Goal: Task Accomplishment & Management: Complete application form

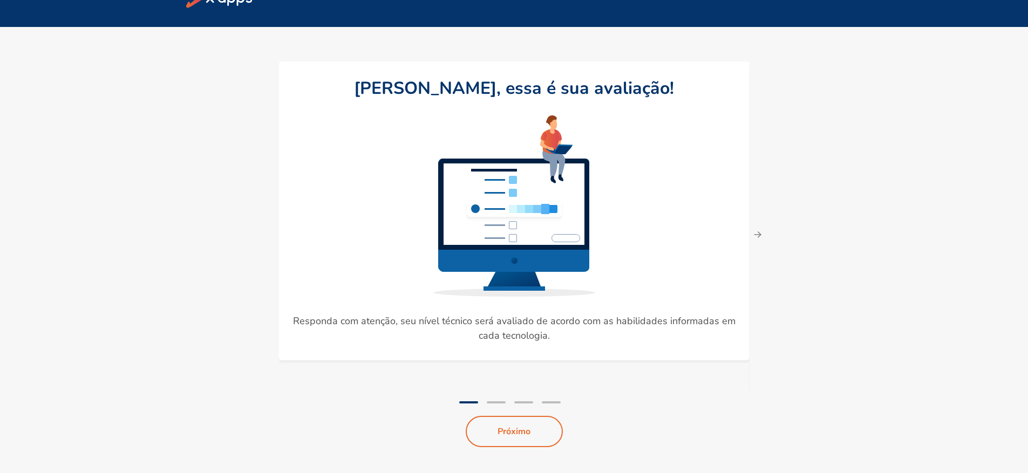
scroll to position [36, 0]
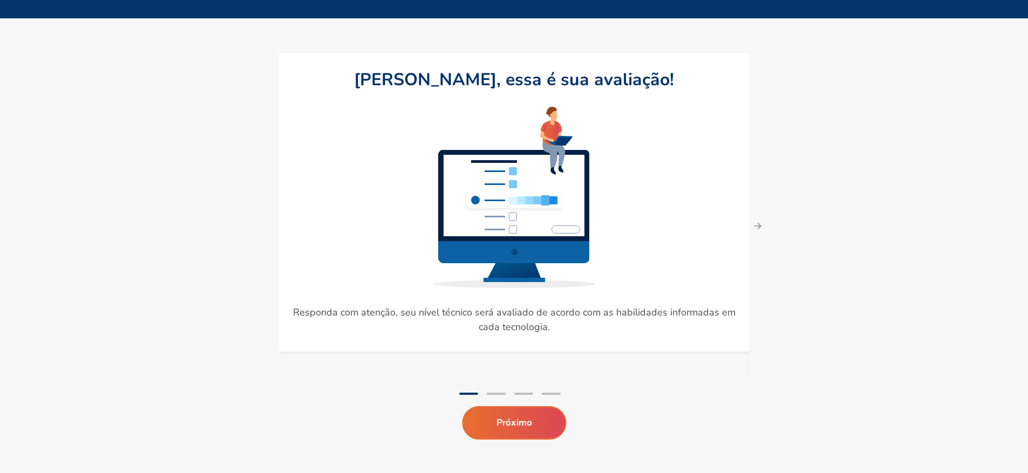
click at [528, 421] on button "Próximo" at bounding box center [514, 422] width 104 height 33
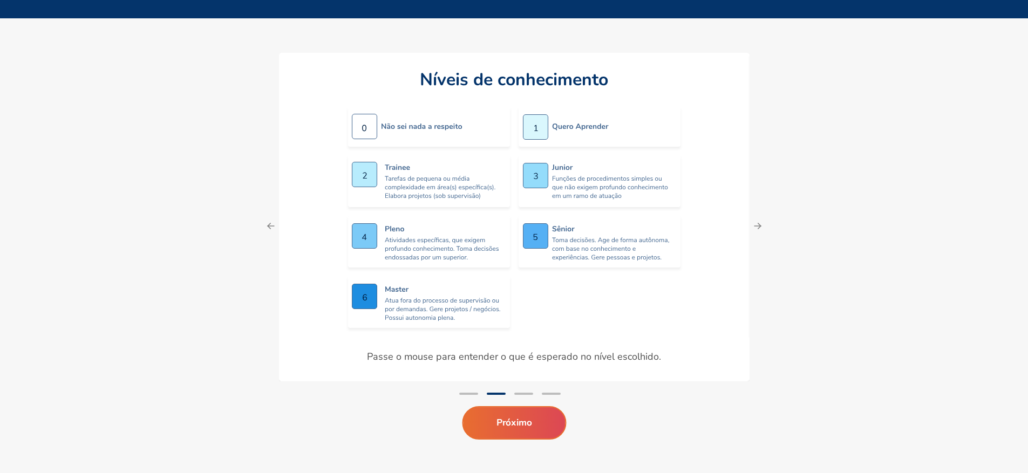
click at [496, 430] on button "Próximo" at bounding box center [514, 422] width 104 height 33
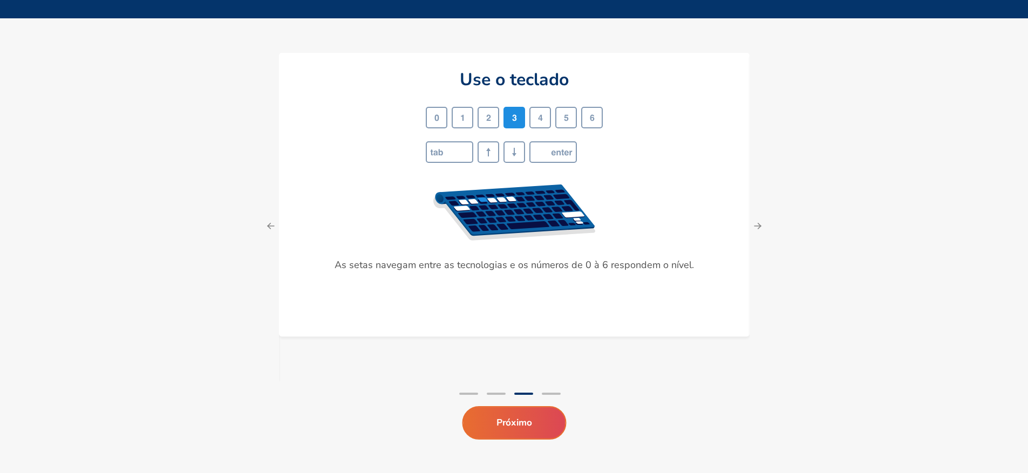
click at [534, 421] on button "Próximo" at bounding box center [514, 422] width 104 height 33
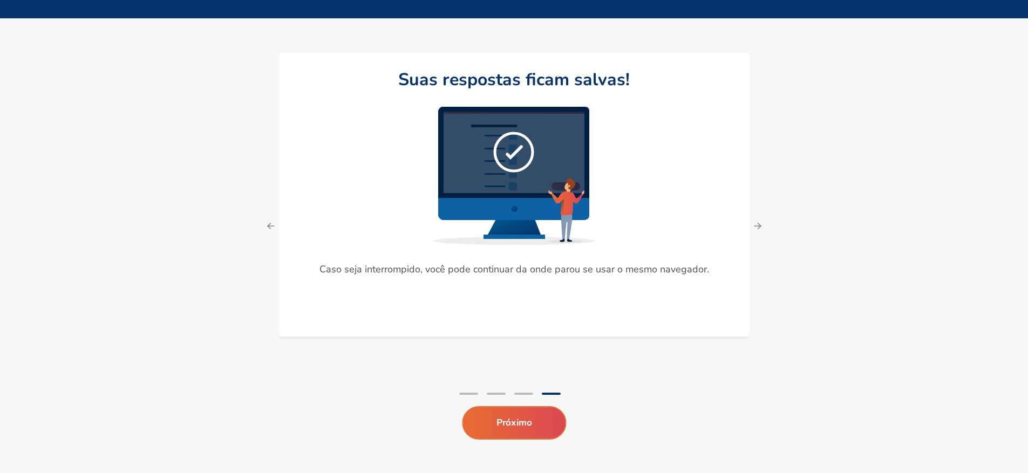
scroll to position [35, 0]
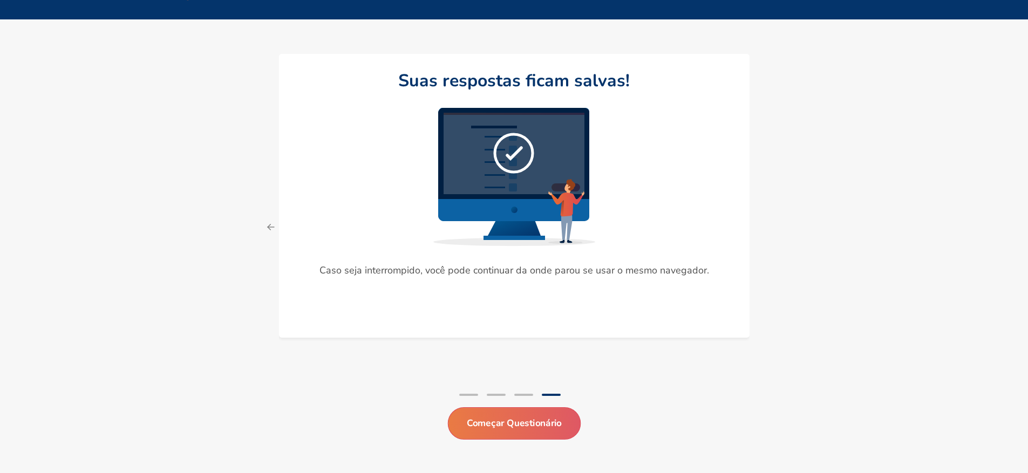
click at [531, 426] on button "Começar Questionário" at bounding box center [513, 423] width 133 height 32
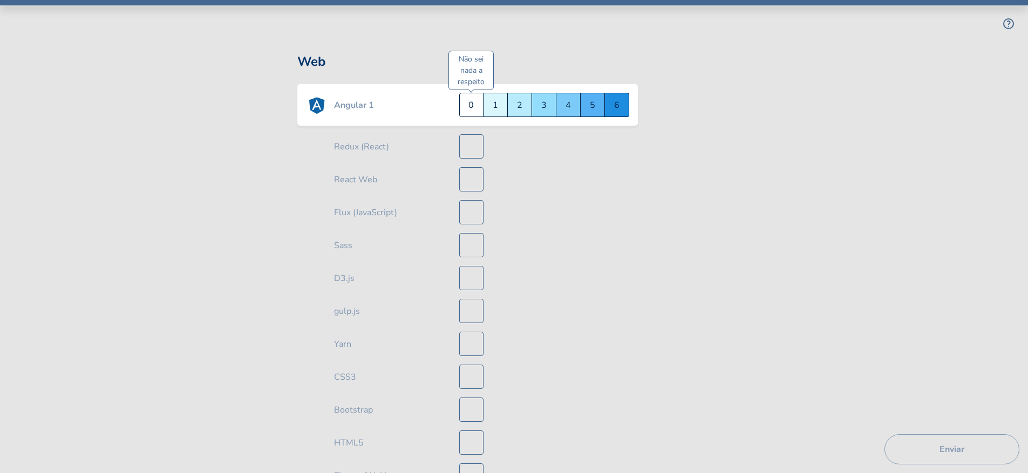
click at [473, 109] on div "Não sei nada a respeito 0" at bounding box center [471, 105] width 24 height 24
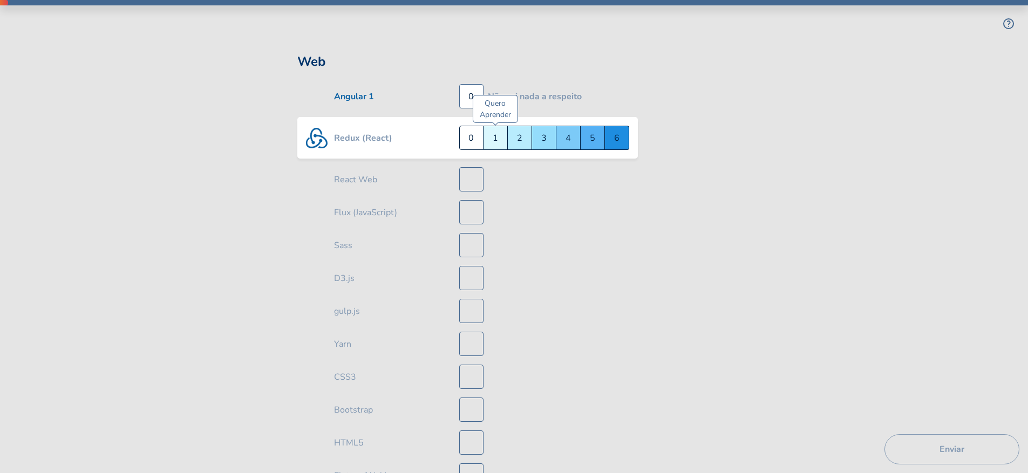
click at [500, 141] on div "Quero Aprender 1" at bounding box center [495, 138] width 24 height 24
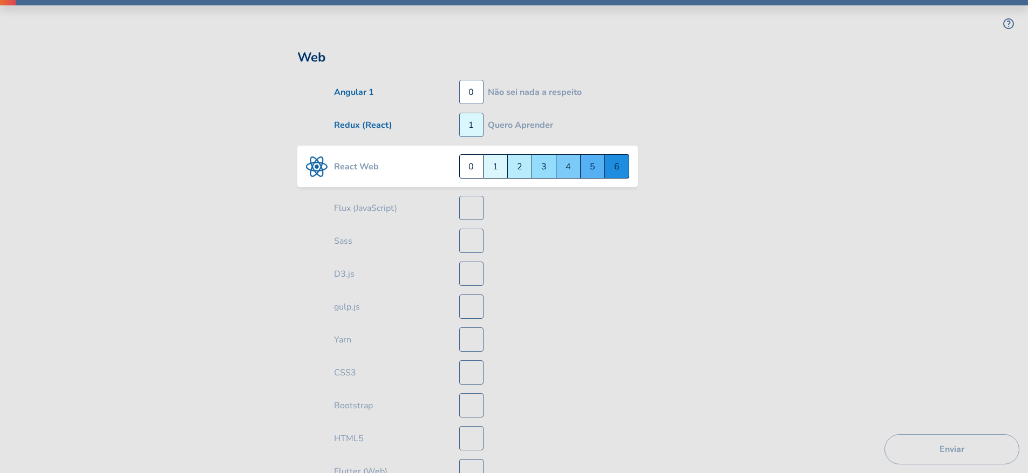
scroll to position [5, 0]
click at [592, 167] on div "Sênior 5" at bounding box center [593, 165] width 24 height 24
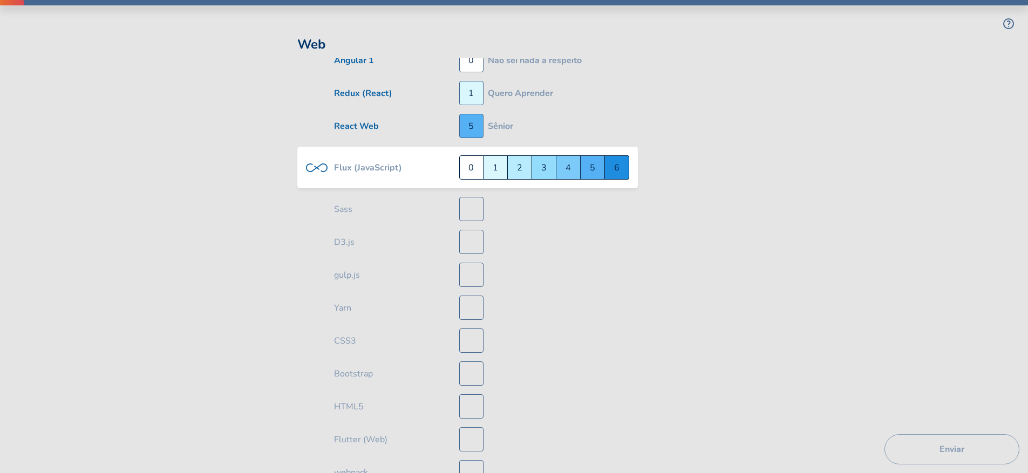
scroll to position [38, 0]
click at [471, 165] on div "Não sei nada a respeito 0" at bounding box center [471, 165] width 24 height 24
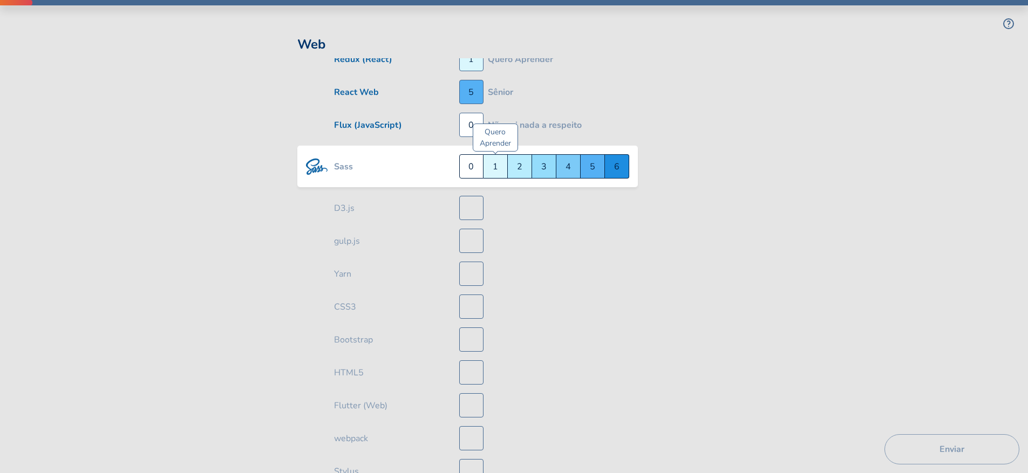
scroll to position [71, 0]
click at [543, 167] on div "Júnior 3" at bounding box center [544, 165] width 24 height 24
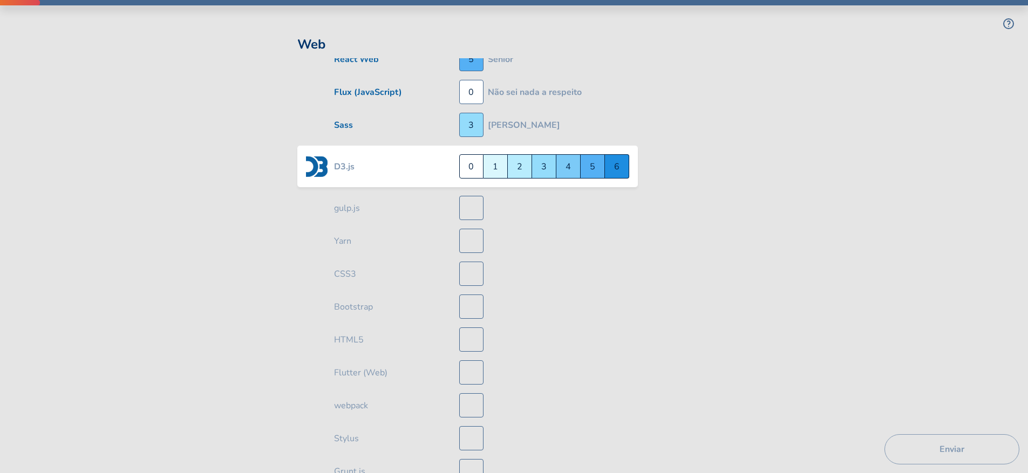
scroll to position [104, 0]
click at [543, 167] on div "Júnior 3" at bounding box center [544, 165] width 24 height 24
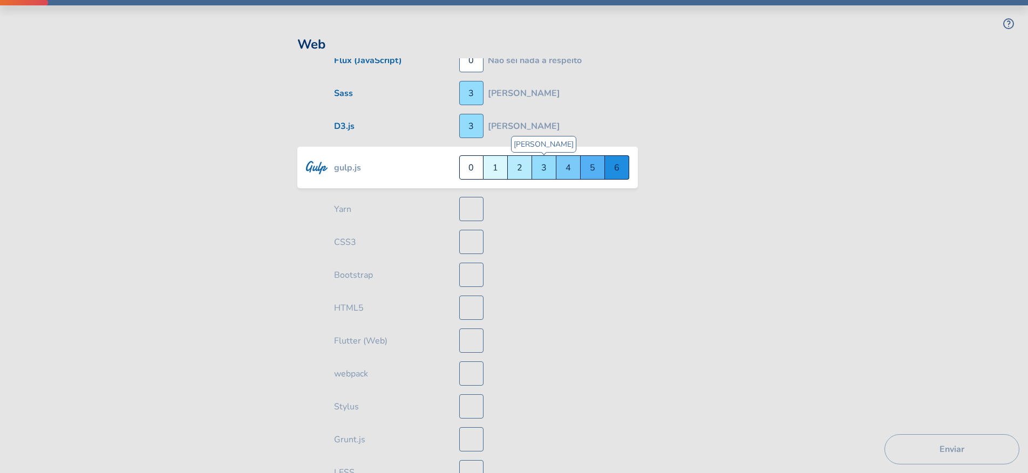
scroll to position [137, 0]
click at [546, 170] on div "Júnior 3" at bounding box center [544, 165] width 24 height 24
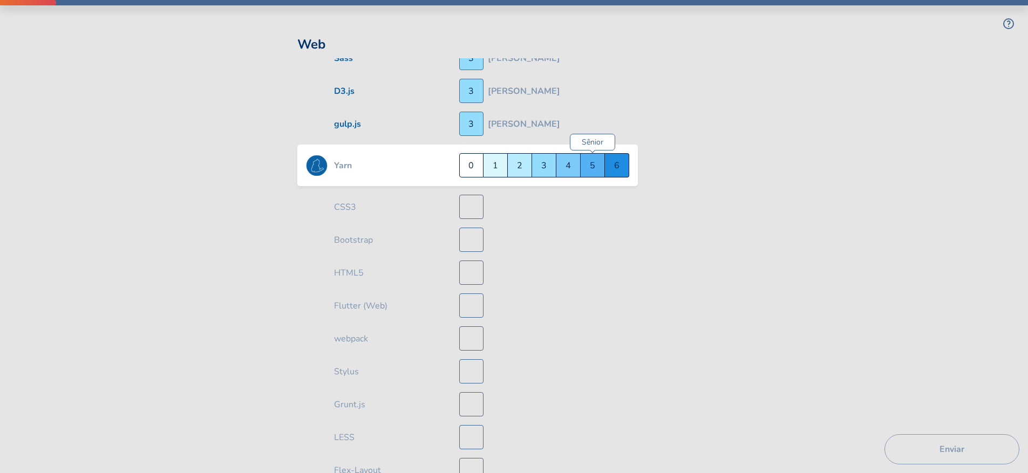
click at [585, 169] on div "Sênior 5" at bounding box center [593, 165] width 24 height 24
click at [616, 168] on div "Master 6" at bounding box center [617, 165] width 24 height 24
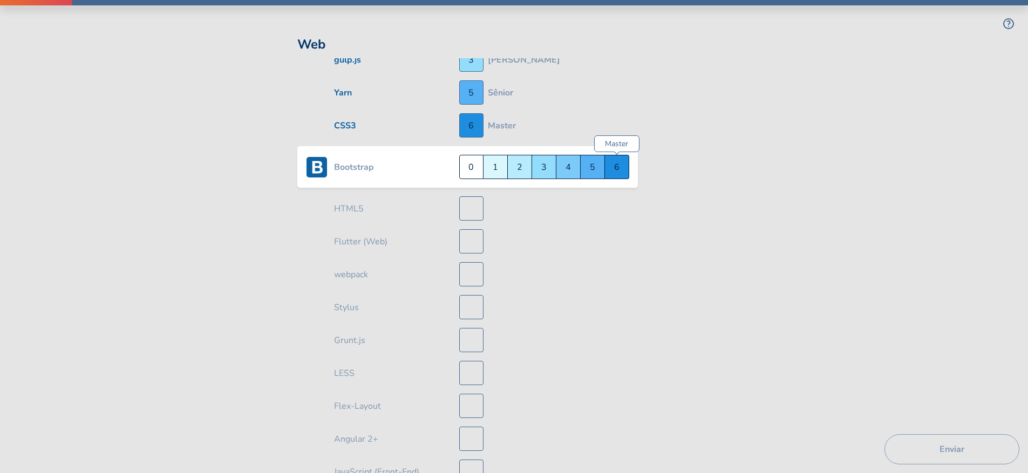
scroll to position [236, 0]
click at [617, 170] on div "Master 6" at bounding box center [617, 165] width 24 height 24
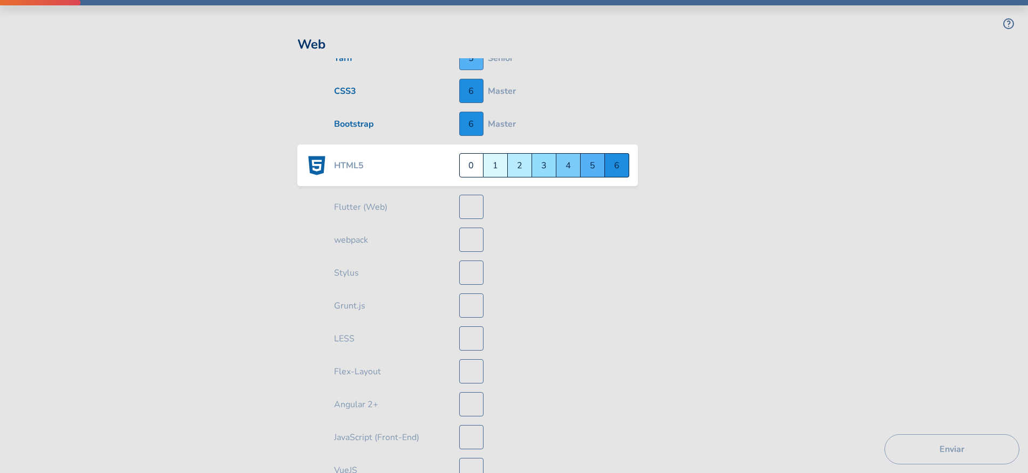
click at [617, 170] on div "Master 6" at bounding box center [617, 165] width 24 height 24
click at [495, 168] on div "Quero Aprender 1" at bounding box center [495, 165] width 24 height 24
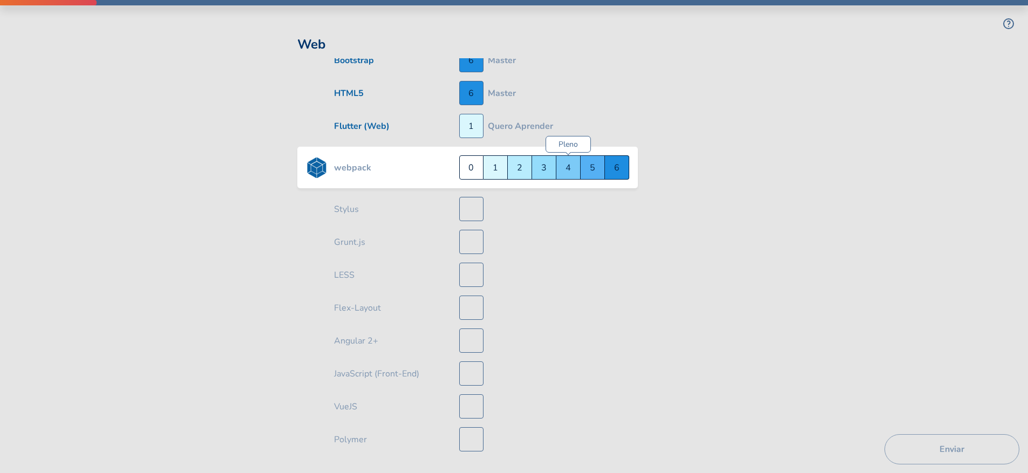
scroll to position [335, 0]
click at [573, 165] on div "Pleno 4" at bounding box center [568, 165] width 24 height 24
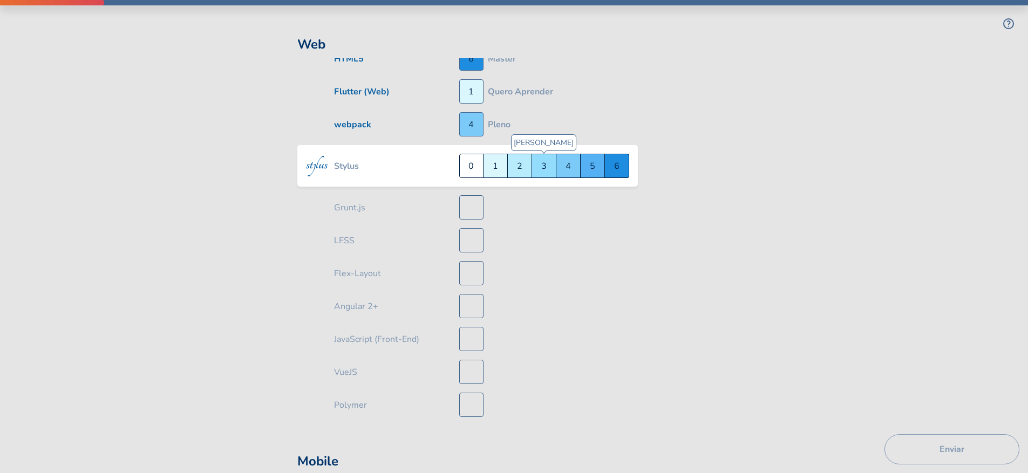
scroll to position [367, 0]
click at [469, 170] on div "Não sei nada a respeito 0" at bounding box center [471, 165] width 24 height 24
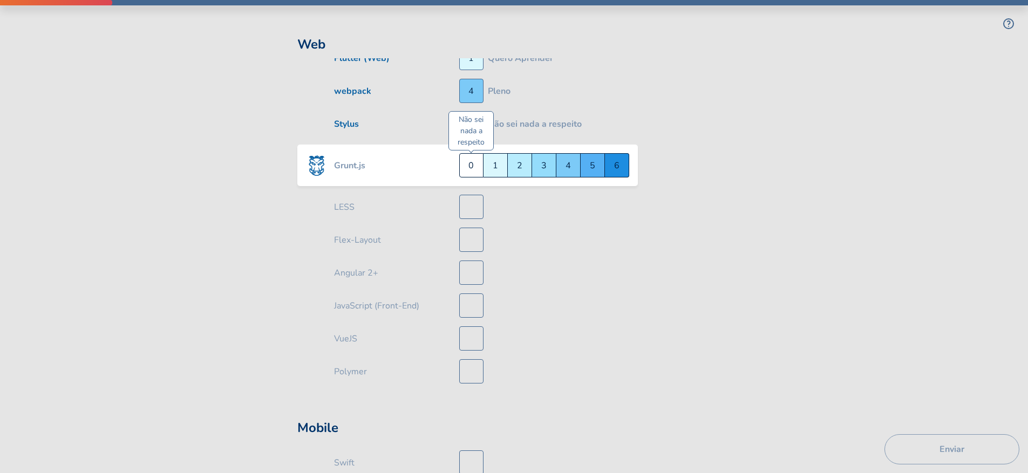
click at [475, 168] on div "Não sei nada a respeito 0" at bounding box center [471, 165] width 24 height 24
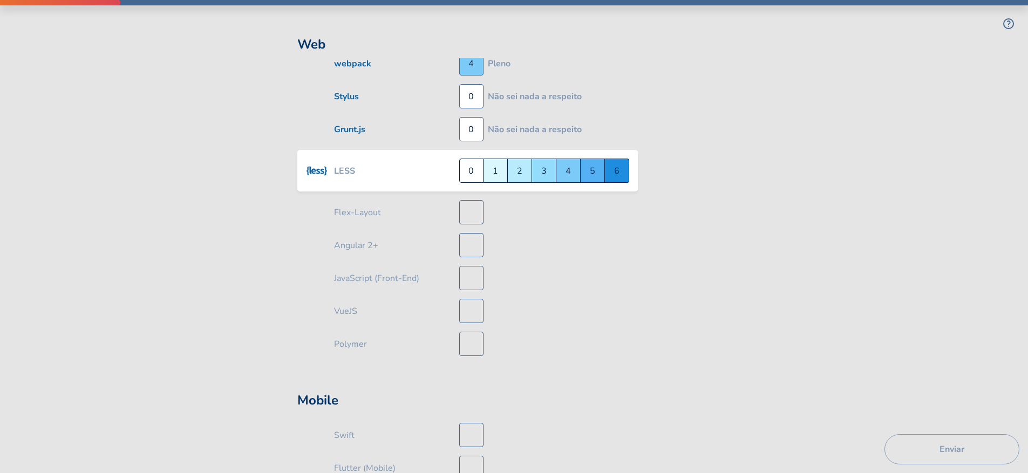
scroll to position [433, 0]
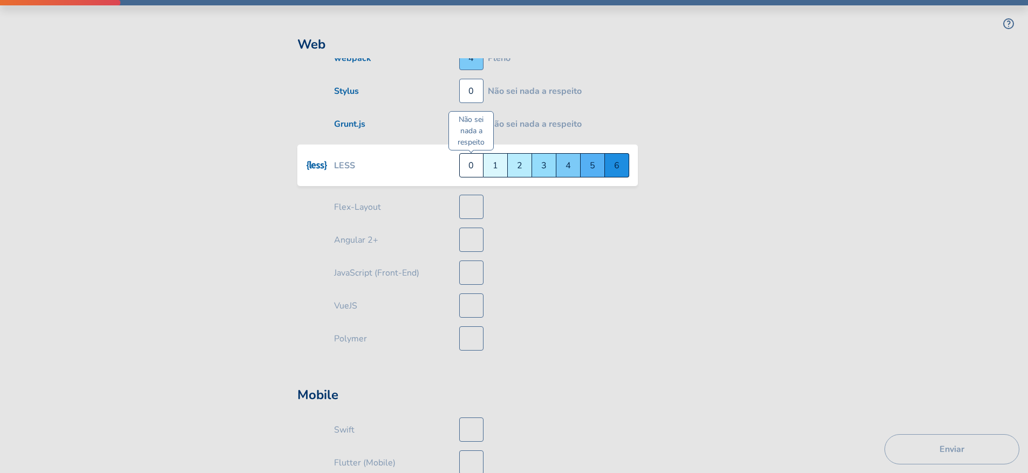
click at [472, 168] on div "Não sei nada a respeito 0" at bounding box center [471, 165] width 24 height 24
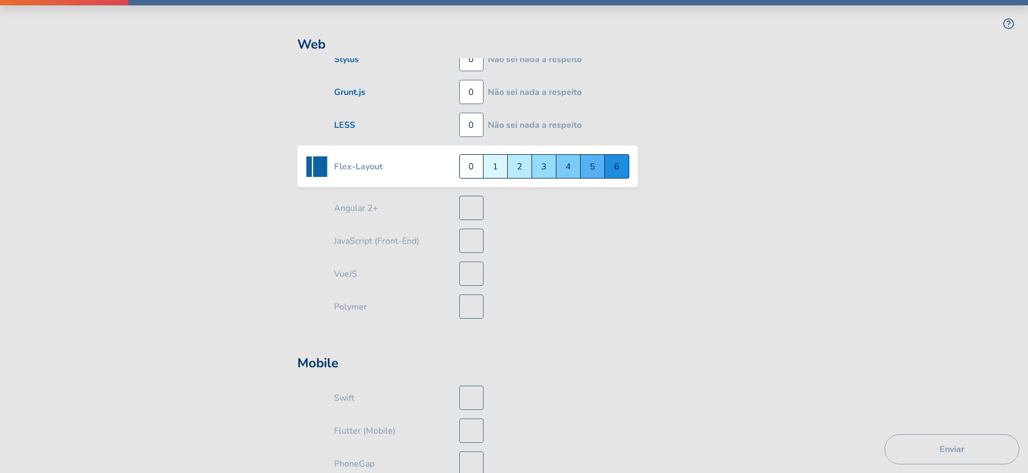
scroll to position [466, 0]
click at [593, 166] on div "Sênior 5" at bounding box center [593, 165] width 24 height 24
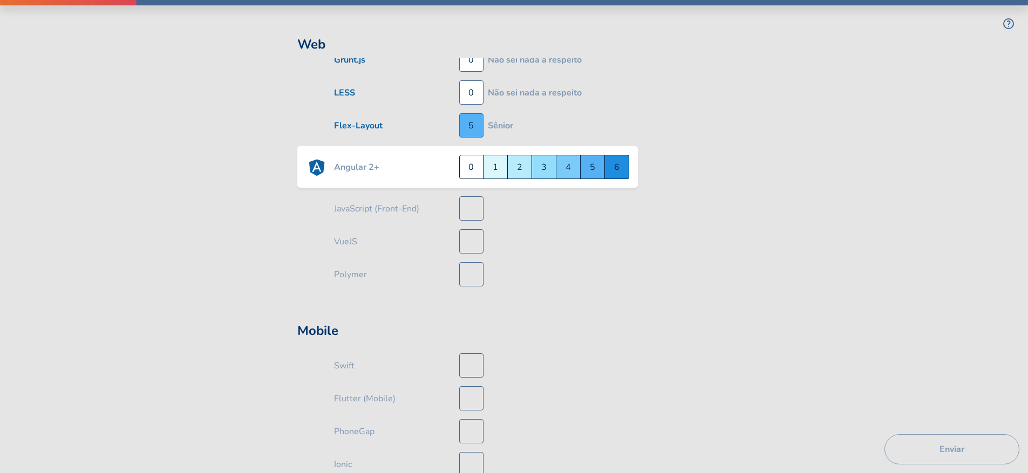
scroll to position [499, 0]
click at [593, 166] on div "Sênior 5" at bounding box center [593, 165] width 24 height 24
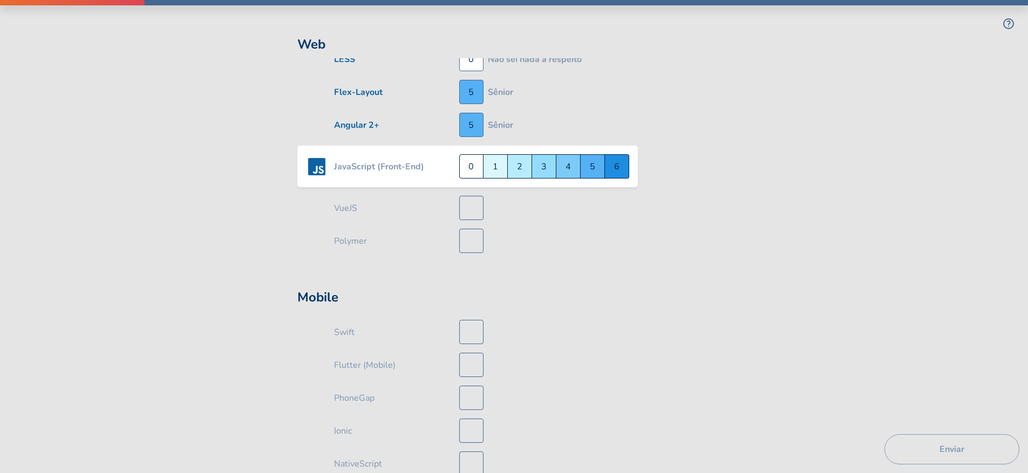
scroll to position [532, 0]
click at [612, 169] on div "Master 6" at bounding box center [617, 165] width 24 height 24
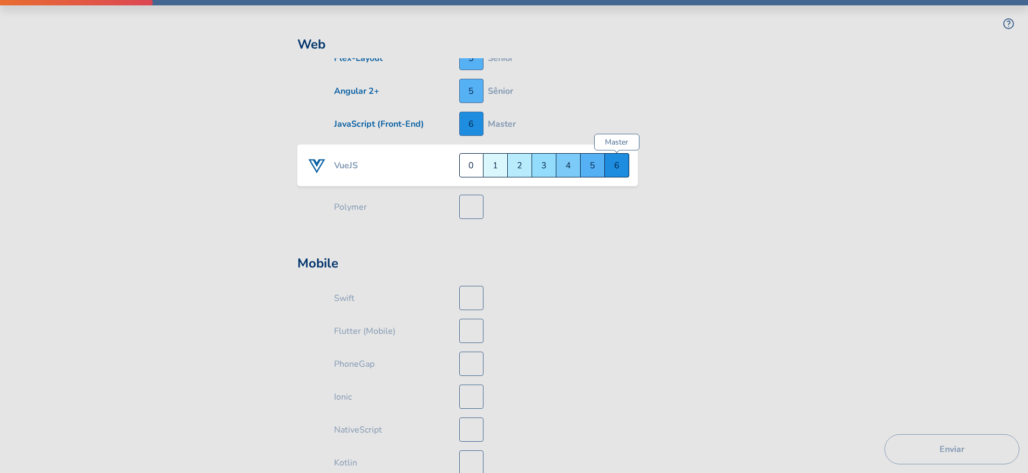
click at [614, 170] on div "Master 6" at bounding box center [617, 165] width 24 height 24
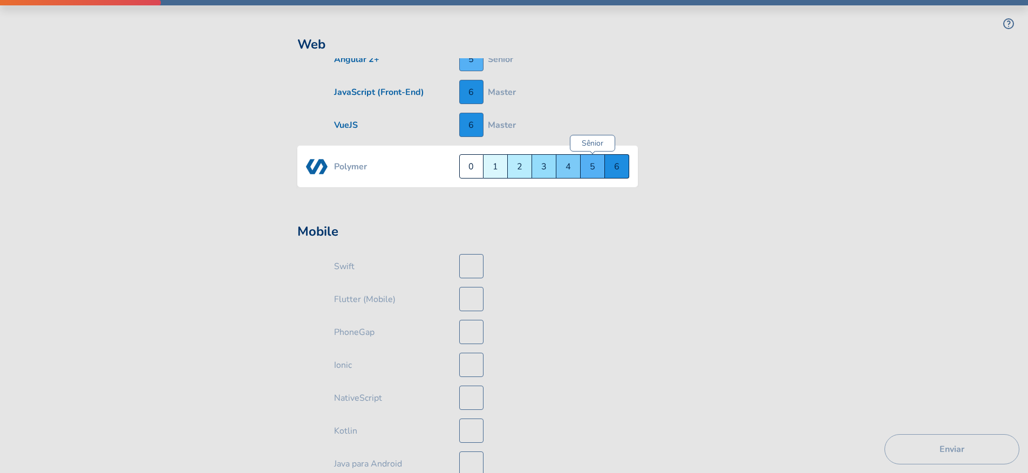
scroll to position [598, 0]
click at [471, 159] on div "Não sei nada a respeito 0" at bounding box center [471, 165] width 24 height 24
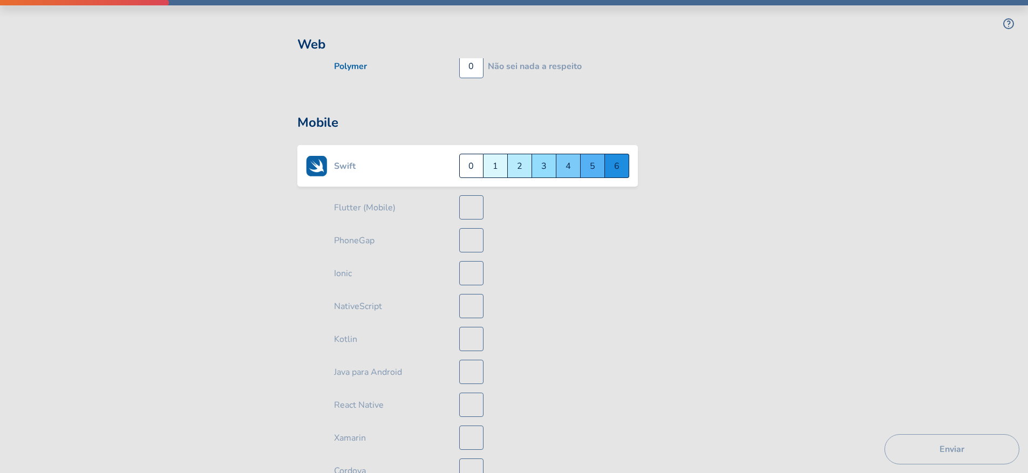
scroll to position [689, 0]
click at [468, 169] on div "Não sei nada a respeito 0" at bounding box center [471, 165] width 24 height 24
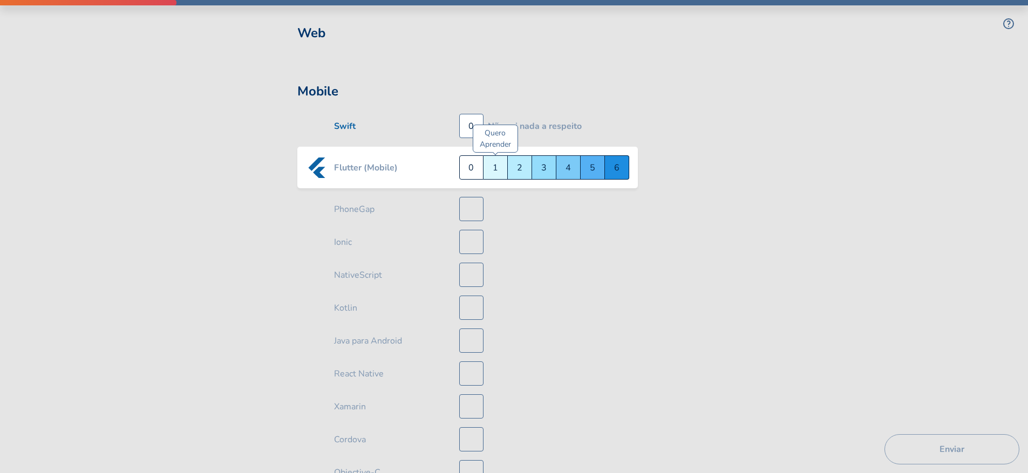
scroll to position [722, 0]
click at [491, 170] on div "Quero Aprender 1" at bounding box center [495, 165] width 24 height 24
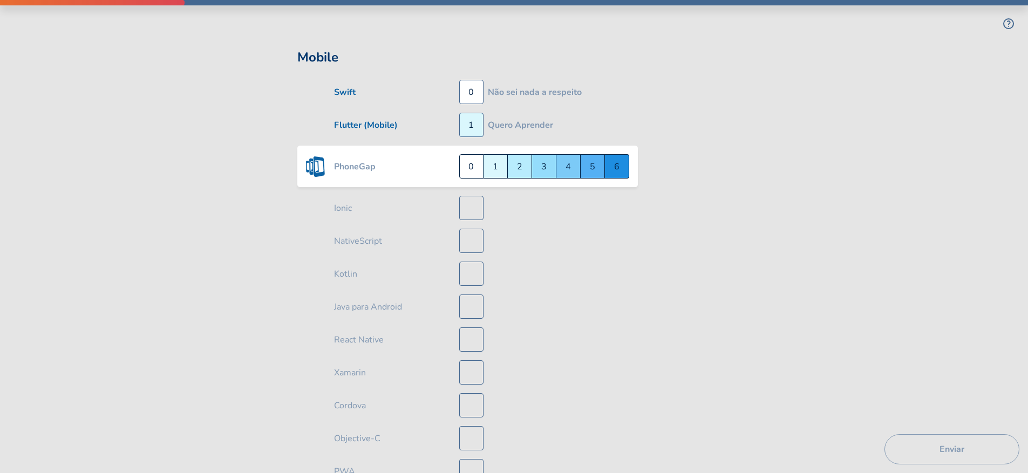
scroll to position [755, 0]
click at [463, 167] on div "Não sei nada a respeito 0" at bounding box center [471, 165] width 24 height 24
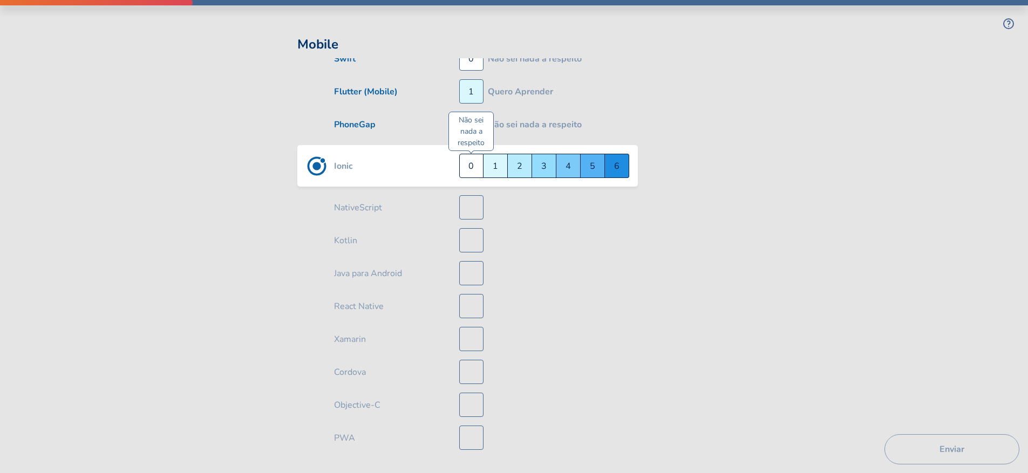
scroll to position [788, 0]
click at [465, 167] on div "Não sei nada a respeito 0" at bounding box center [471, 165] width 24 height 24
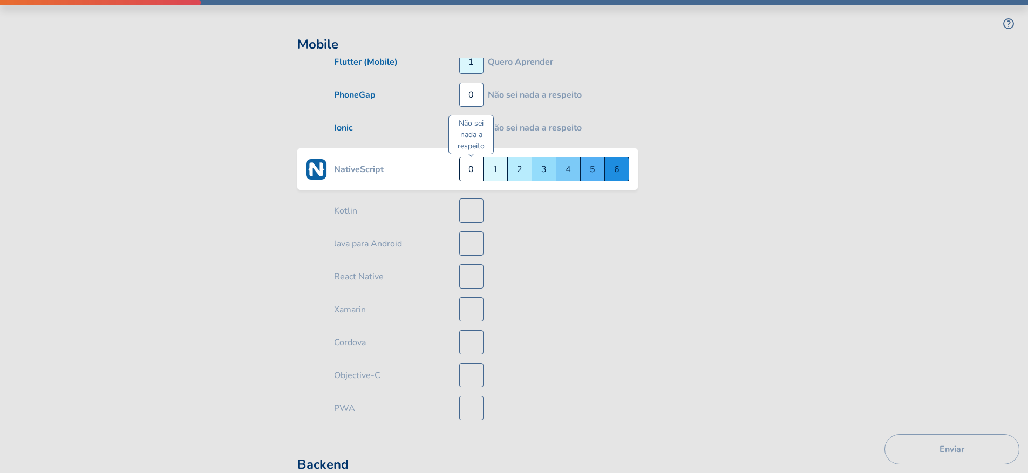
scroll to position [821, 0]
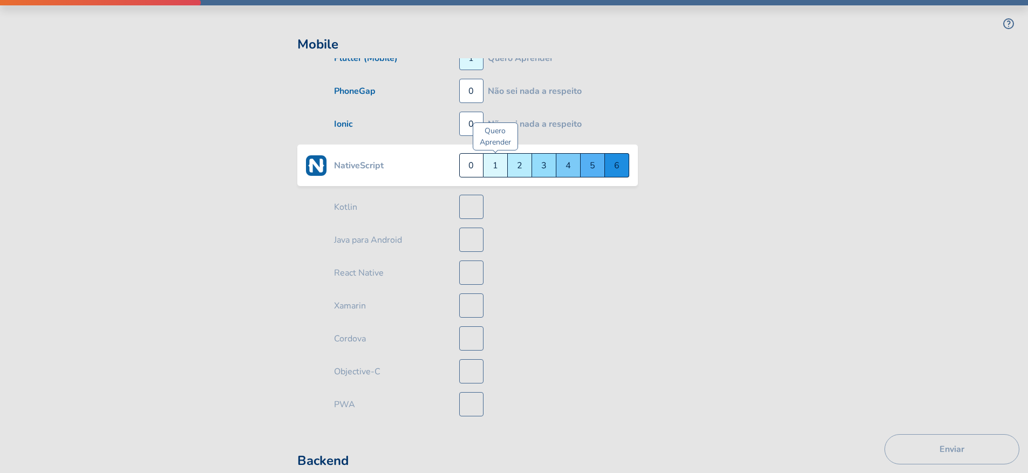
click at [498, 171] on div "Quero Aprender 1" at bounding box center [495, 165] width 24 height 24
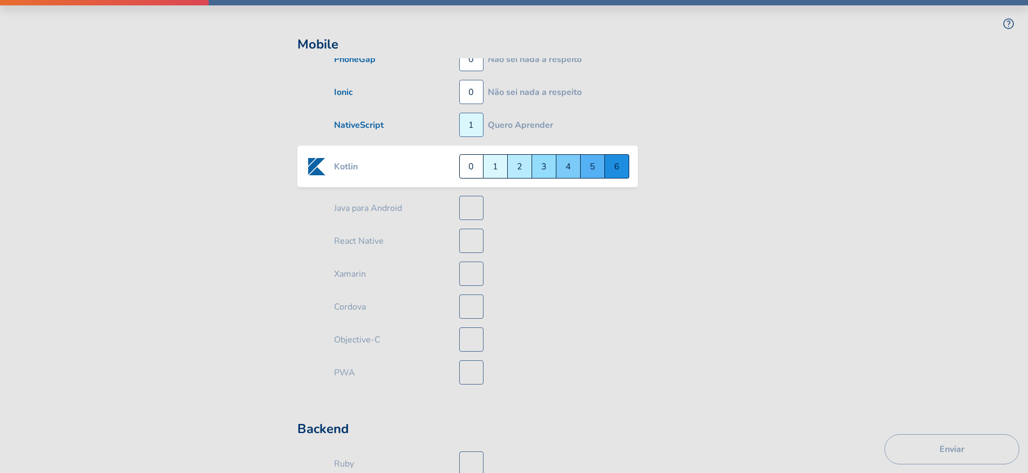
scroll to position [854, 0]
click at [498, 171] on div "Quero Aprender 1" at bounding box center [495, 165] width 24 height 24
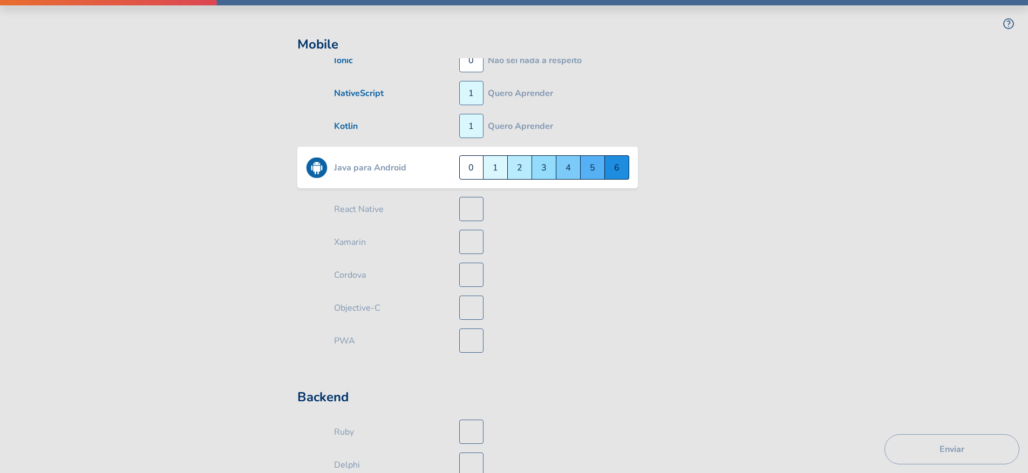
scroll to position [887, 0]
click at [516, 168] on div "Trainee 2" at bounding box center [520, 165] width 24 height 24
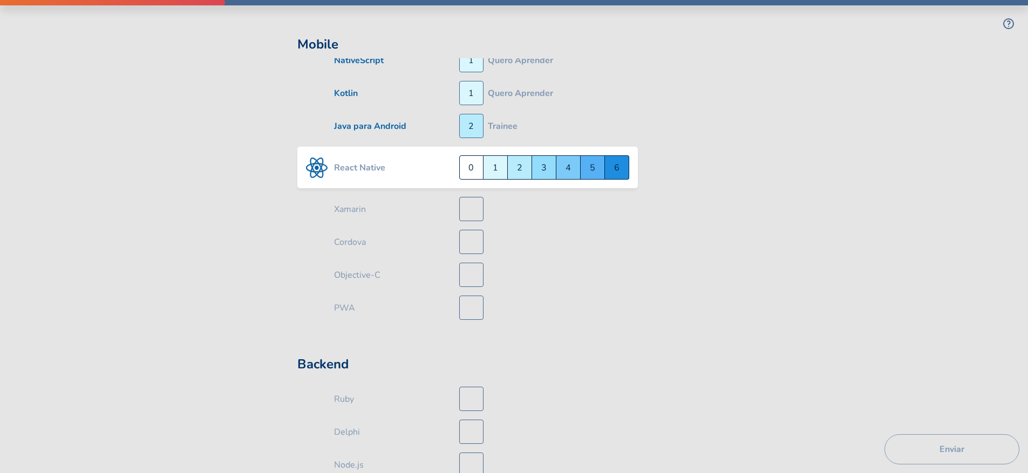
scroll to position [919, 0]
click at [516, 168] on div "Trainee 2" at bounding box center [520, 165] width 24 height 24
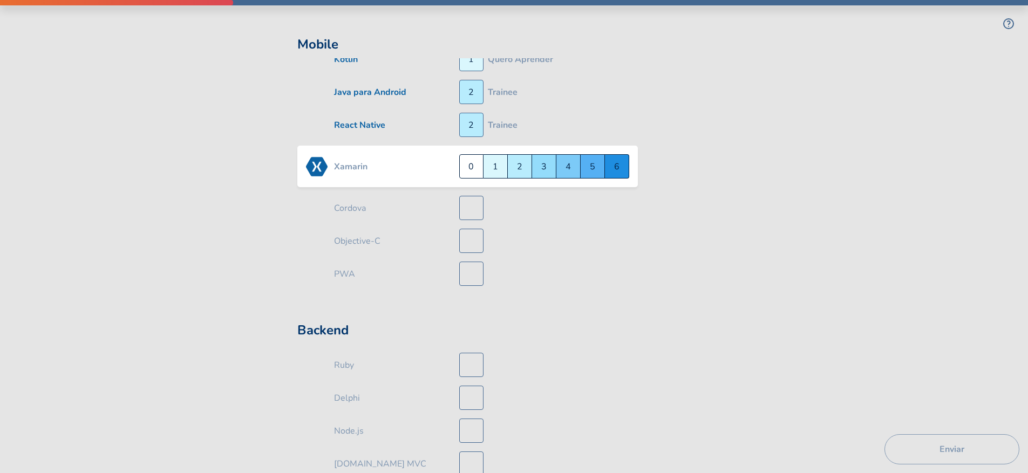
scroll to position [952, 0]
click at [473, 169] on div "Não sei nada a respeito 0" at bounding box center [471, 165] width 24 height 24
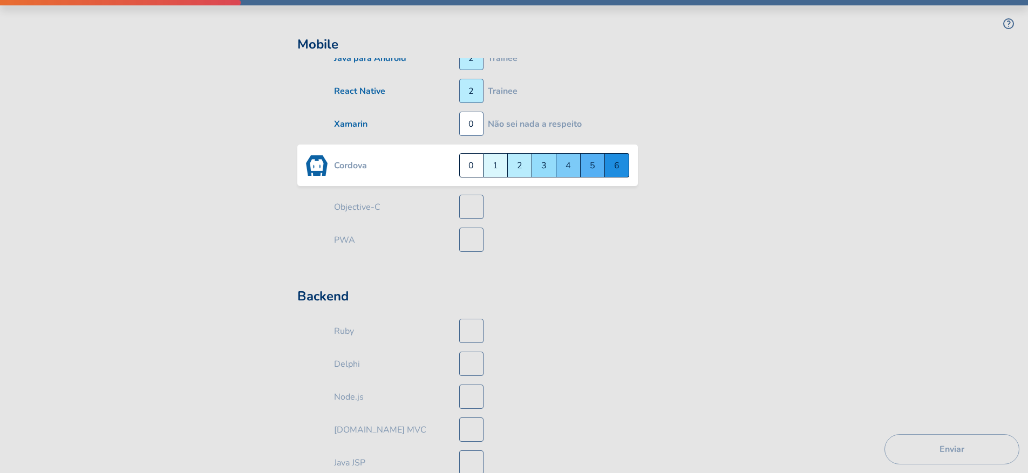
click at [473, 169] on div "Não sei nada a respeito 0" at bounding box center [471, 165] width 24 height 24
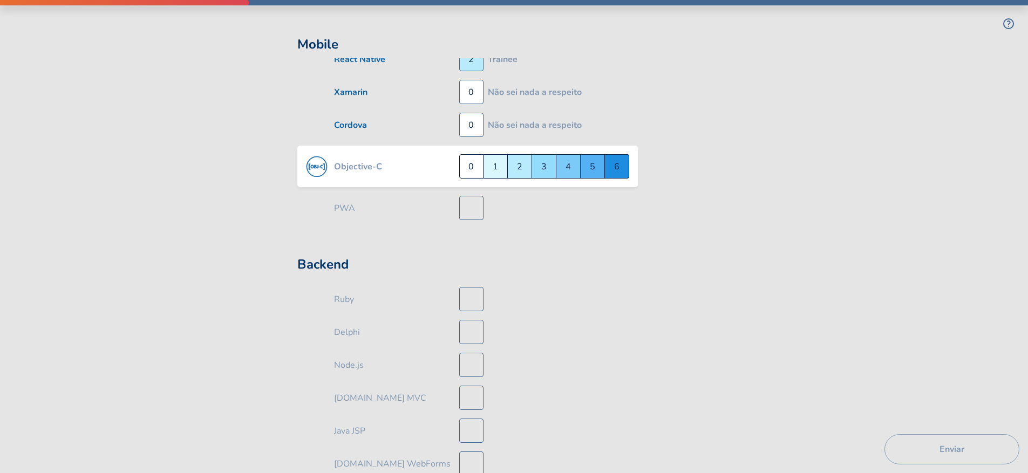
scroll to position [1018, 0]
click at [473, 169] on div "Não sei nada a respeito 0" at bounding box center [471, 165] width 24 height 24
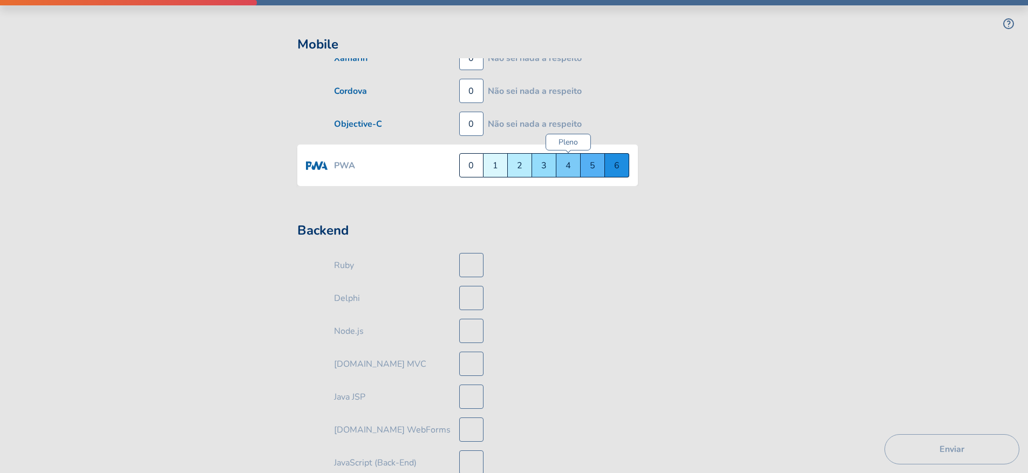
click at [561, 170] on div "Pleno 4" at bounding box center [568, 165] width 24 height 24
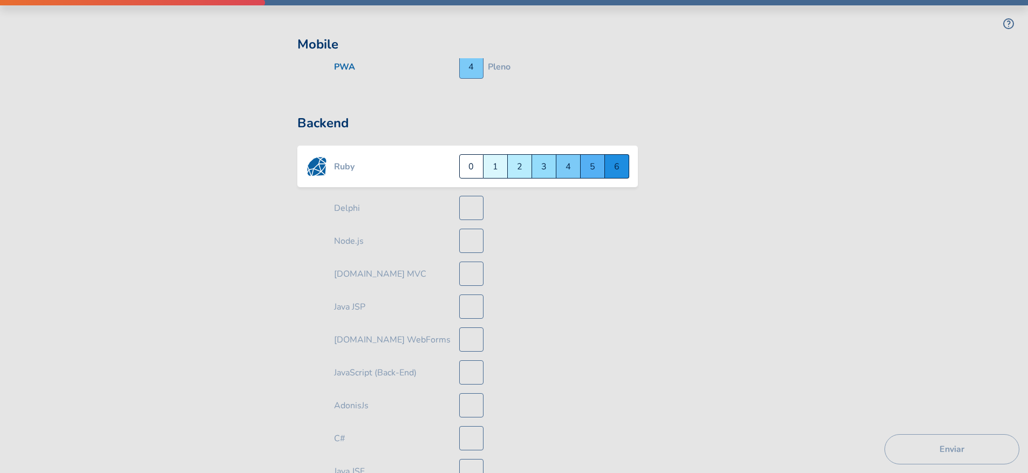
scroll to position [1142, 0]
click at [473, 160] on div "Não sei nada a respeito 0" at bounding box center [471, 165] width 24 height 24
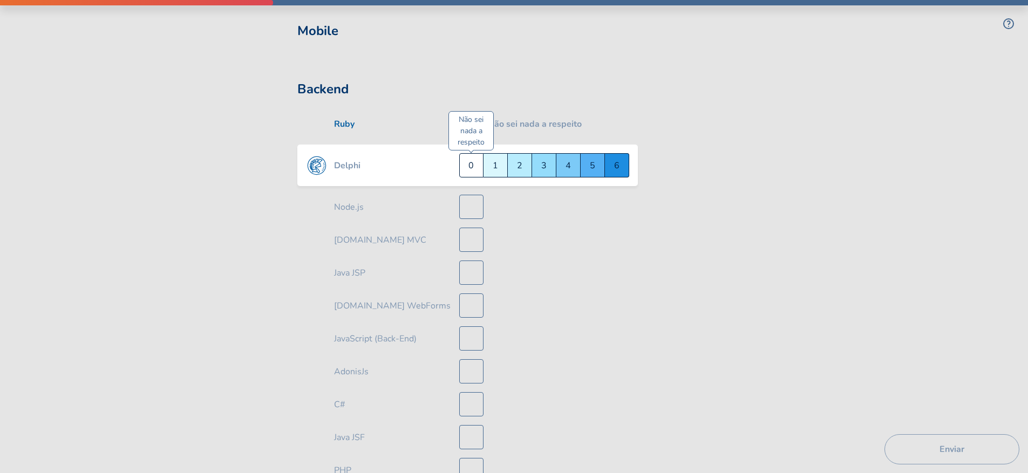
click at [472, 165] on div "Não sei nada a respeito 0" at bounding box center [471, 165] width 24 height 24
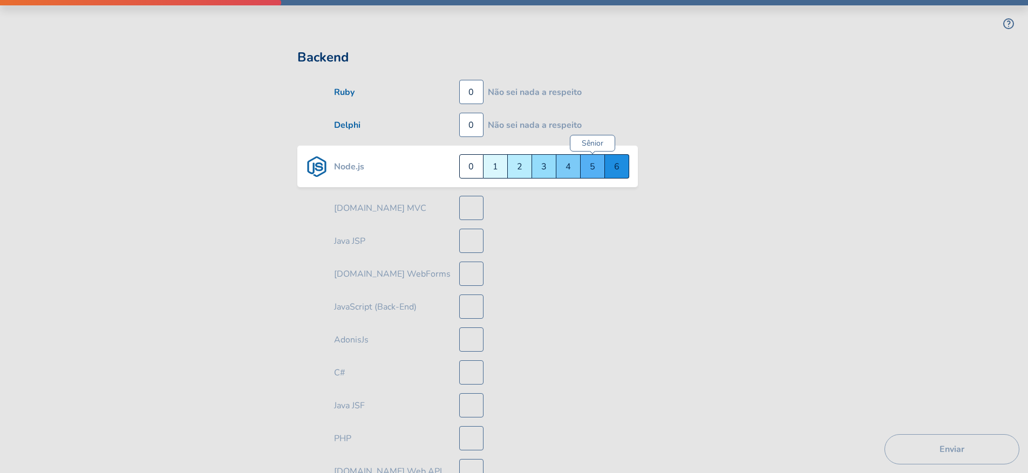
scroll to position [1208, 0]
click at [611, 166] on div "Master 6" at bounding box center [617, 165] width 24 height 24
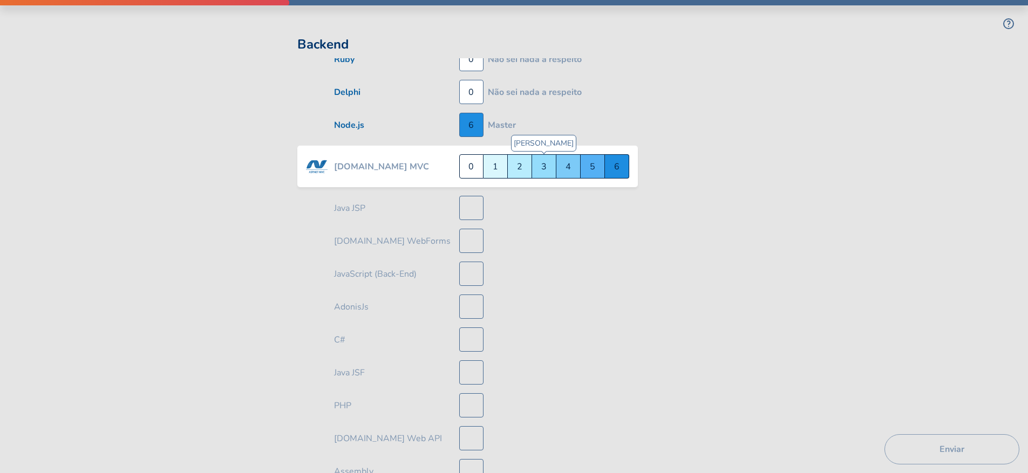
scroll to position [1241, 0]
click at [467, 168] on div "Não sei nada a respeito 0" at bounding box center [471, 165] width 24 height 24
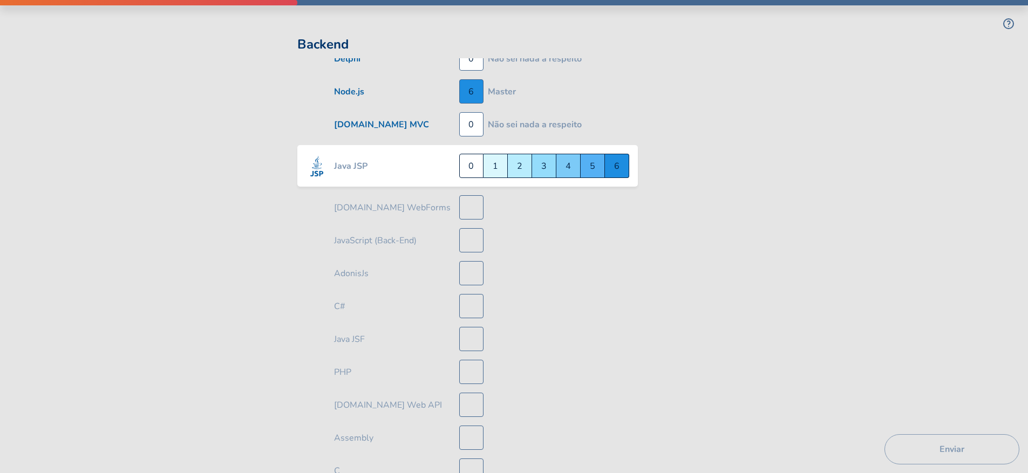
scroll to position [1274, 0]
click at [515, 167] on div "Trainee 2" at bounding box center [520, 165] width 24 height 24
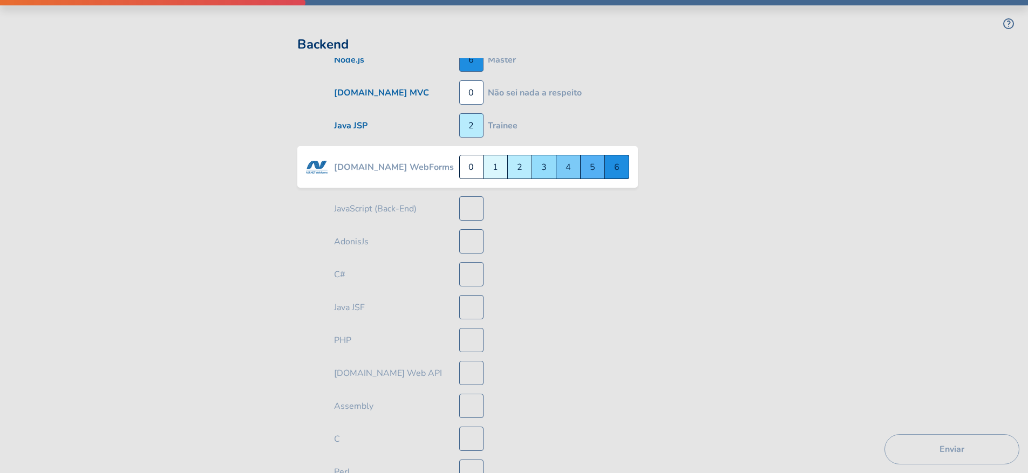
scroll to position [1307, 0]
click at [467, 165] on div "Não sei nada a respeito 0" at bounding box center [471, 165] width 24 height 24
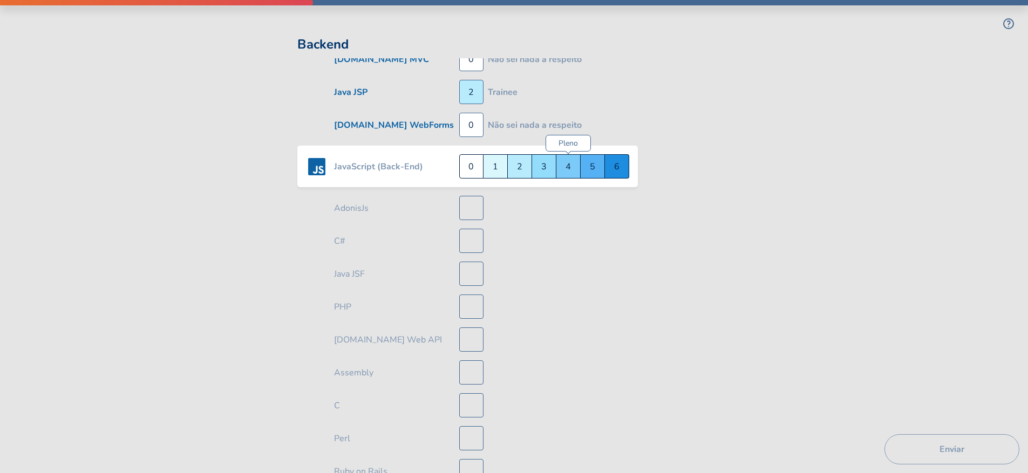
scroll to position [1340, 0]
click at [617, 169] on div "Master 6" at bounding box center [617, 165] width 24 height 24
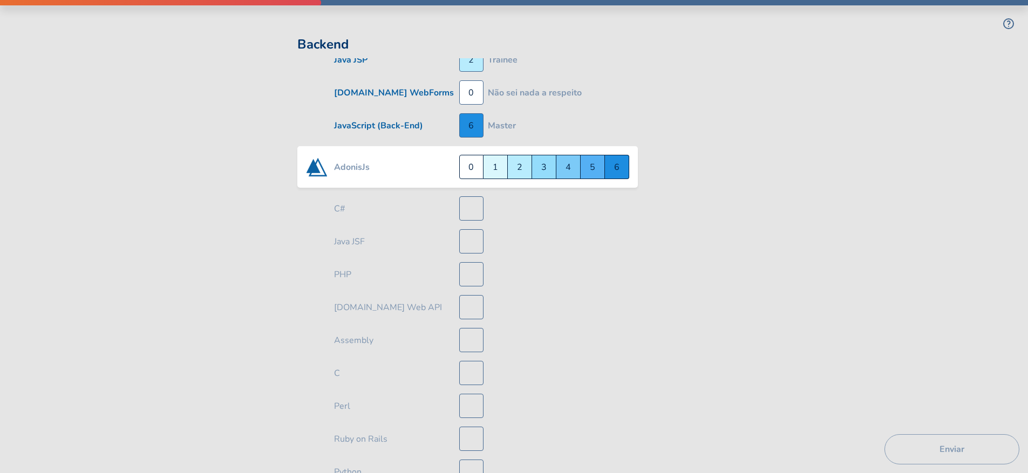
scroll to position [1373, 0]
click at [496, 172] on div "Quero Aprender 1" at bounding box center [495, 165] width 24 height 24
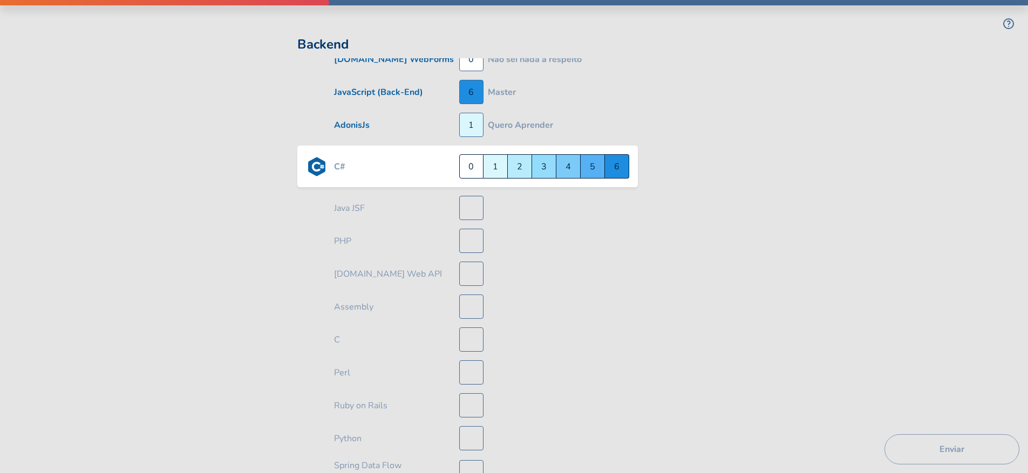
scroll to position [1406, 0]
click at [491, 167] on div "Quero Aprender 1" at bounding box center [495, 165] width 24 height 24
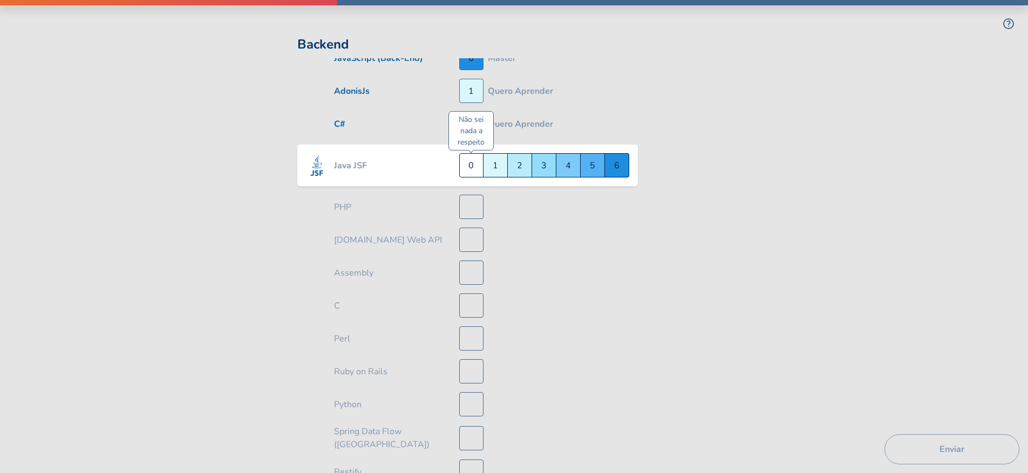
click at [473, 172] on div "Não sei nada a respeito 0" at bounding box center [471, 165] width 24 height 24
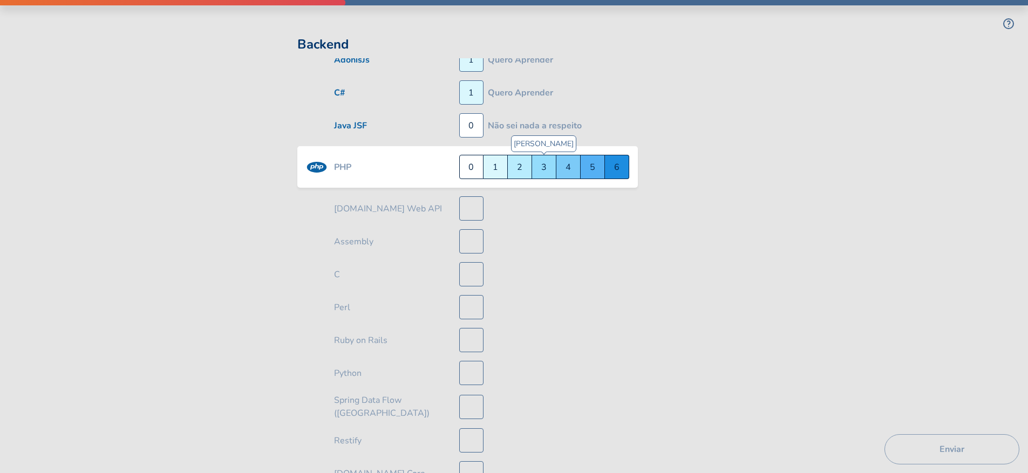
scroll to position [1471, 0]
click at [592, 171] on div "Sênior 5" at bounding box center [593, 165] width 24 height 24
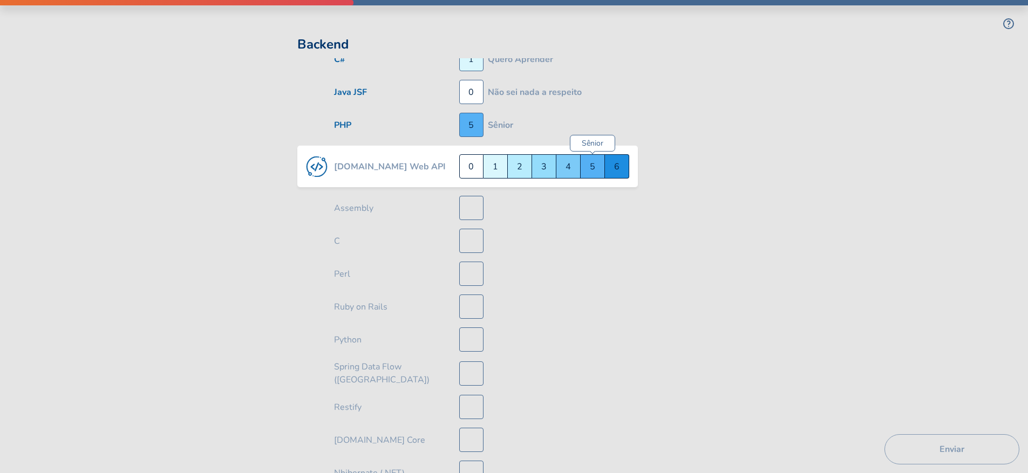
scroll to position [1504, 0]
click at [473, 165] on div "Não sei nada a respeito 0" at bounding box center [471, 165] width 24 height 24
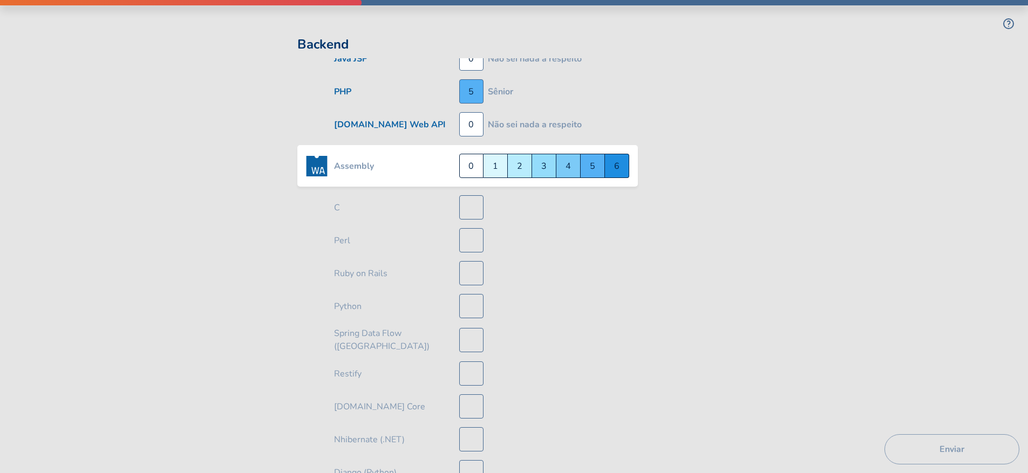
scroll to position [1537, 0]
click at [473, 171] on div "Não sei nada a respeito 0" at bounding box center [471, 165] width 24 height 24
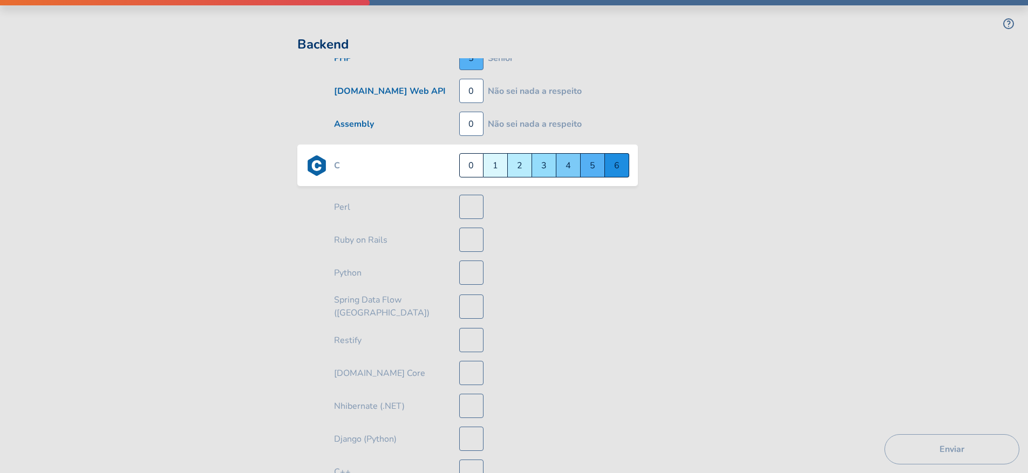
click at [473, 171] on div "Não sei nada a respeito 0" at bounding box center [471, 165] width 24 height 24
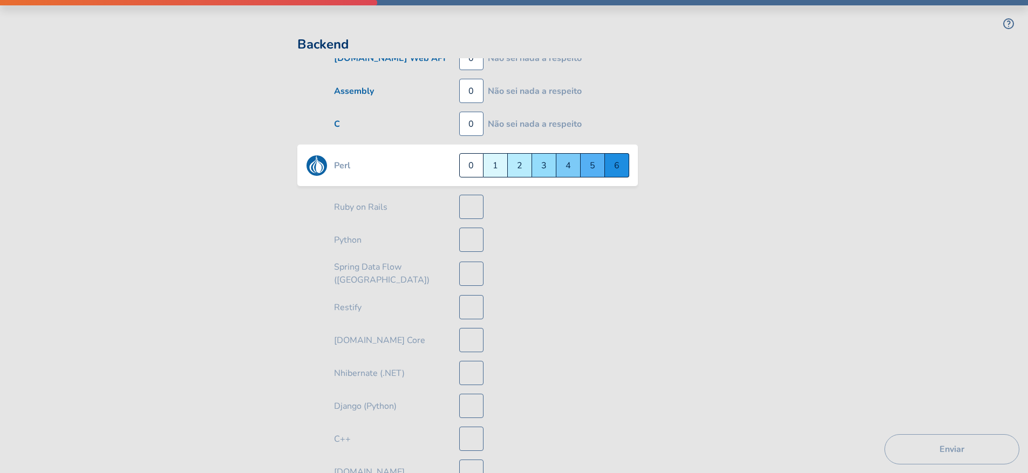
click at [473, 171] on div "Não sei nada a respeito 0" at bounding box center [471, 165] width 24 height 24
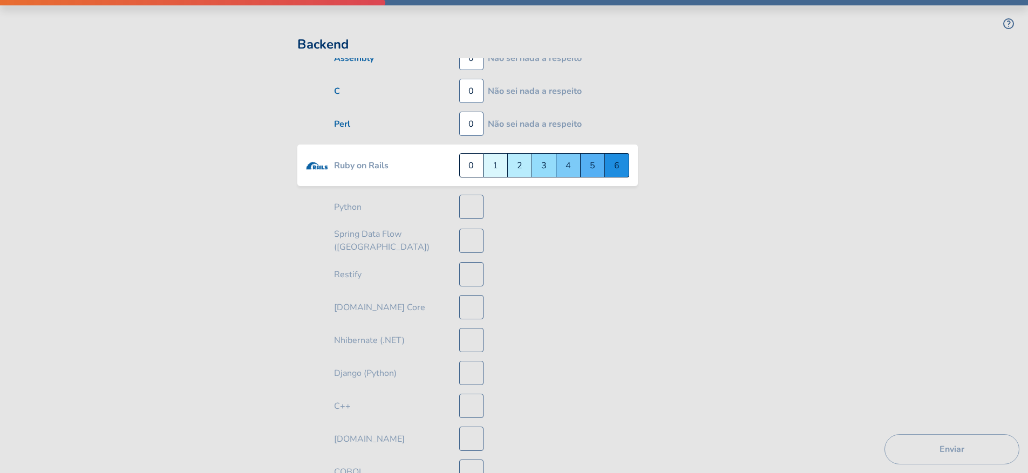
click at [473, 171] on div "Não sei nada a respeito 0" at bounding box center [471, 165] width 24 height 24
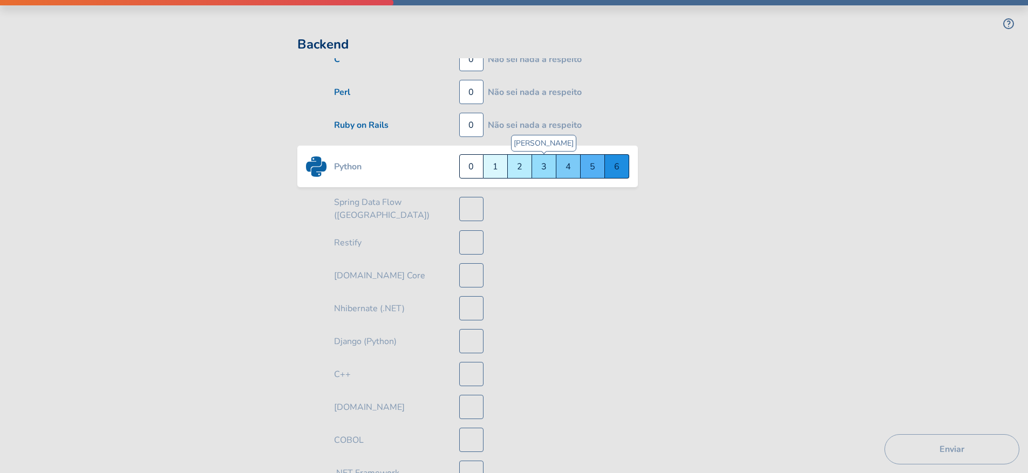
scroll to position [1669, 0]
click at [557, 169] on div "Pleno 4" at bounding box center [568, 165] width 24 height 24
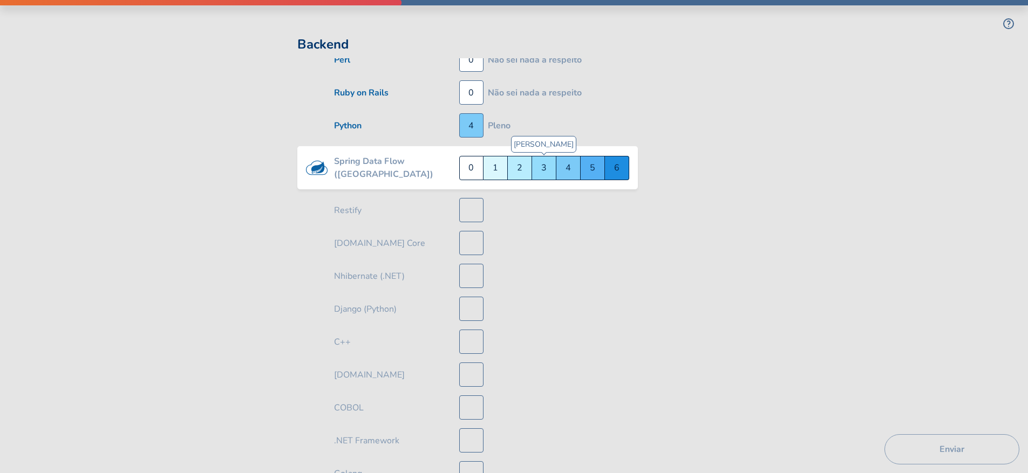
scroll to position [1702, 0]
click at [470, 167] on div "Não sei nada a respeito 0" at bounding box center [471, 166] width 24 height 24
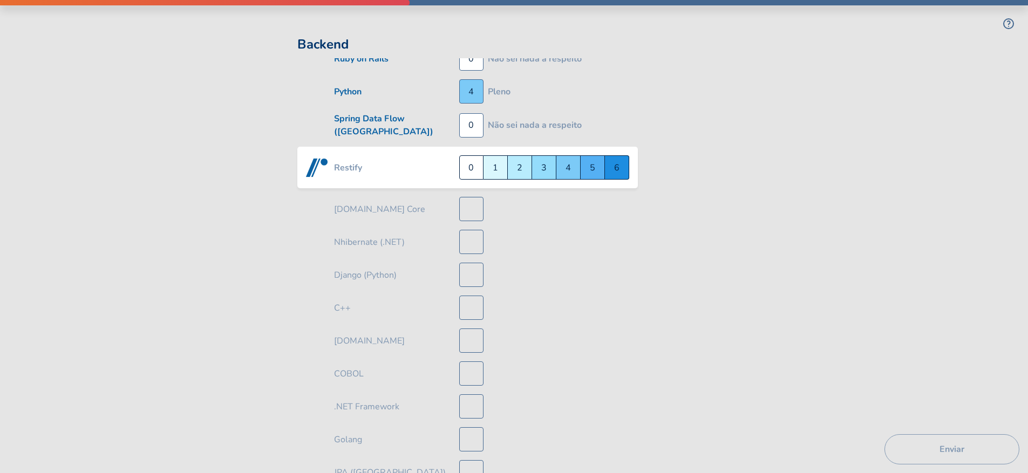
scroll to position [1735, 0]
click at [470, 161] on div "Não sei nada a respeito 0" at bounding box center [471, 167] width 24 height 24
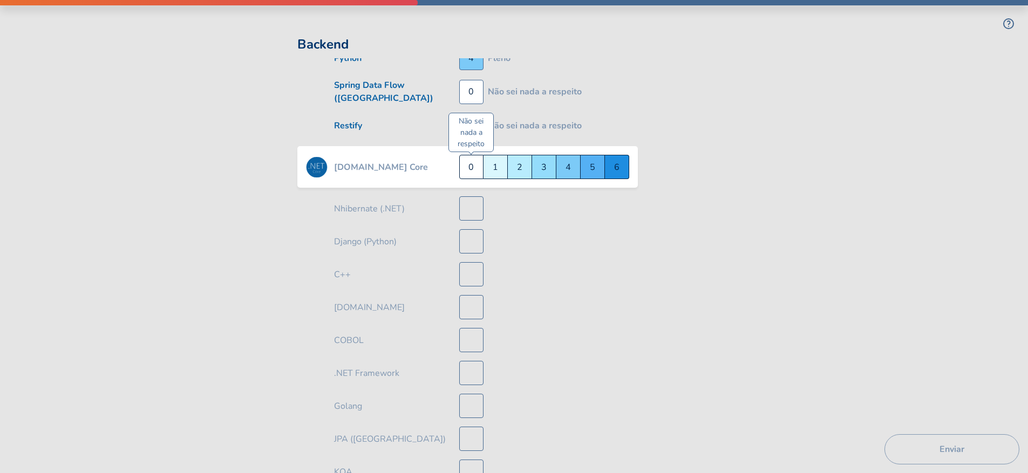
click at [474, 158] on div "Não sei nada a respeito 0" at bounding box center [471, 167] width 24 height 24
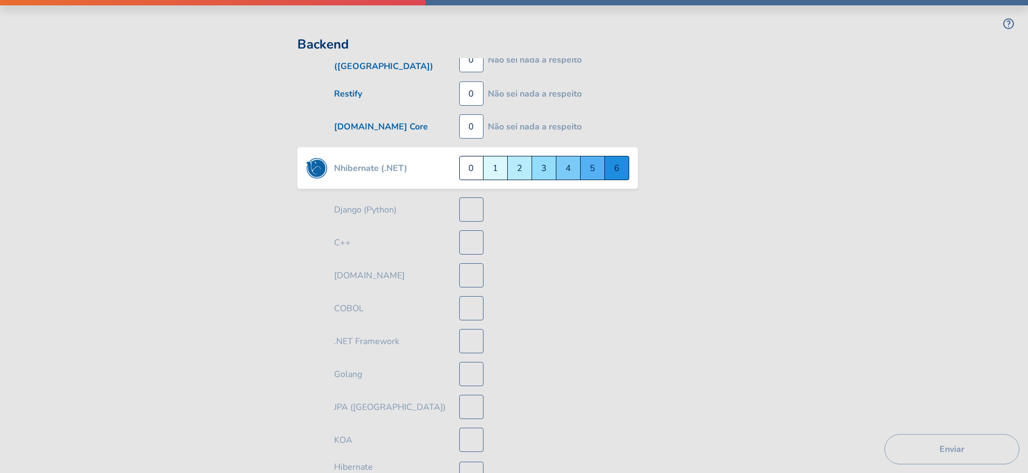
scroll to position [1801, 0]
click at [468, 167] on div "Não sei nada a respeito 0" at bounding box center [471, 167] width 24 height 24
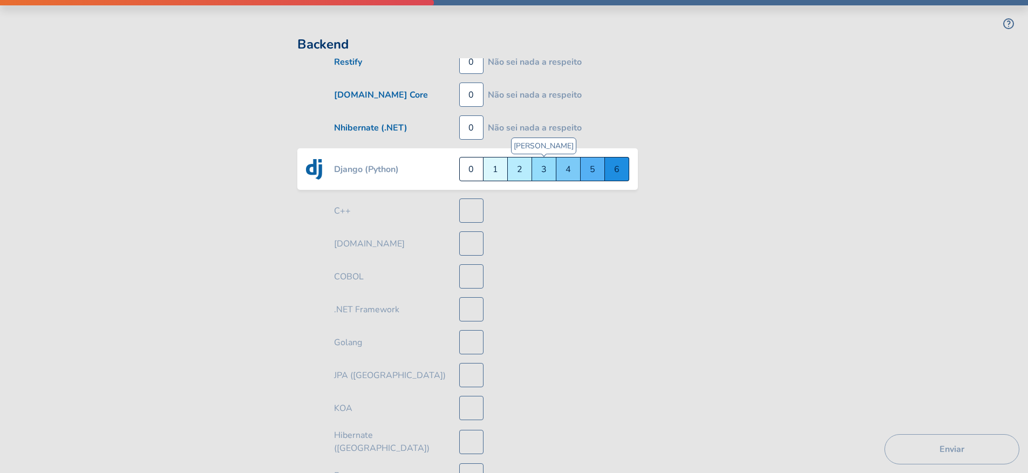
scroll to position [1833, 0]
click at [560, 169] on div "Pleno 4" at bounding box center [568, 167] width 24 height 24
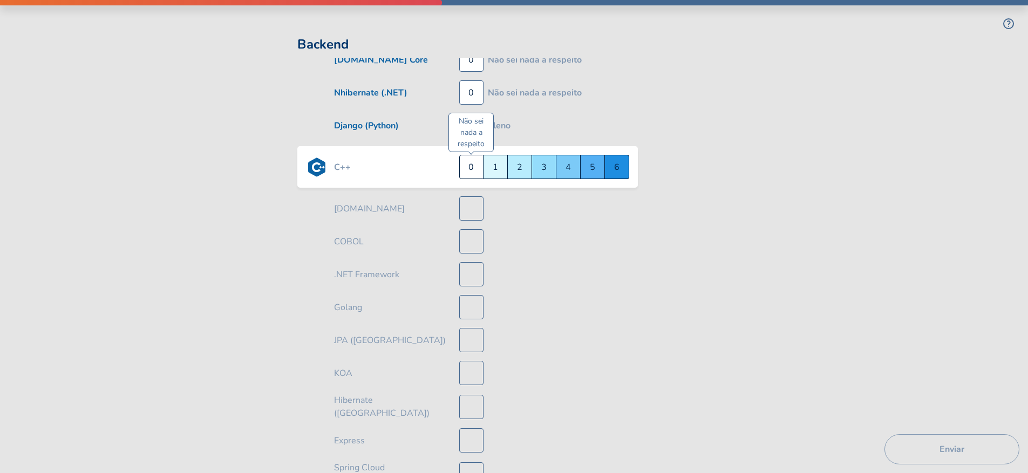
click at [476, 167] on div "Não sei nada a respeito 0" at bounding box center [471, 167] width 24 height 24
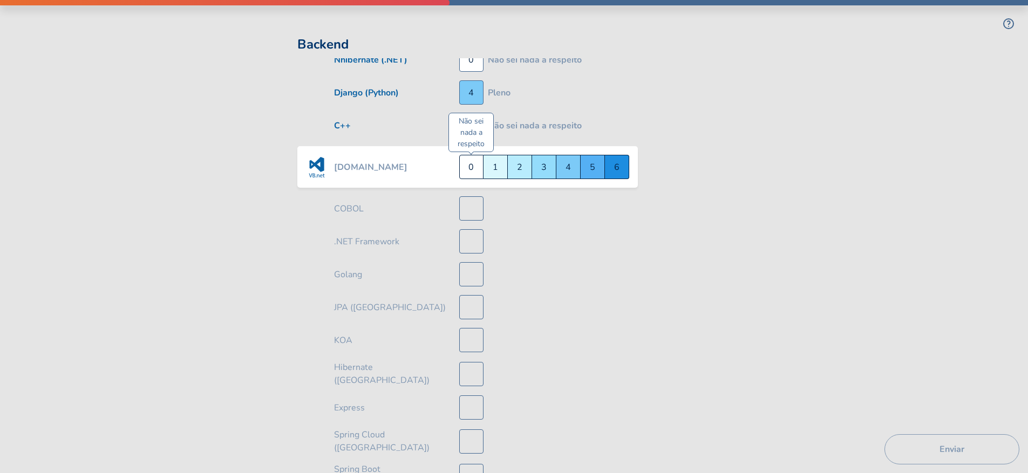
click at [475, 167] on div "Não sei nada a respeito 0" at bounding box center [471, 167] width 24 height 24
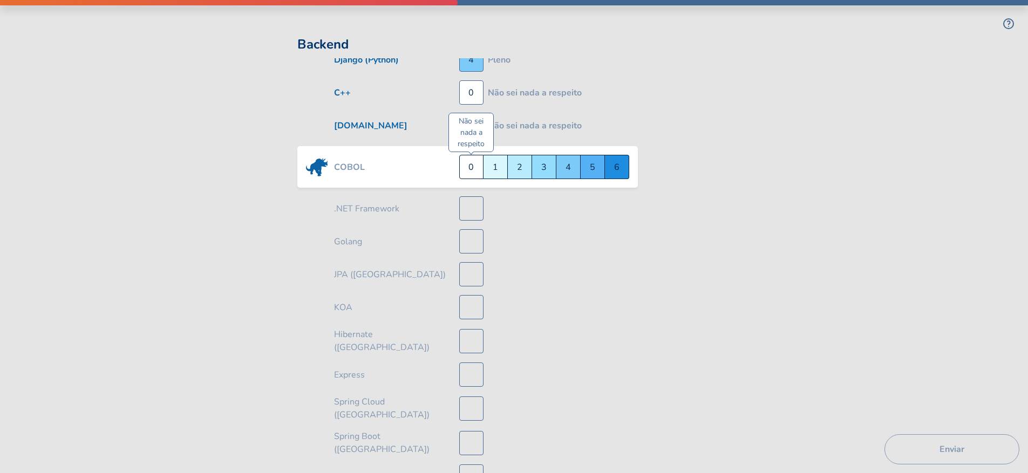
click at [475, 166] on div "Não sei nada a respeito 0" at bounding box center [471, 167] width 24 height 24
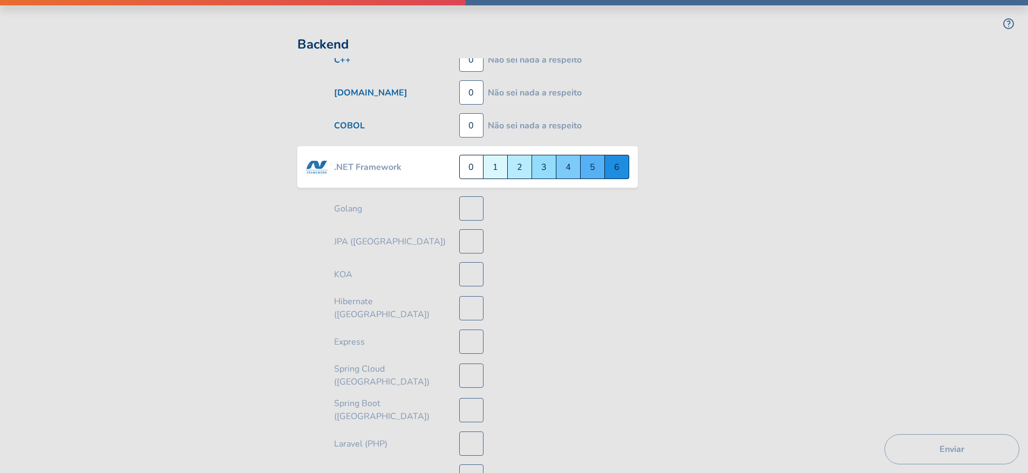
click at [475, 166] on div "Não sei nada a respeito 0" at bounding box center [471, 167] width 24 height 24
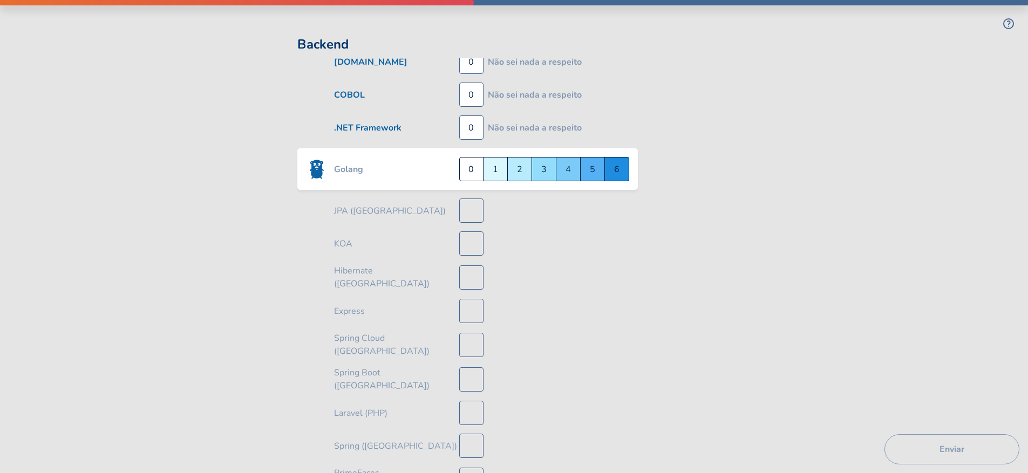
scroll to position [1998, 0]
click at [519, 170] on div "Trainee 2" at bounding box center [520, 167] width 24 height 24
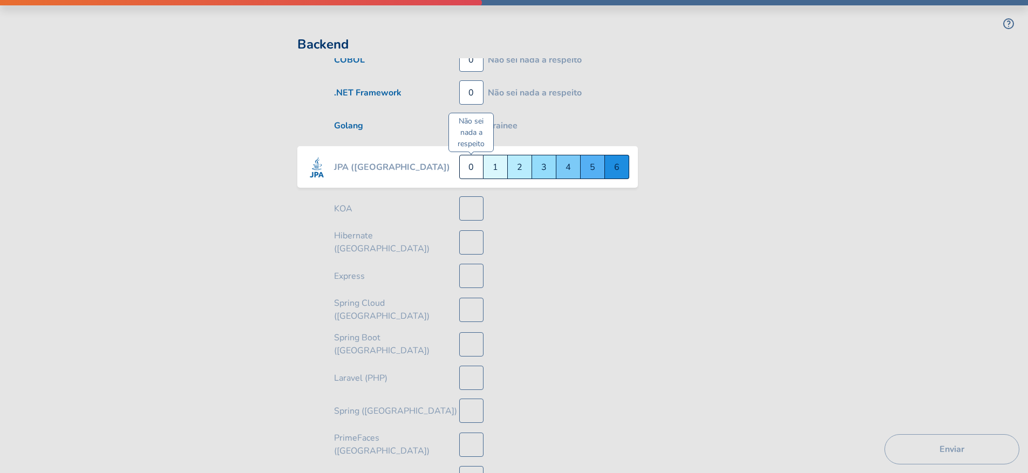
click at [475, 164] on div "Não sei nada a respeito 0" at bounding box center [471, 167] width 24 height 24
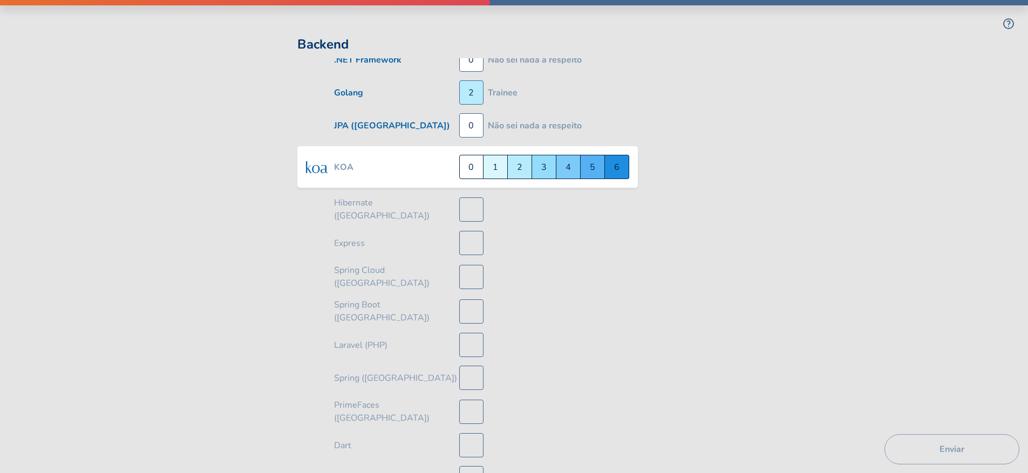
click at [475, 164] on div "Não sei nada a respeito 0" at bounding box center [471, 167] width 24 height 24
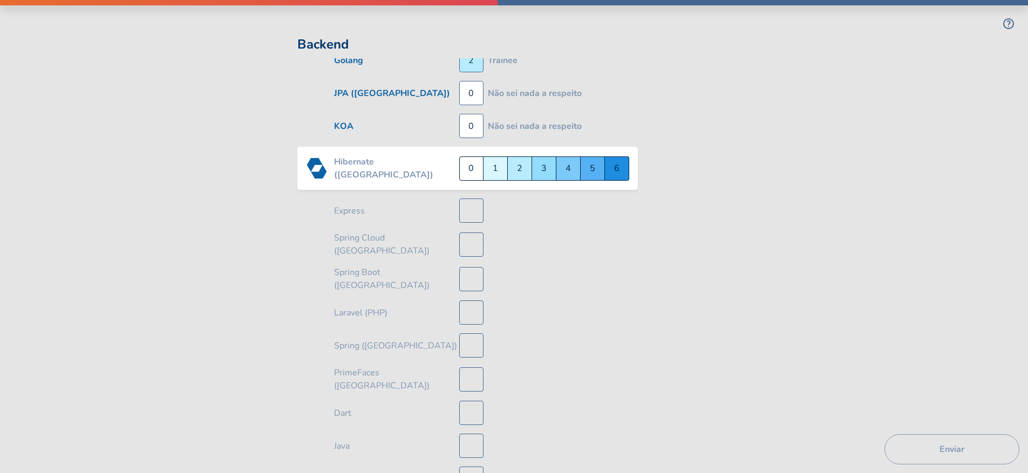
scroll to position [2097, 0]
click at [512, 169] on div "Trainee 2" at bounding box center [520, 168] width 24 height 24
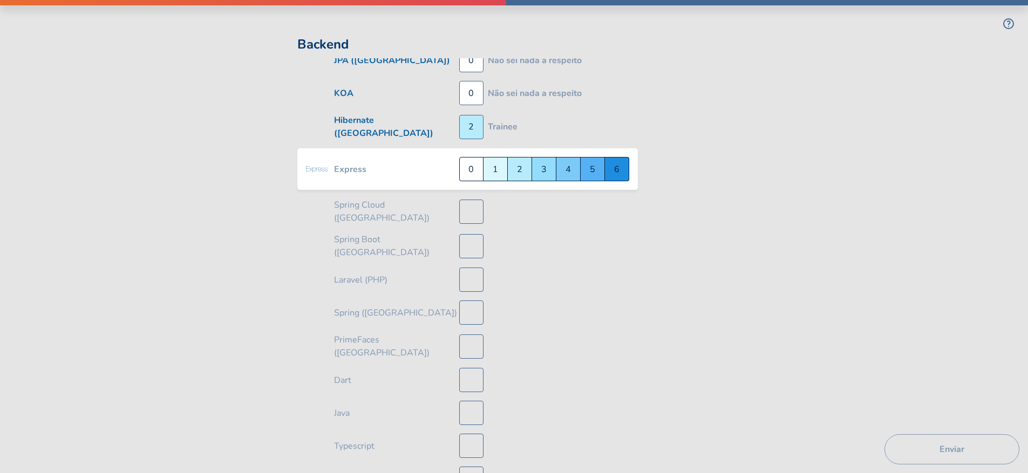
scroll to position [2130, 0]
click at [609, 166] on div "Master 6" at bounding box center [617, 168] width 24 height 24
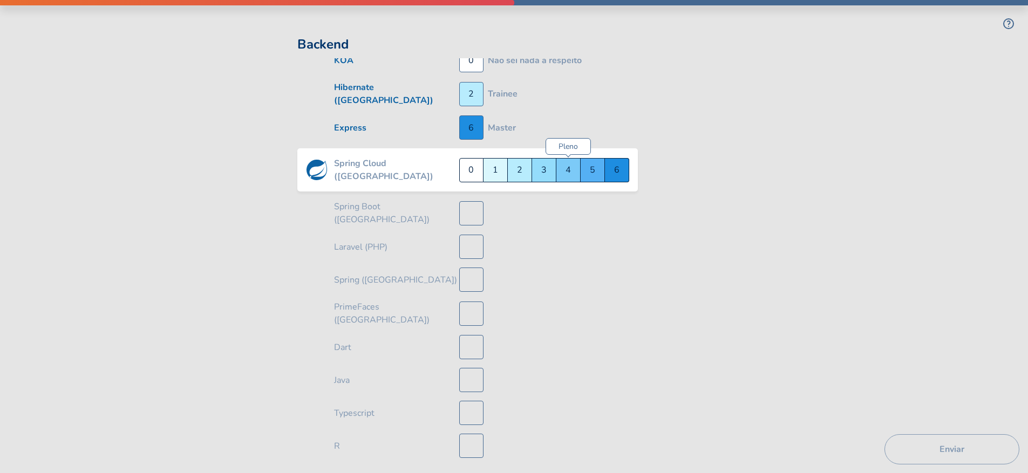
scroll to position [2163, 0]
click at [493, 169] on div "Quero Aprender 1" at bounding box center [495, 170] width 24 height 24
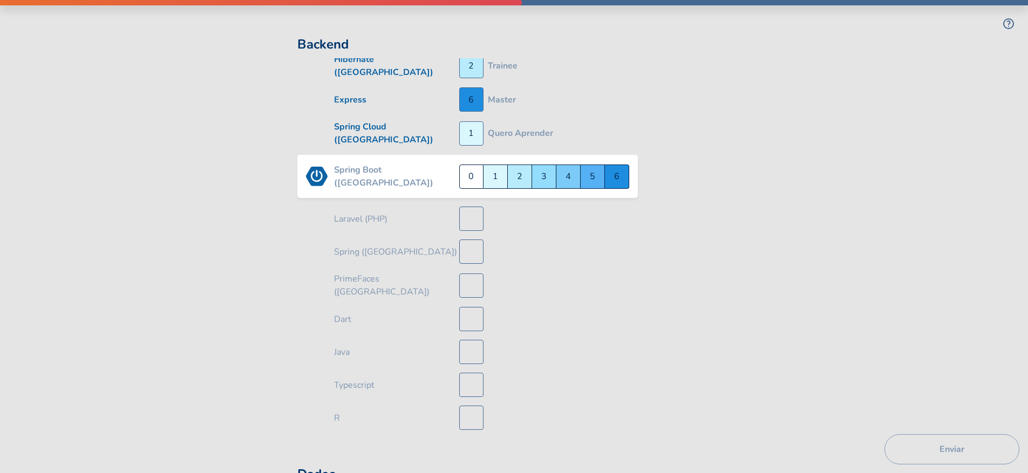
scroll to position [2196, 0]
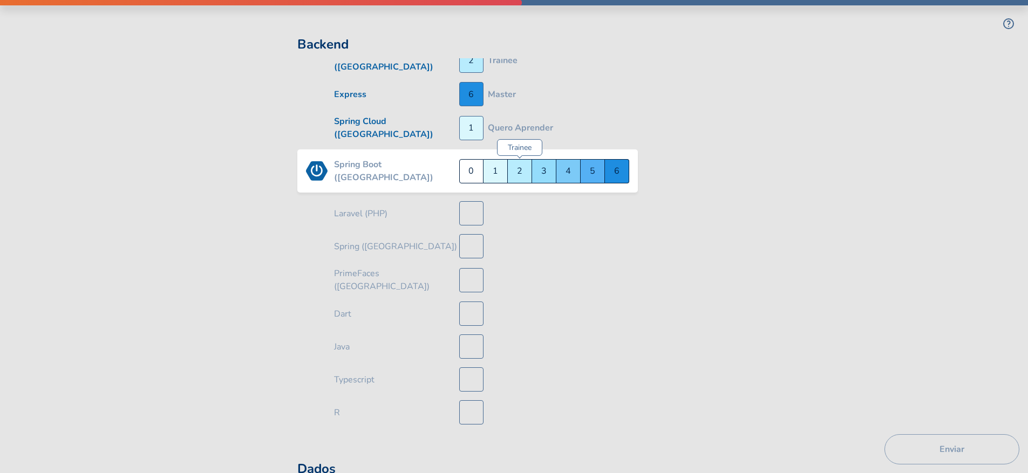
click at [524, 169] on div "Trainee 2" at bounding box center [520, 171] width 24 height 24
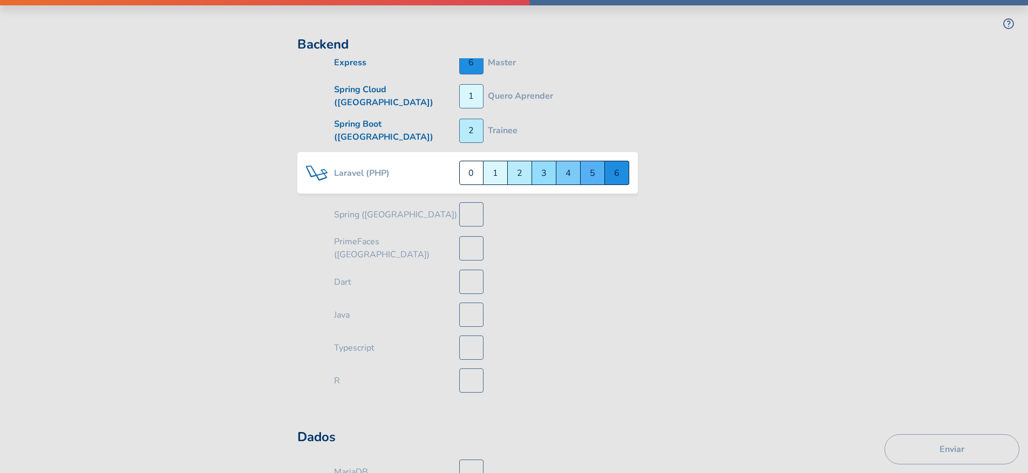
scroll to position [2228, 0]
click at [565, 164] on div "Pleno 4" at bounding box center [568, 172] width 24 height 24
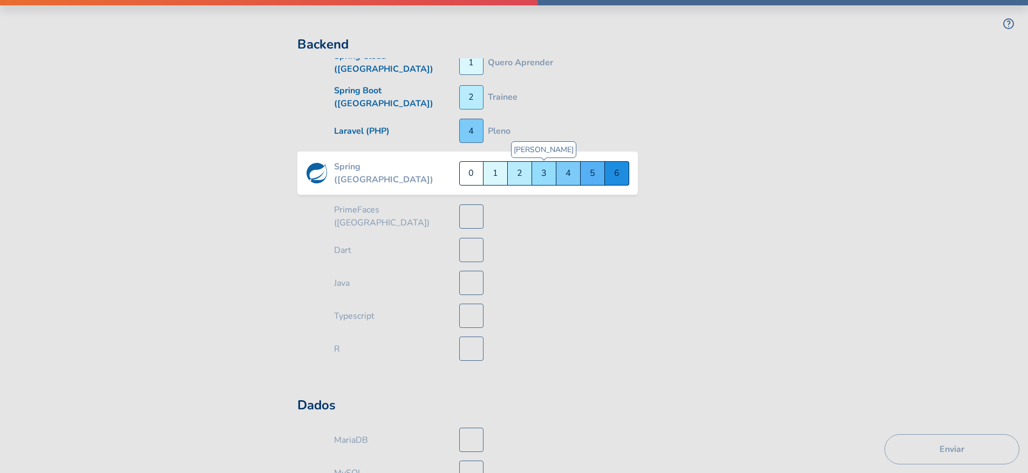
scroll to position [2261, 0]
click at [514, 165] on div "Trainee 2" at bounding box center [520, 173] width 24 height 24
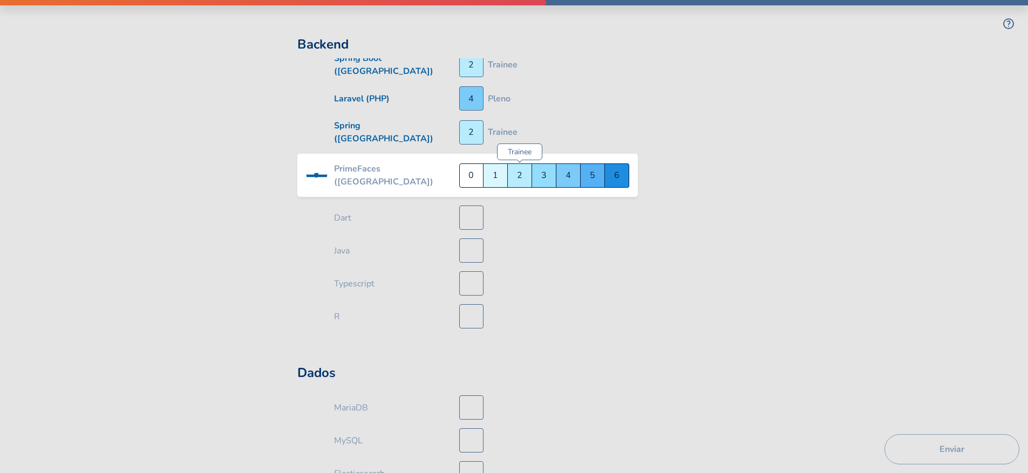
scroll to position [2294, 0]
click at [471, 171] on div "Não sei nada a respeito 0" at bounding box center [471, 174] width 24 height 24
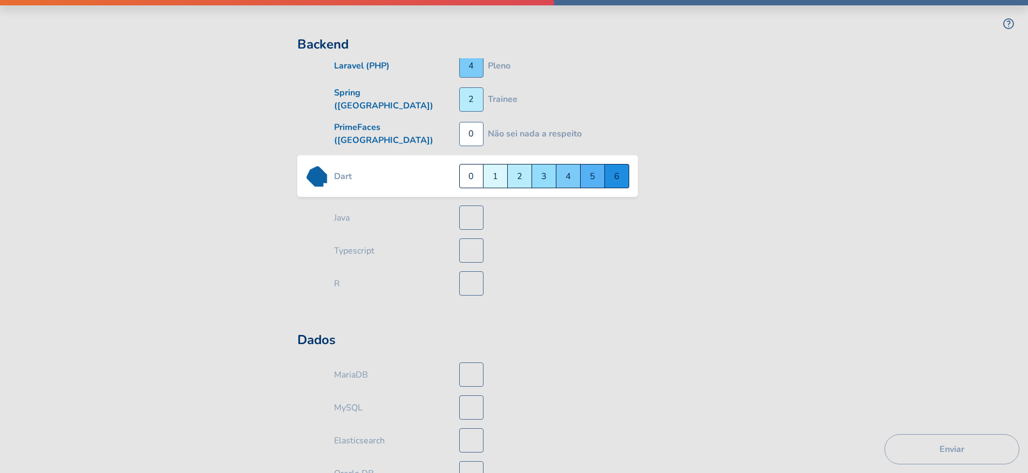
scroll to position [2327, 0]
click at [495, 168] on div "Quero Aprender 1" at bounding box center [495, 175] width 24 height 24
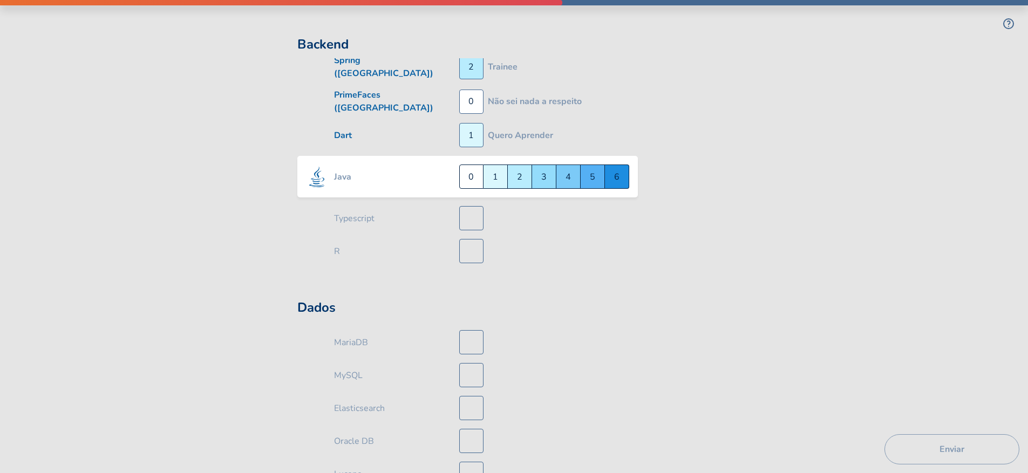
scroll to position [2360, 0]
click at [544, 170] on div "Júnior 3" at bounding box center [544, 175] width 24 height 24
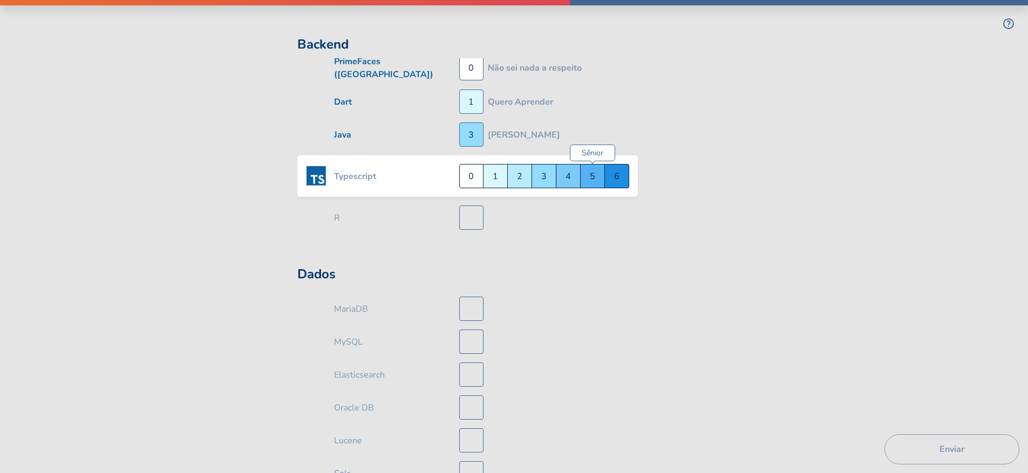
scroll to position [2393, 0]
click at [616, 167] on div "Master 6" at bounding box center [617, 175] width 24 height 24
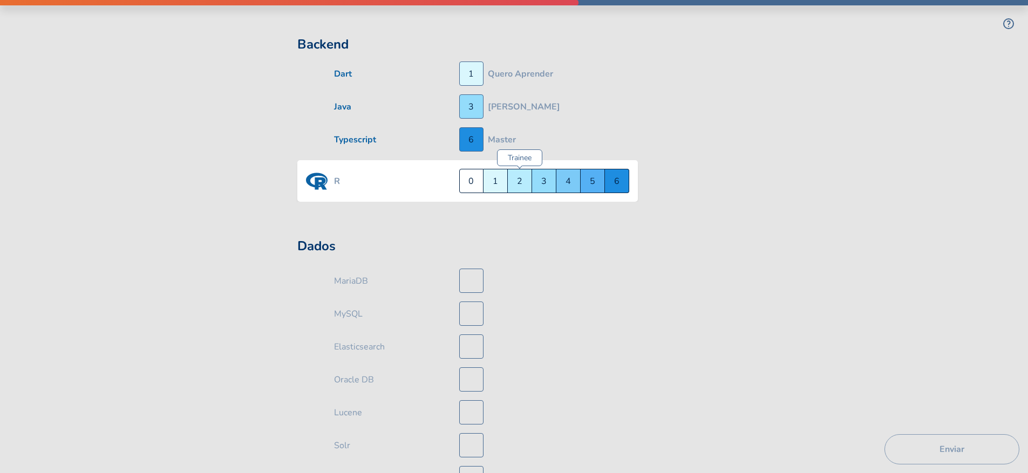
scroll to position [2426, 0]
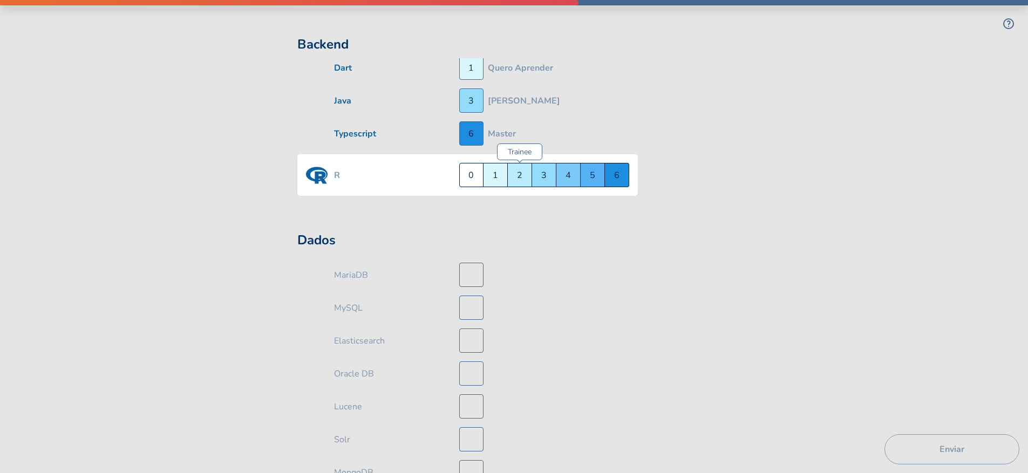
click at [516, 167] on div "Trainee 2" at bounding box center [520, 175] width 24 height 24
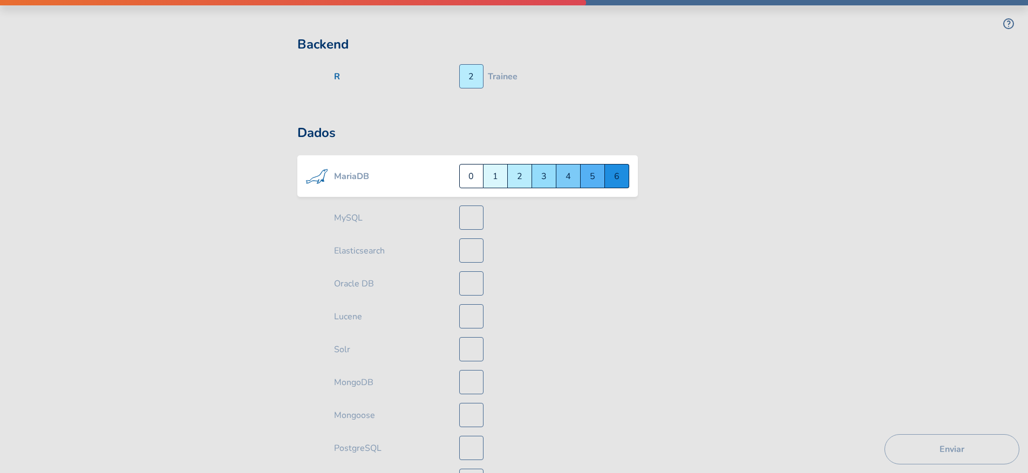
scroll to position [2517, 0]
click at [612, 167] on div "Master 6" at bounding box center [617, 175] width 24 height 24
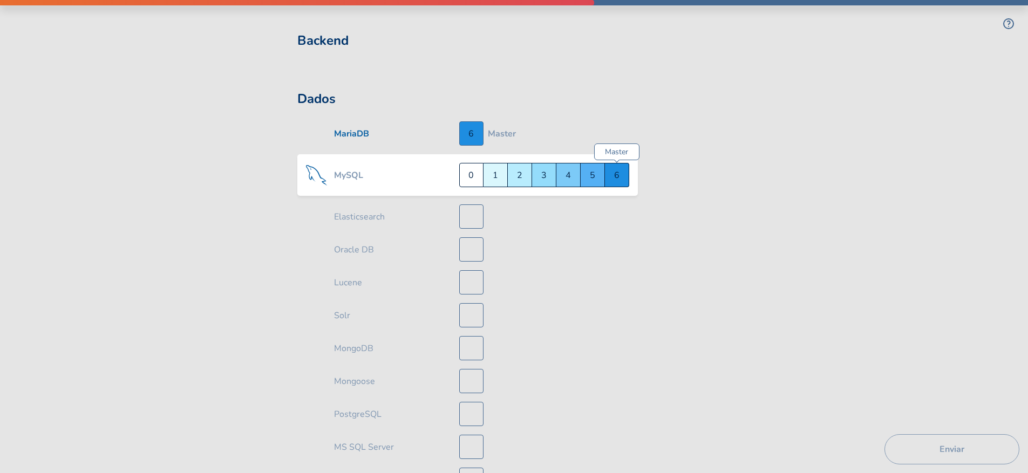
click at [618, 168] on div "Master 6" at bounding box center [617, 175] width 24 height 24
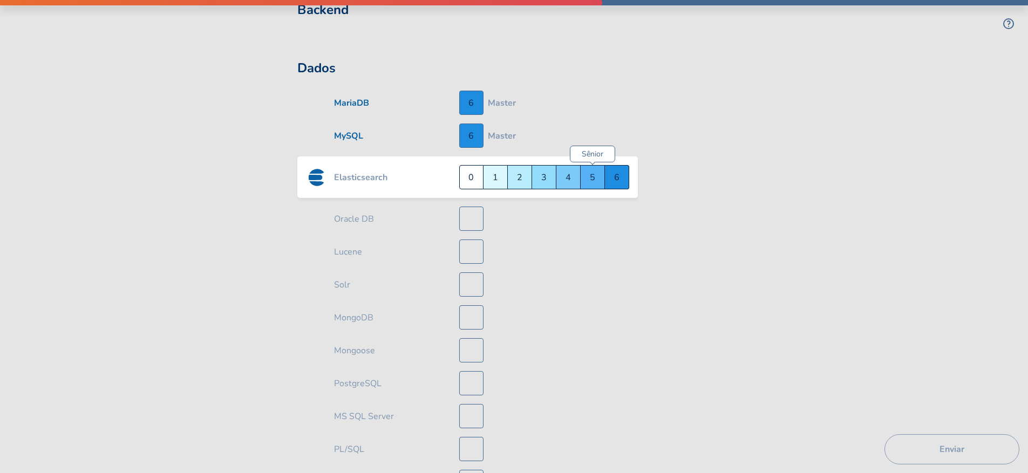
scroll to position [2583, 0]
click at [573, 164] on div "Pleno 4" at bounding box center [568, 175] width 24 height 24
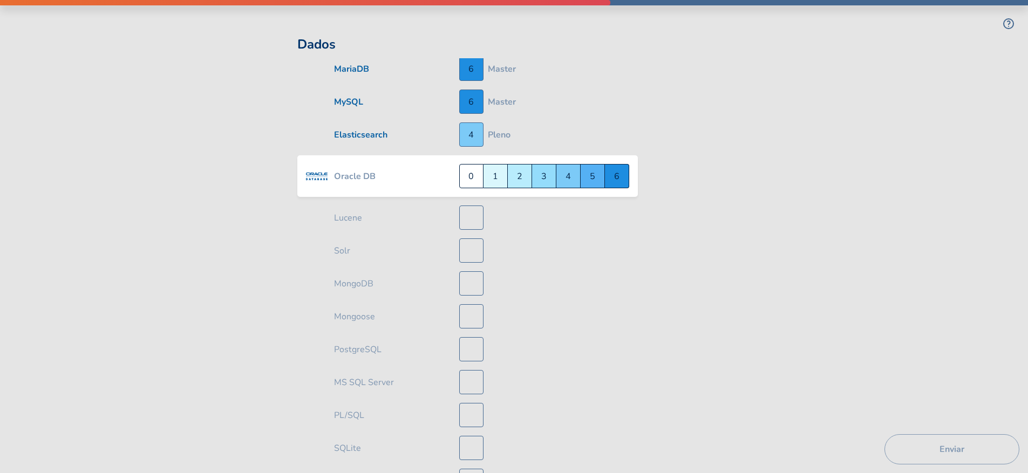
scroll to position [2616, 0]
click at [540, 165] on div "Júnior 3" at bounding box center [544, 175] width 24 height 24
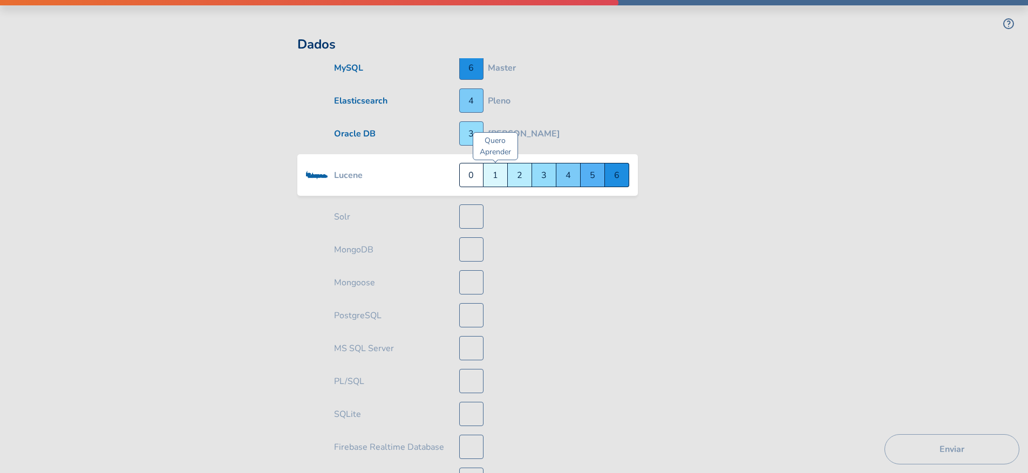
click at [493, 168] on div "Quero Aprender 1" at bounding box center [495, 175] width 24 height 24
click at [495, 169] on div "Quero Aprender 1" at bounding box center [495, 175] width 24 height 24
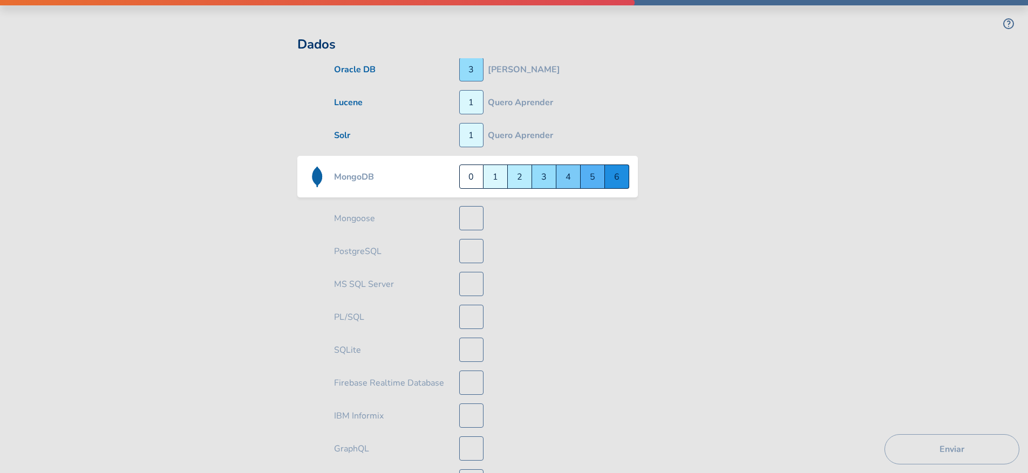
scroll to position [2715, 0]
click at [598, 164] on div "Sênior 5" at bounding box center [593, 175] width 24 height 24
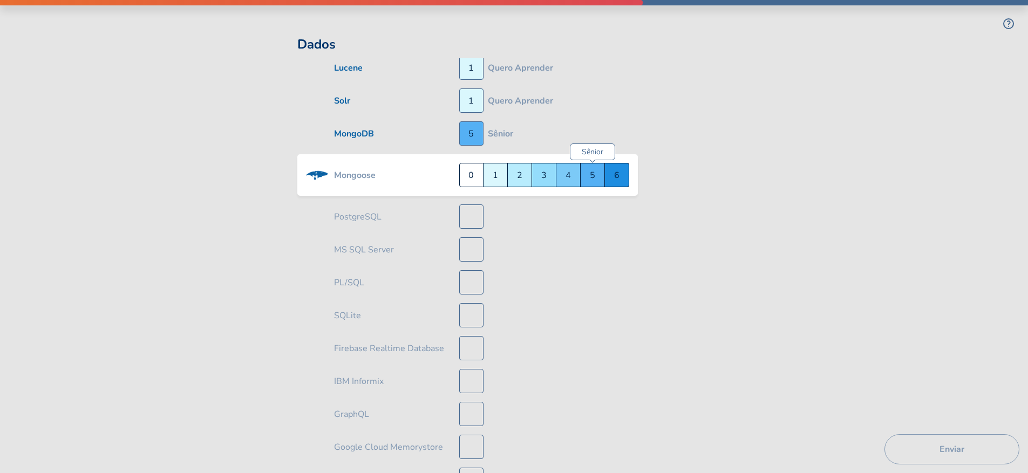
click at [594, 168] on div "Sênior 5" at bounding box center [593, 175] width 24 height 24
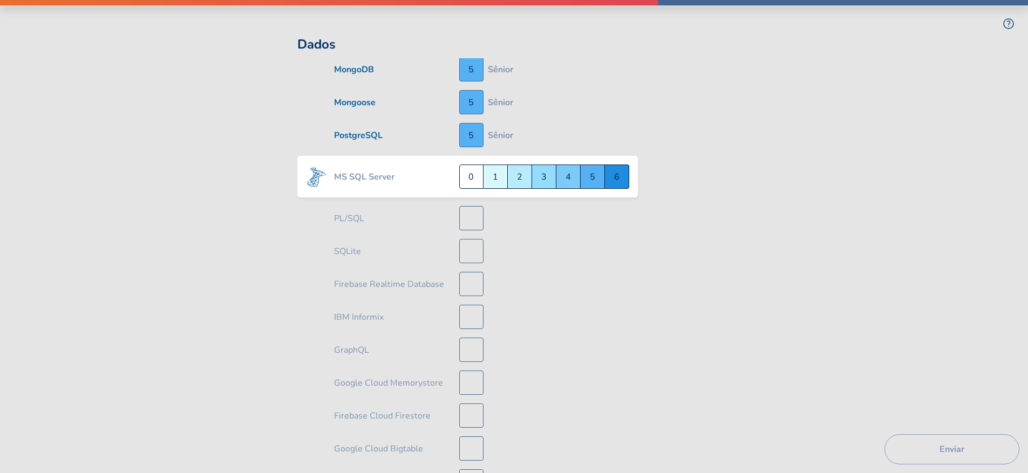
scroll to position [2813, 0]
click at [496, 169] on div "Quero Aprender 1" at bounding box center [495, 175] width 24 height 24
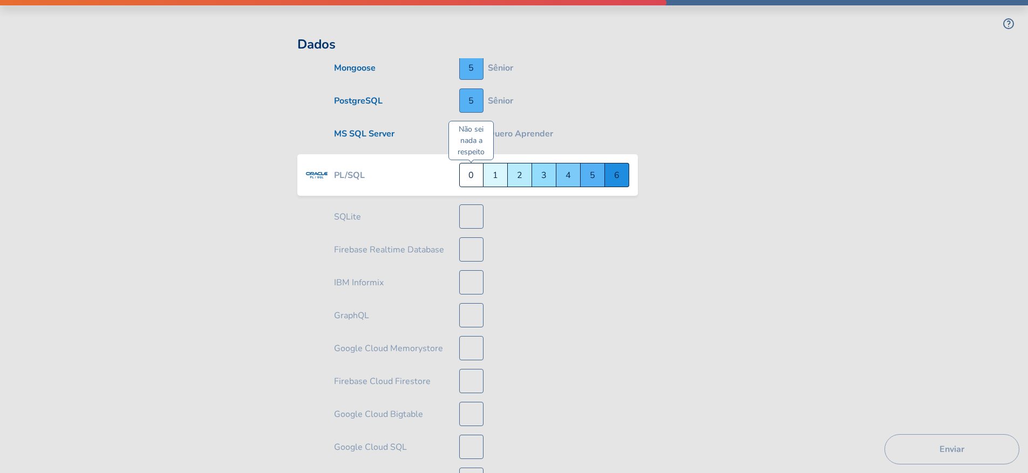
click at [473, 163] on div "Não sei nada a respeito 0" at bounding box center [471, 175] width 24 height 24
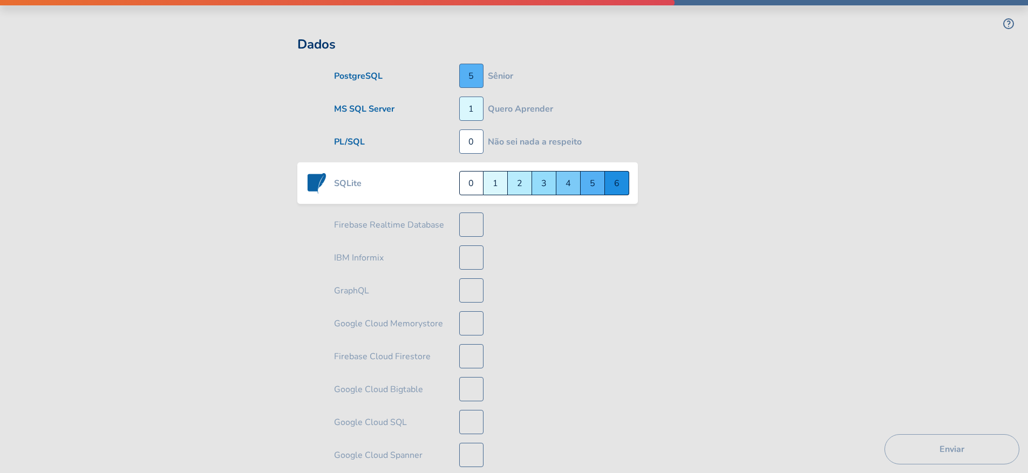
scroll to position [2879, 0]
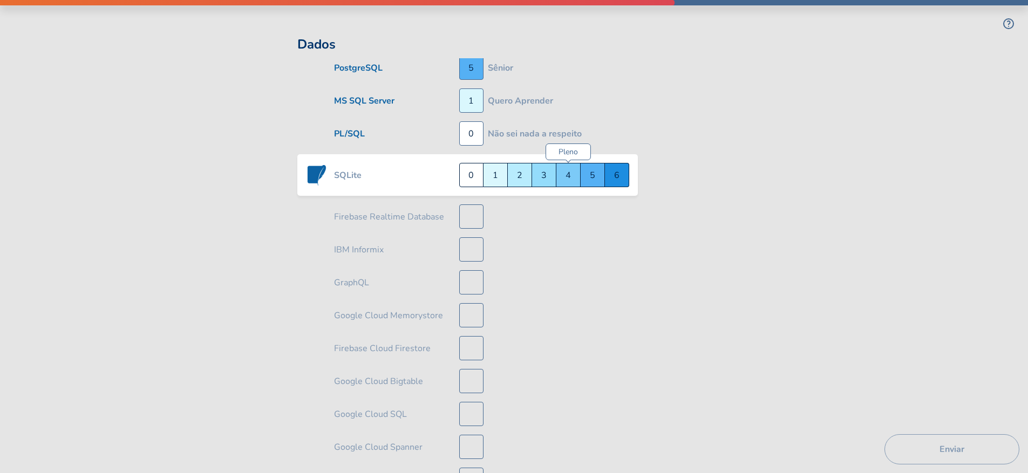
click at [563, 168] on div "Pleno 4" at bounding box center [568, 175] width 24 height 24
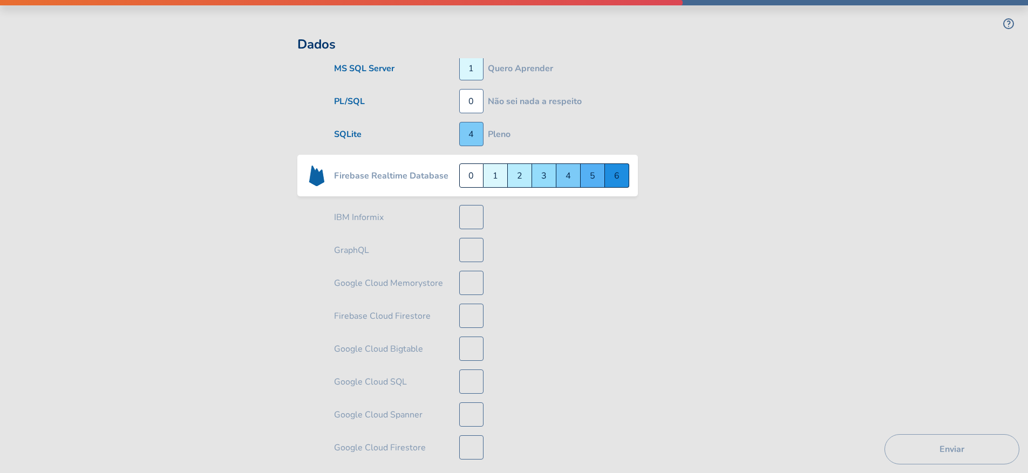
scroll to position [2912, 0]
click at [562, 168] on div "Pleno 4" at bounding box center [568, 175] width 24 height 24
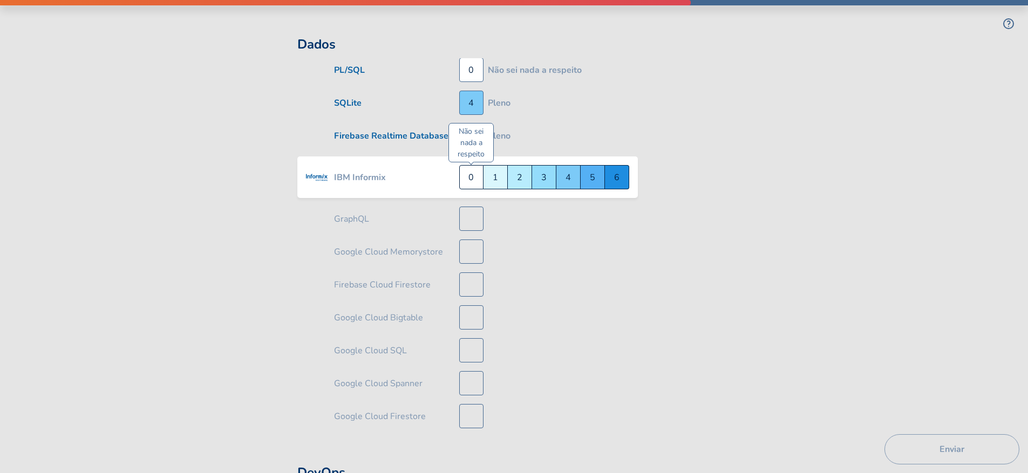
scroll to position [2945, 0]
click at [469, 163] on div "Não sei nada a respeito 0" at bounding box center [471, 175] width 24 height 24
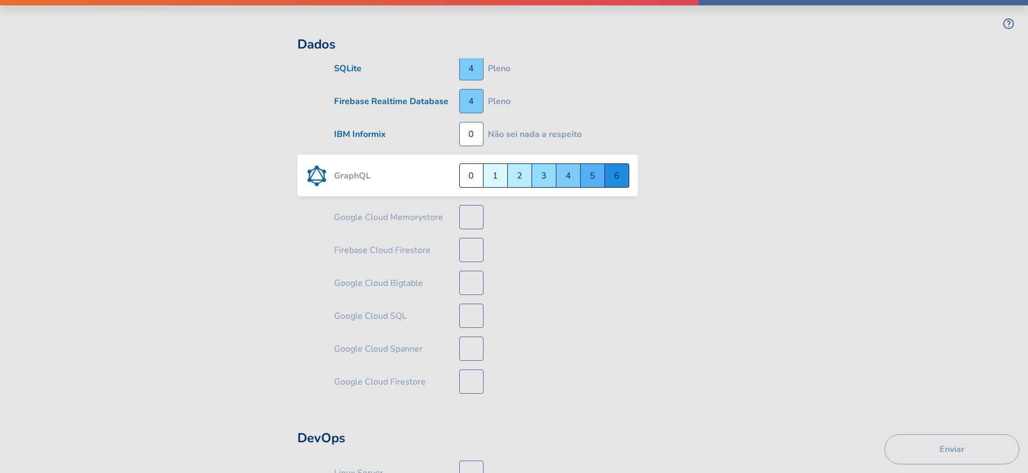
scroll to position [2978, 0]
click at [574, 169] on div "Pleno 4" at bounding box center [568, 175] width 24 height 24
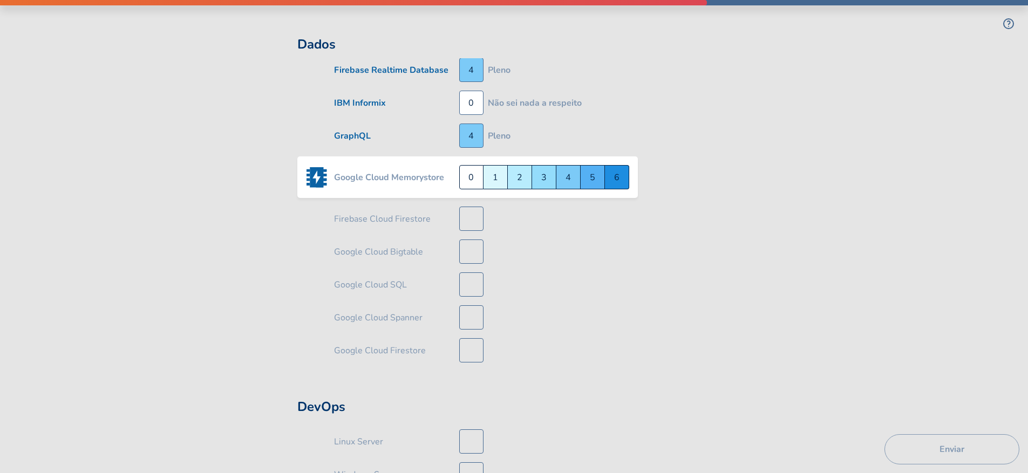
scroll to position [3011, 0]
click at [494, 166] on div "Quero Aprender 1" at bounding box center [495, 175] width 24 height 24
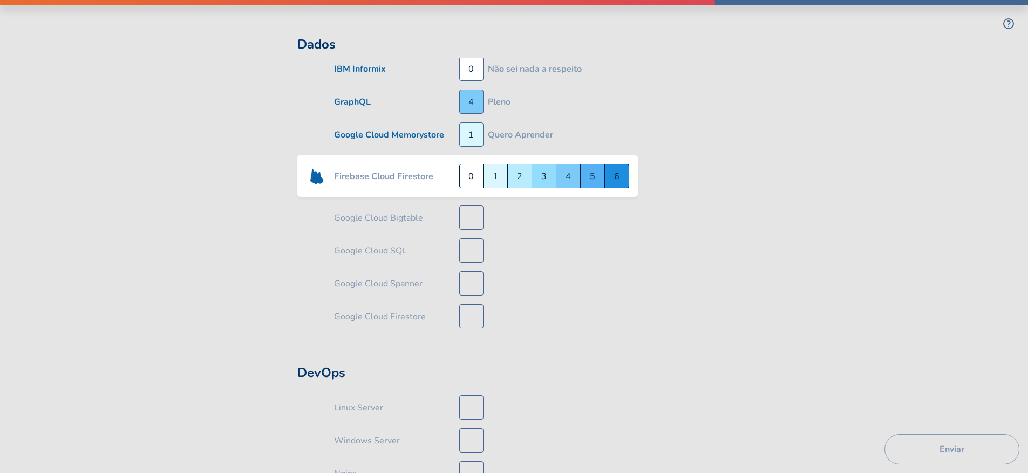
scroll to position [3044, 0]
click at [494, 166] on div "Quero Aprender 1" at bounding box center [495, 175] width 24 height 24
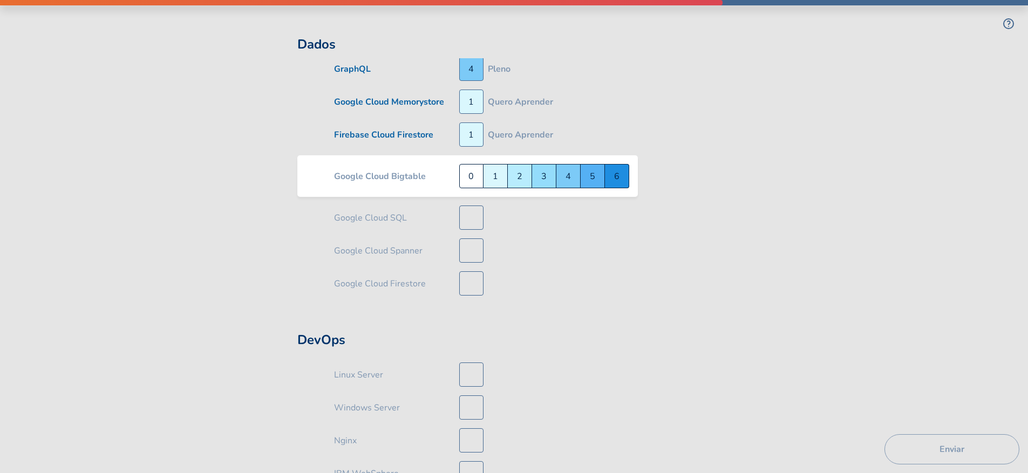
scroll to position [3077, 0]
click at [567, 171] on div "Pleno 4" at bounding box center [568, 175] width 24 height 24
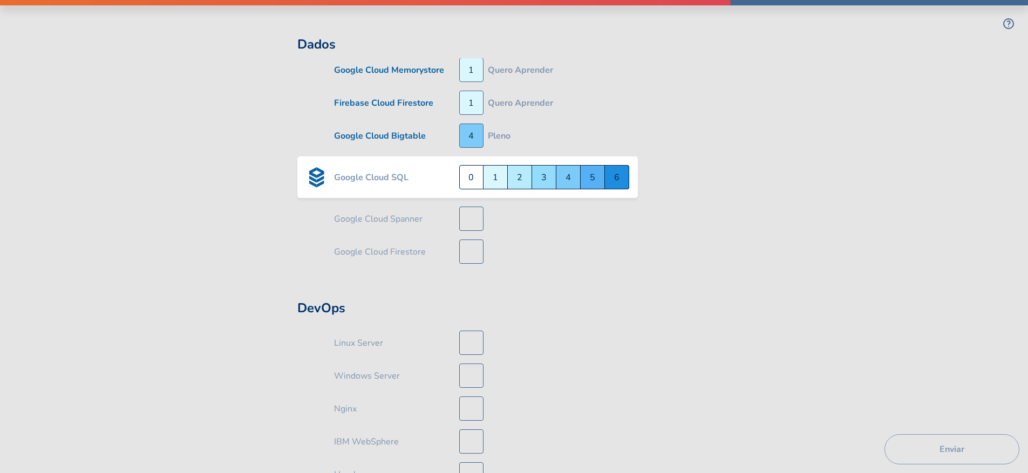
scroll to position [3110, 0]
click at [567, 171] on div "Pleno 4" at bounding box center [568, 175] width 24 height 24
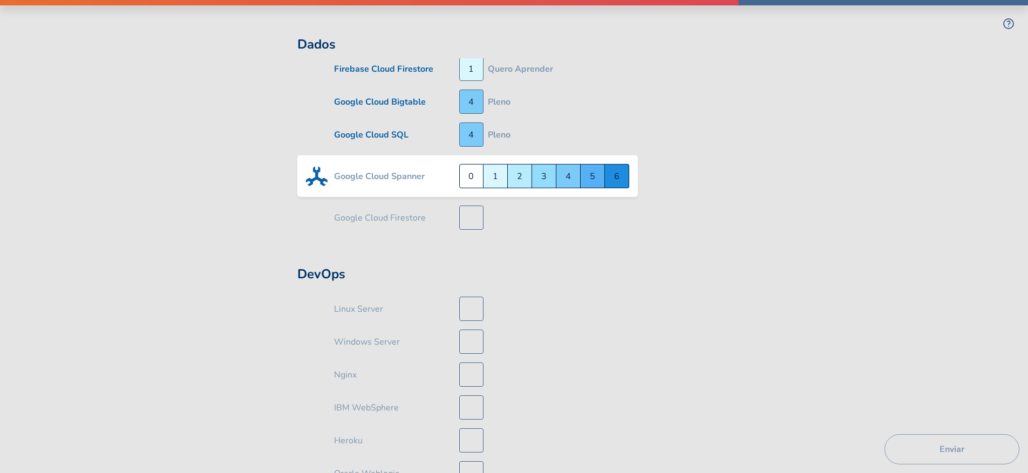
scroll to position [3142, 0]
click at [489, 167] on div "Quero Aprender 1" at bounding box center [495, 175] width 24 height 24
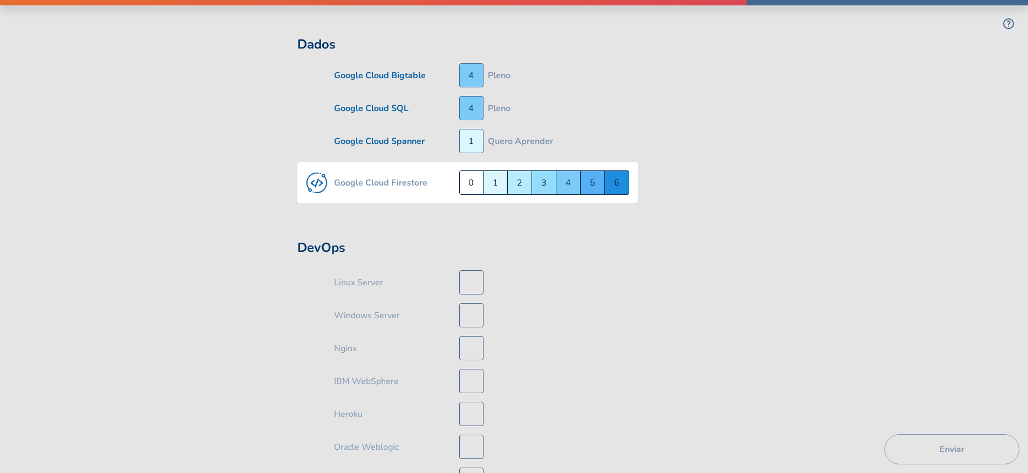
scroll to position [3175, 0]
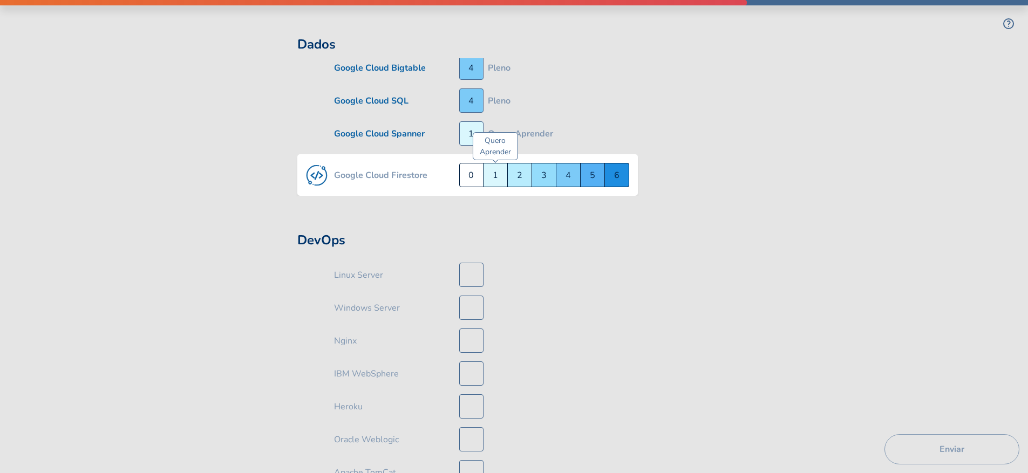
click at [494, 168] on div "Quero Aprender 1" at bounding box center [495, 175] width 24 height 24
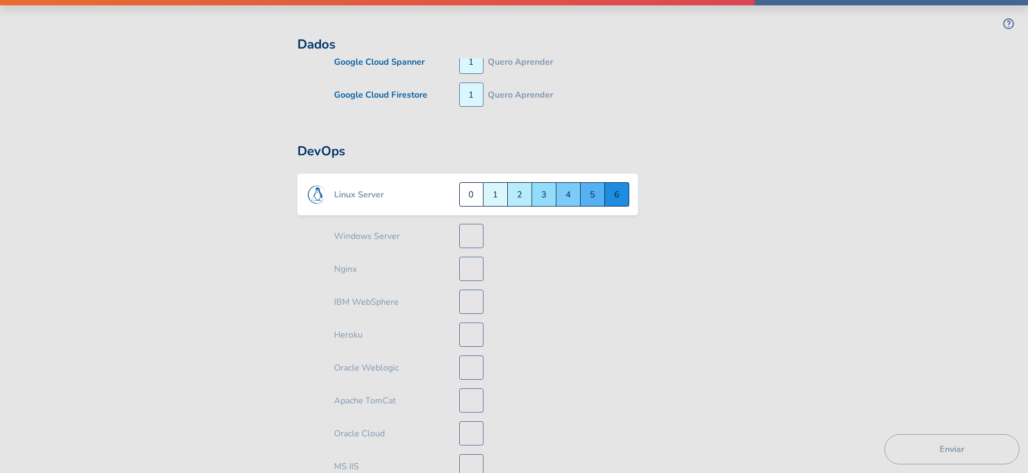
scroll to position [3267, 0]
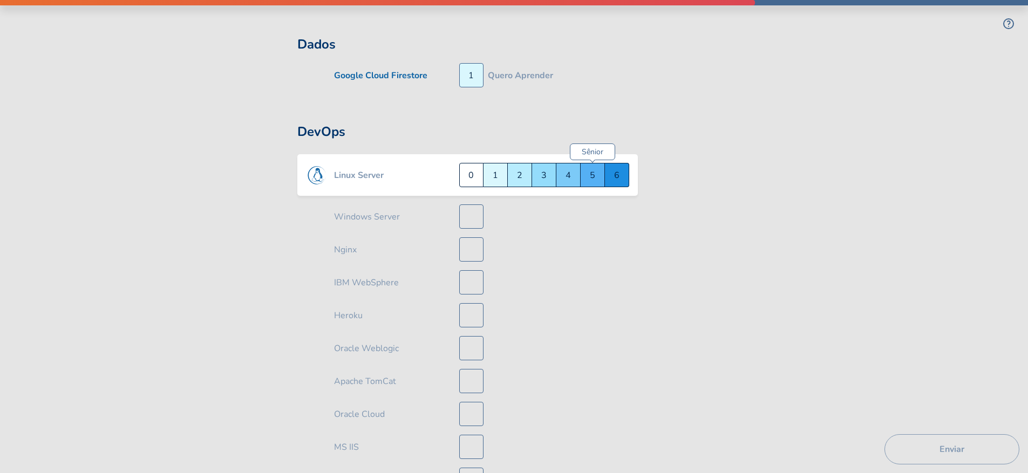
click at [596, 166] on div "Sênior 5" at bounding box center [593, 175] width 24 height 24
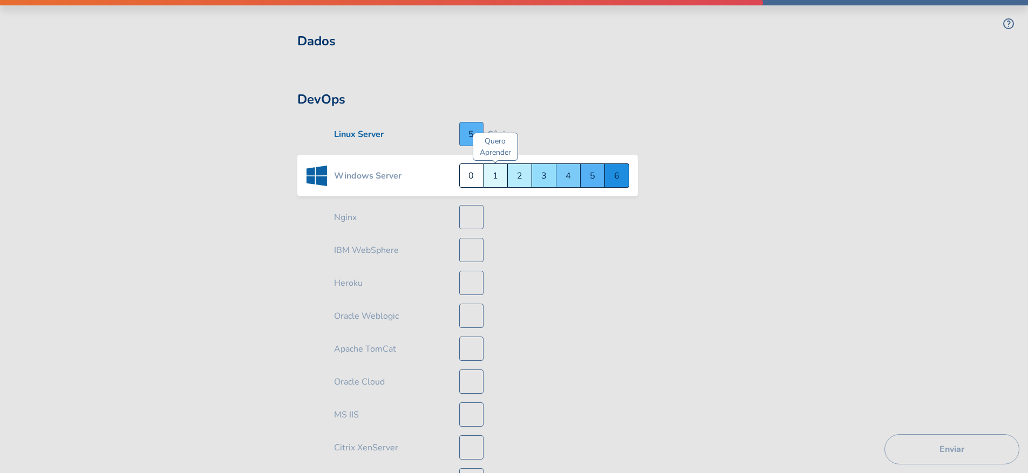
scroll to position [3299, 0]
click at [480, 172] on div "Não sei nada a respeito 0" at bounding box center [471, 175] width 24 height 24
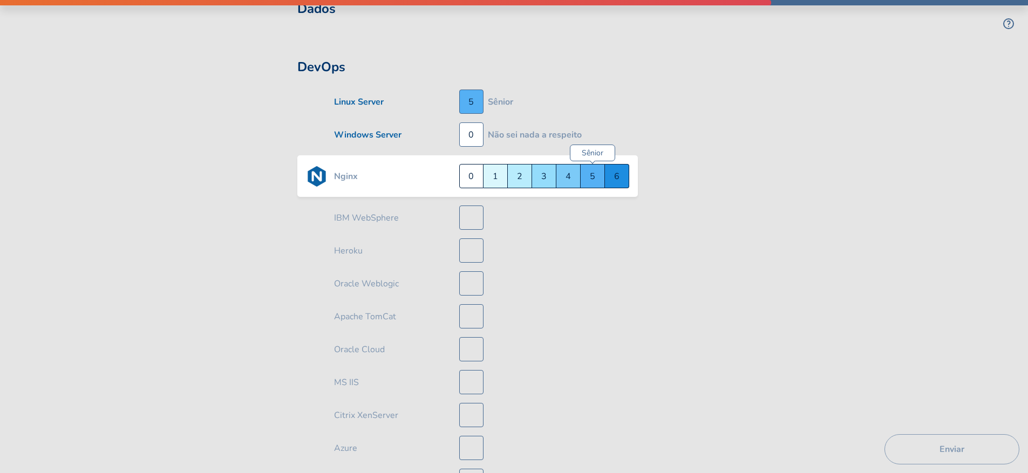
scroll to position [3332, 0]
click at [569, 168] on div "Pleno 4" at bounding box center [568, 175] width 24 height 24
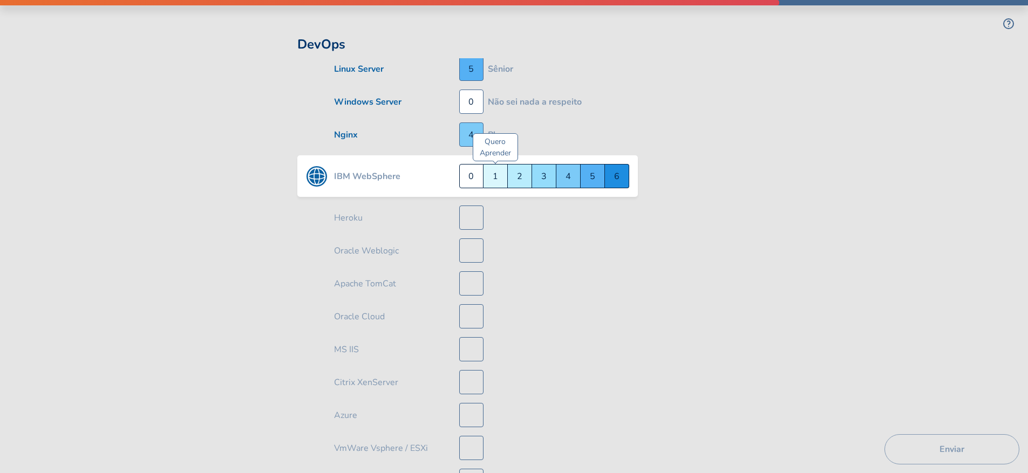
scroll to position [3365, 0]
click at [472, 171] on div "Não sei nada a respeito 0" at bounding box center [471, 175] width 24 height 24
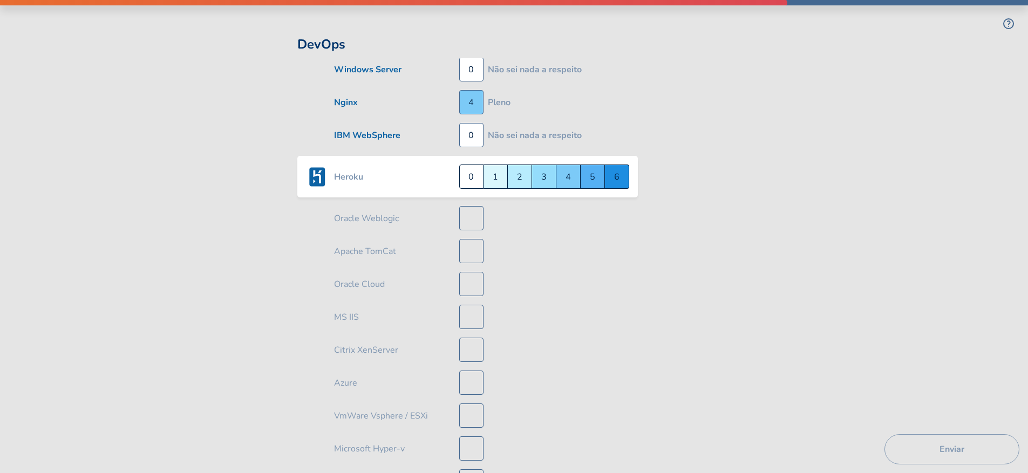
scroll to position [3398, 0]
click at [541, 167] on div "Júnior 3" at bounding box center [544, 175] width 24 height 24
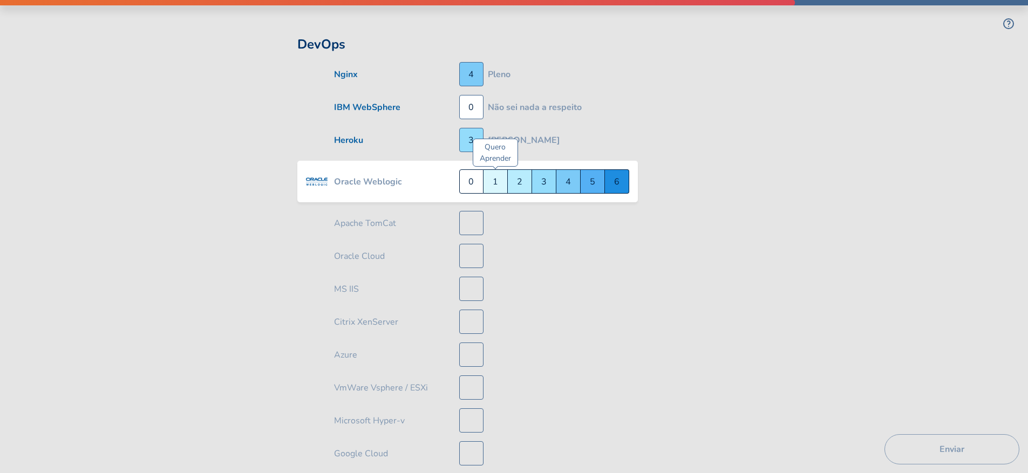
scroll to position [3431, 0]
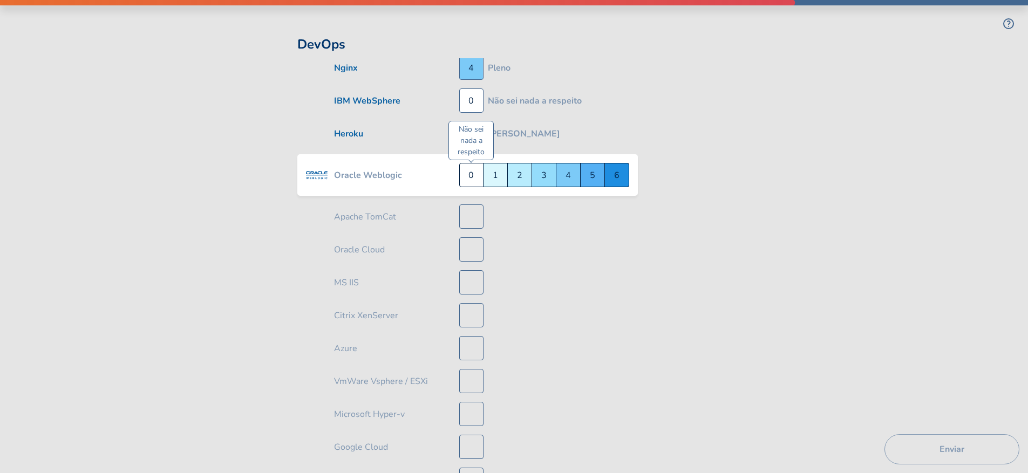
click at [467, 166] on div "Não sei nada a respeito 0" at bounding box center [471, 175] width 24 height 24
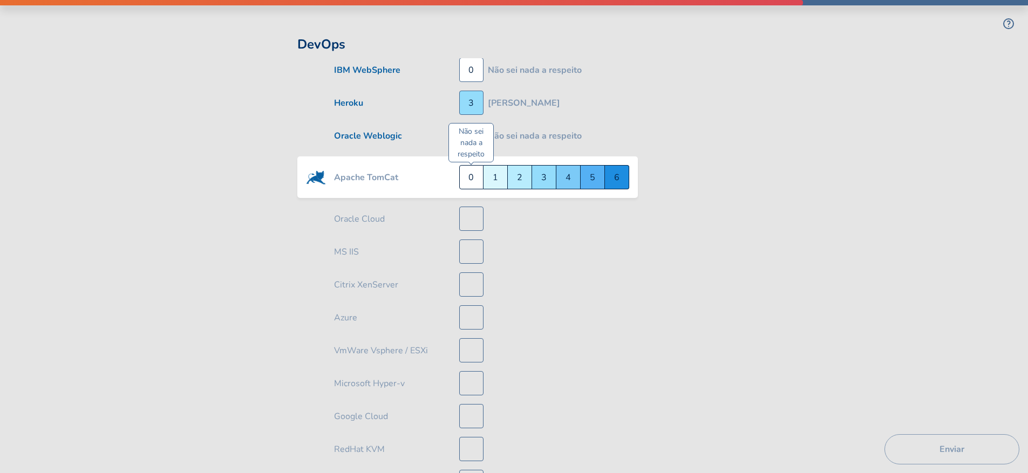
scroll to position [3464, 0]
click at [493, 166] on div "Quero Aprender 1" at bounding box center [495, 175] width 24 height 24
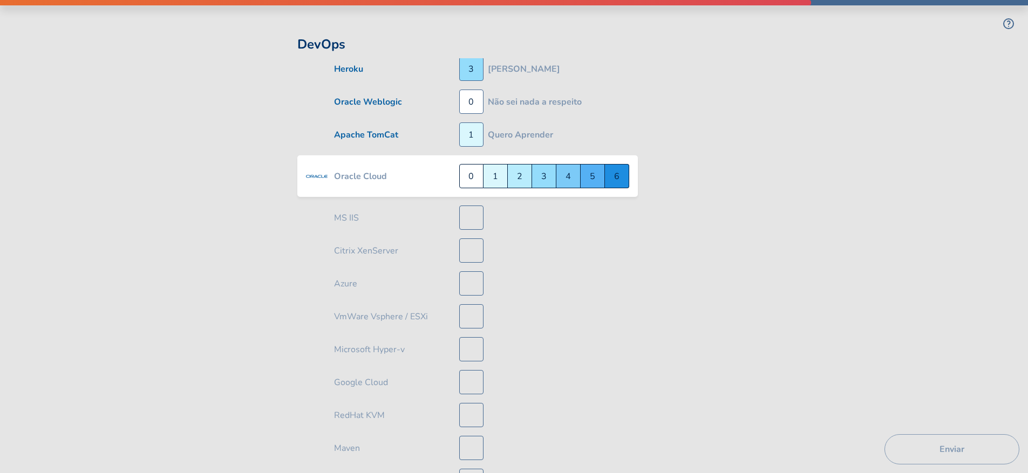
scroll to position [3497, 0]
click at [493, 166] on div "Quero Aprender 1" at bounding box center [495, 175] width 24 height 24
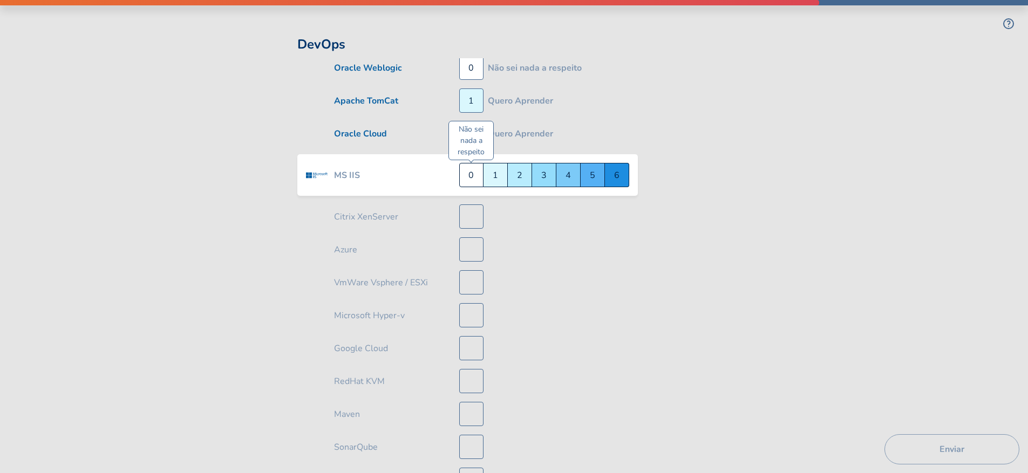
click at [473, 165] on div "Não sei nada a respeito 0" at bounding box center [471, 175] width 24 height 24
click at [495, 166] on div "Quero Aprender 1" at bounding box center [495, 175] width 24 height 24
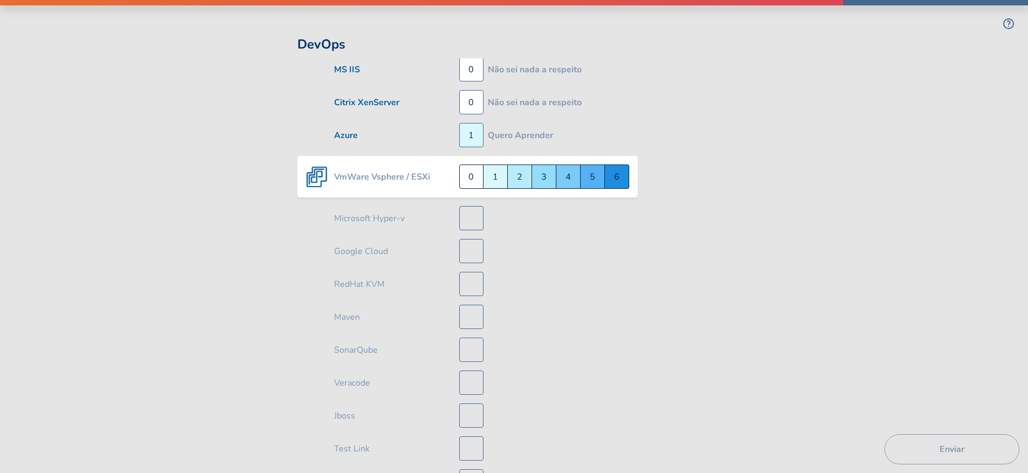
scroll to position [3629, 0]
click at [472, 170] on div "Não sei nada a respeito 0" at bounding box center [471, 175] width 24 height 24
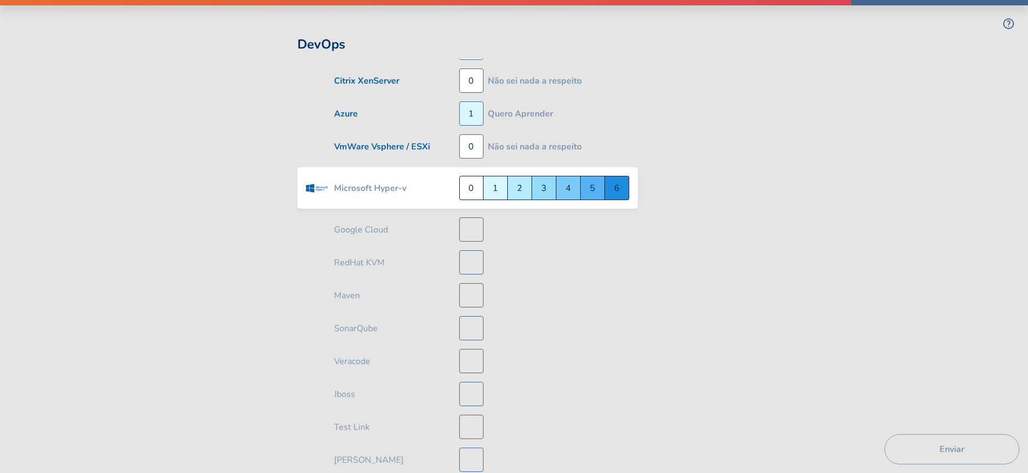
scroll to position [3662, 0]
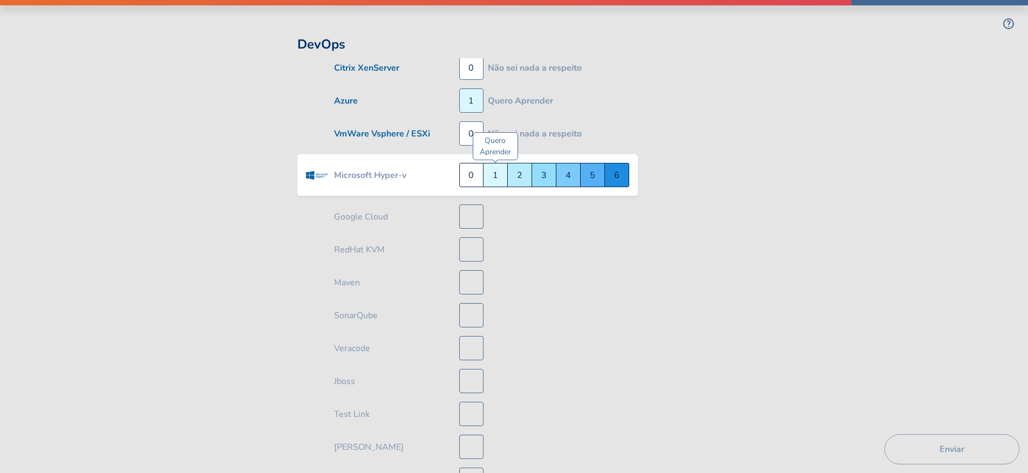
click at [493, 168] on div "Quero Aprender 1" at bounding box center [495, 175] width 24 height 24
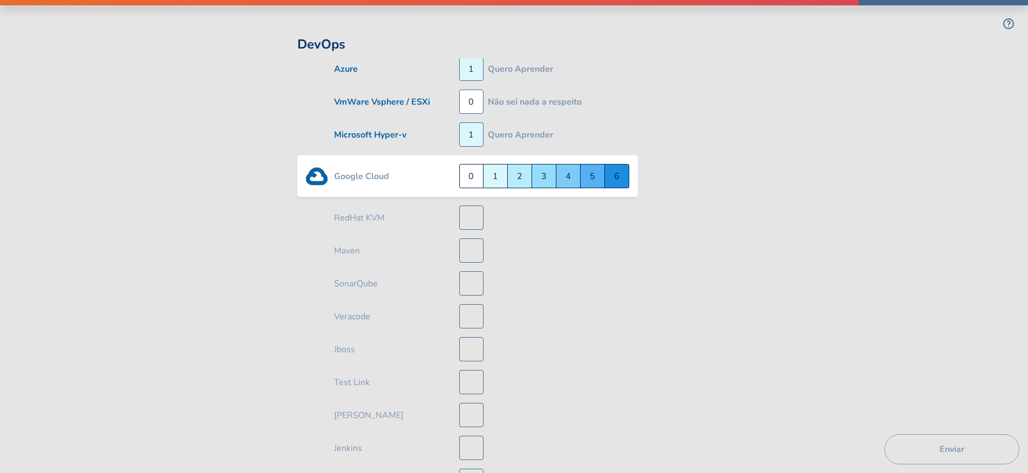
scroll to position [3694, 0]
click at [565, 170] on div "Pleno 4" at bounding box center [568, 175] width 24 height 24
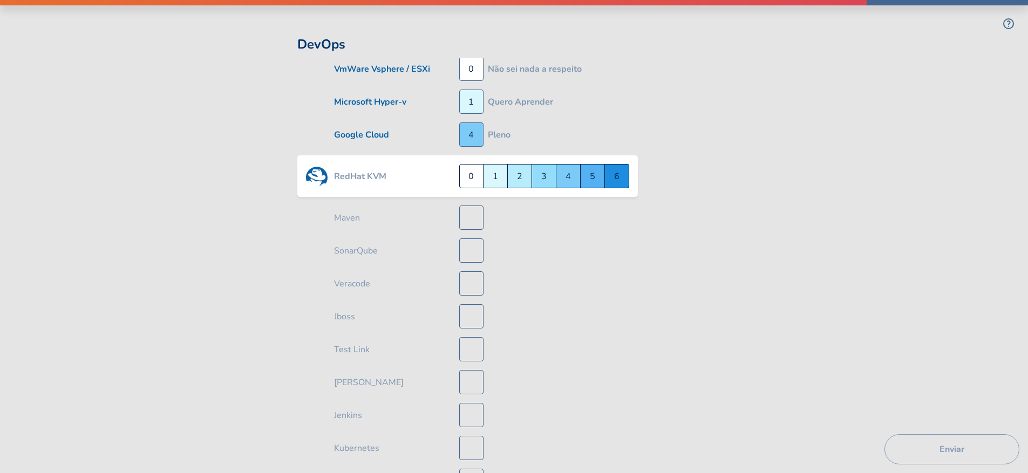
scroll to position [3727, 0]
click at [494, 167] on div "Quero Aprender 1" at bounding box center [495, 175] width 24 height 24
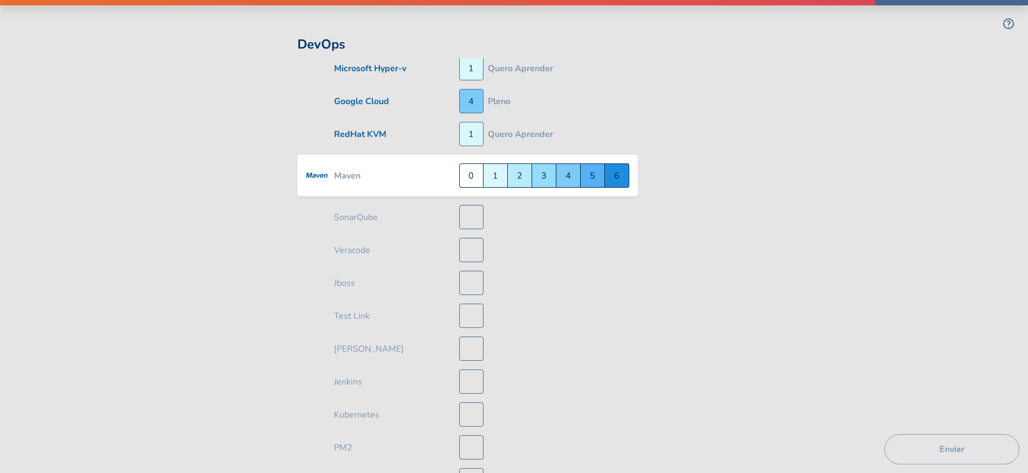
scroll to position [3760, 0]
click at [495, 169] on div "Quero Aprender 1" at bounding box center [495, 175] width 24 height 24
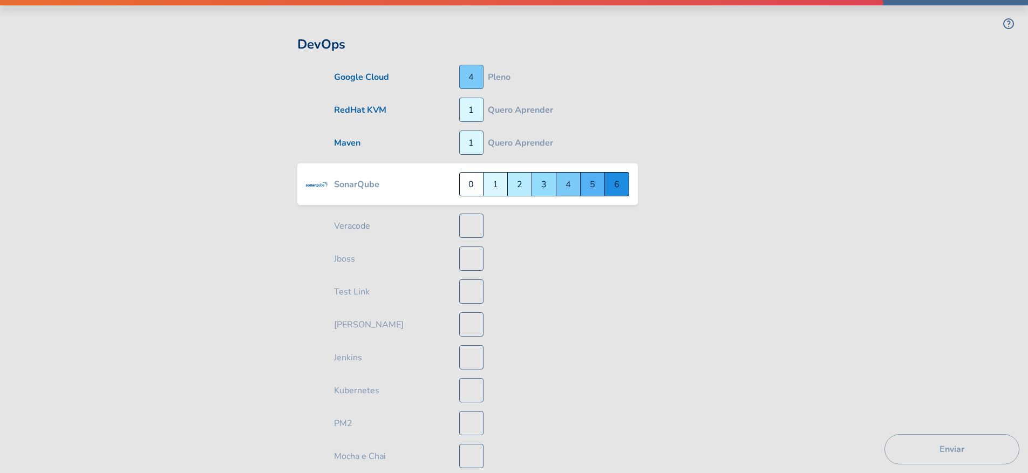
scroll to position [3793, 0]
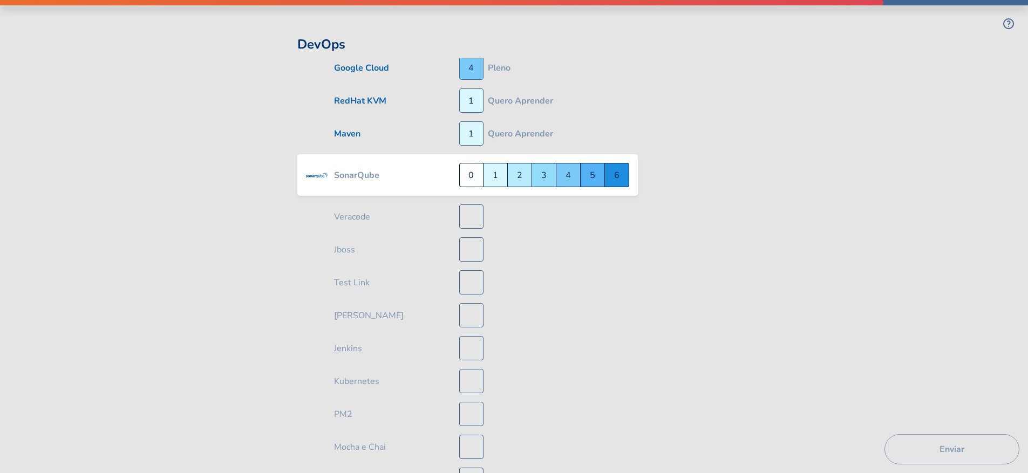
click at [495, 169] on div "Quero Aprender 1" at bounding box center [495, 175] width 24 height 24
click at [473, 167] on div "Não sei nada a respeito 0" at bounding box center [471, 175] width 24 height 24
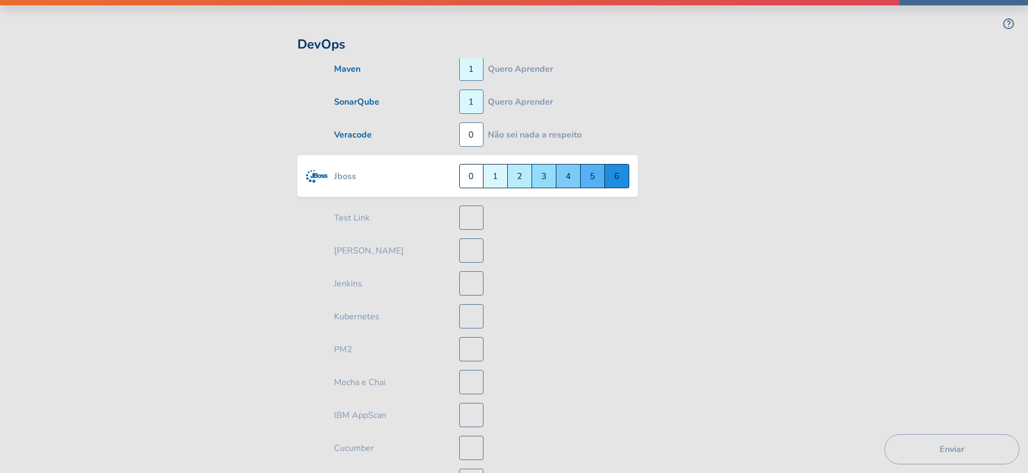
scroll to position [3859, 0]
click at [473, 167] on div "Não sei nada a respeito 0" at bounding box center [471, 175] width 24 height 24
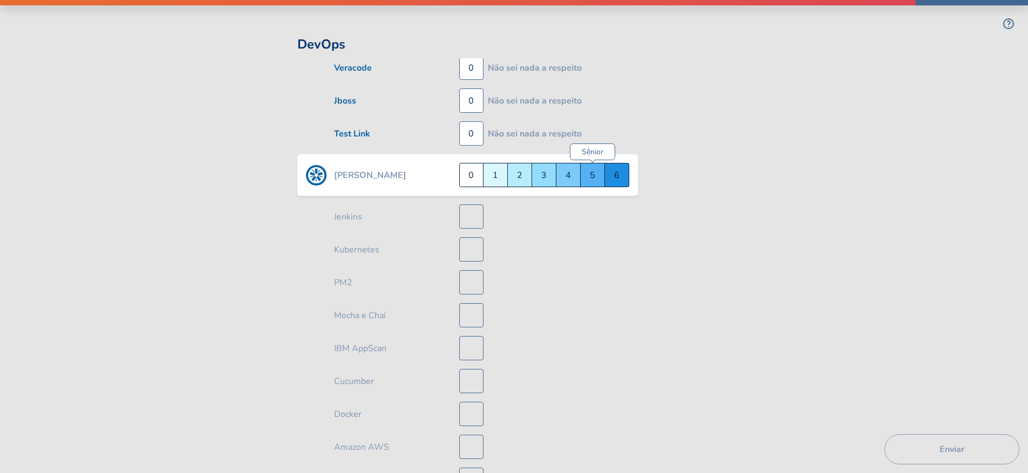
click at [590, 171] on div "Sênior 5" at bounding box center [593, 175] width 24 height 24
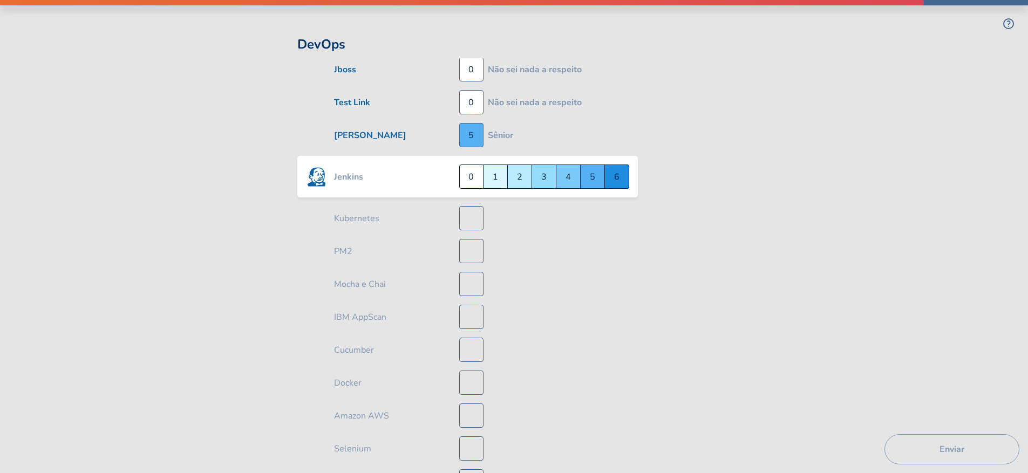
scroll to position [3958, 0]
click at [590, 171] on div "Sênior 5" at bounding box center [593, 175] width 24 height 24
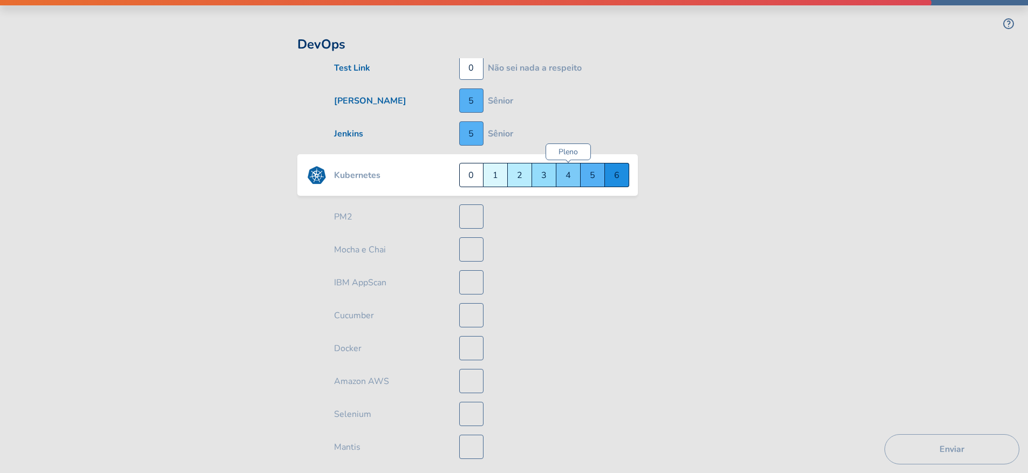
click at [563, 169] on div "Pleno 4" at bounding box center [568, 175] width 24 height 24
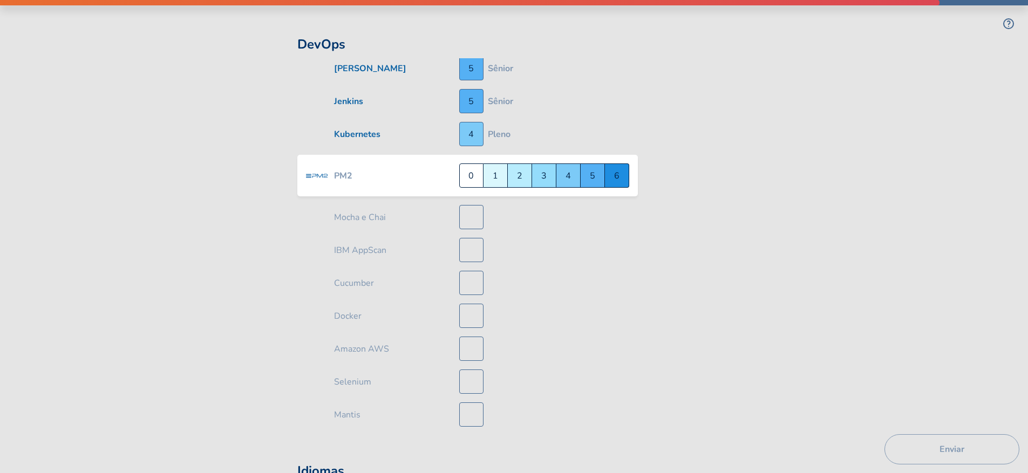
scroll to position [4024, 0]
click at [612, 169] on div "Master 6" at bounding box center [617, 175] width 24 height 24
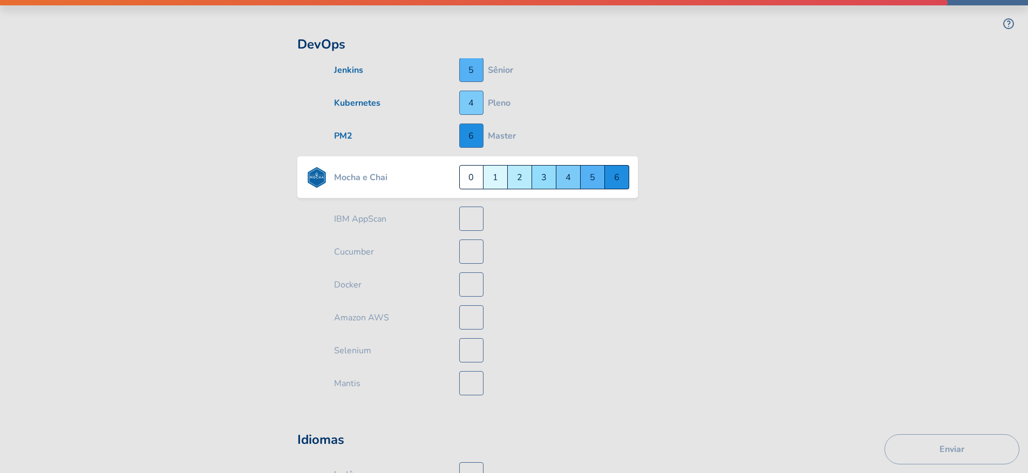
scroll to position [4057, 0]
click at [586, 168] on div "Sênior 5" at bounding box center [593, 175] width 24 height 24
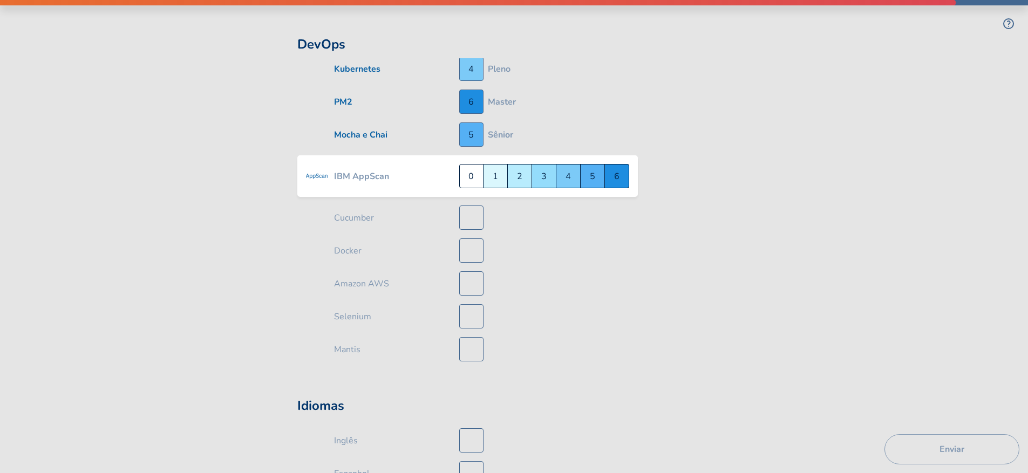
scroll to position [4089, 0]
click at [470, 166] on div "Não sei nada a respeito 0" at bounding box center [471, 175] width 24 height 24
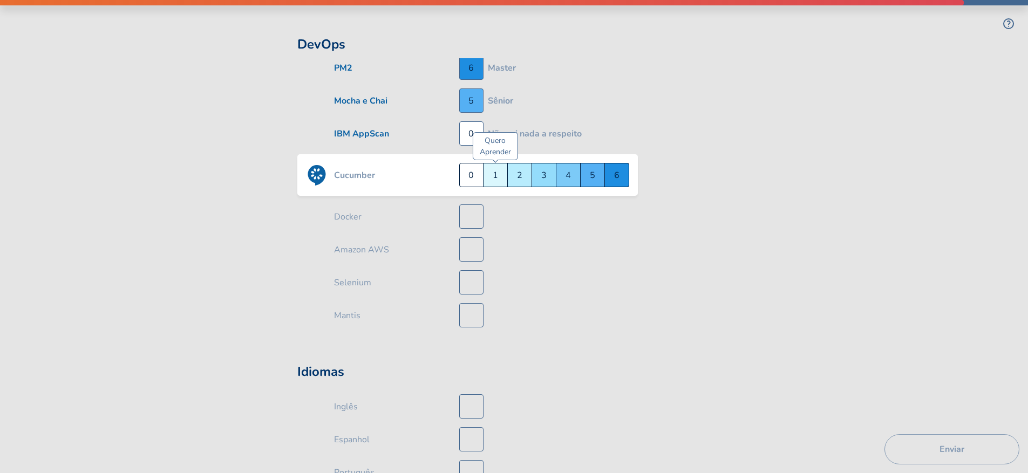
click at [498, 170] on div "Quero Aprender 1" at bounding box center [495, 175] width 24 height 24
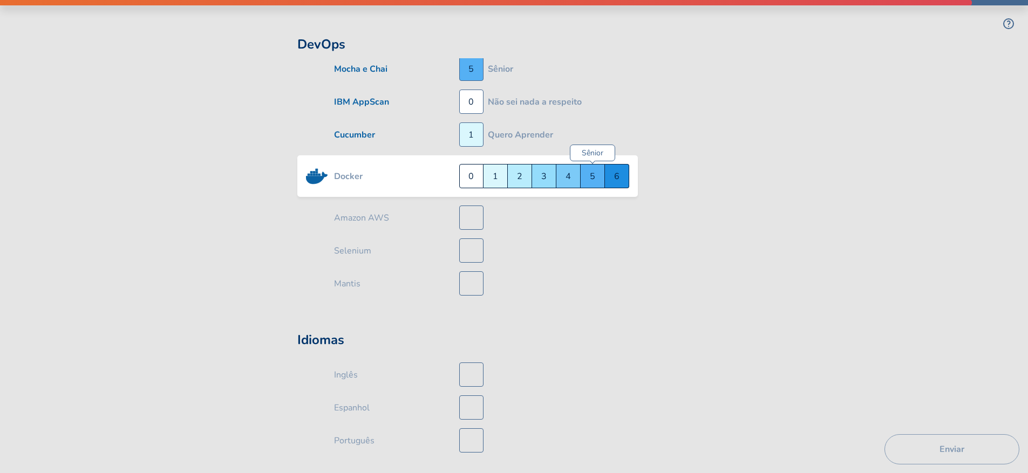
scroll to position [4155, 0]
click at [609, 166] on div "Master 6" at bounding box center [617, 175] width 24 height 24
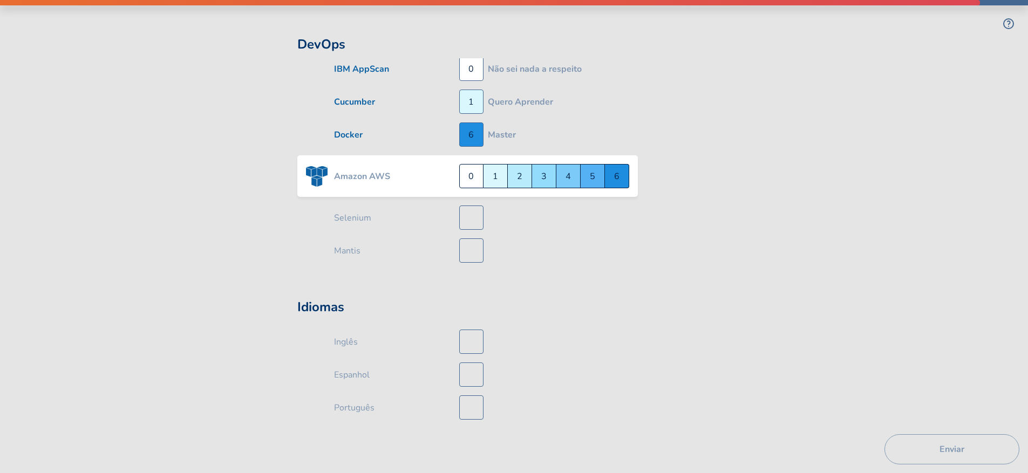
scroll to position [4188, 0]
click at [591, 168] on div "Sênior 5" at bounding box center [593, 175] width 24 height 24
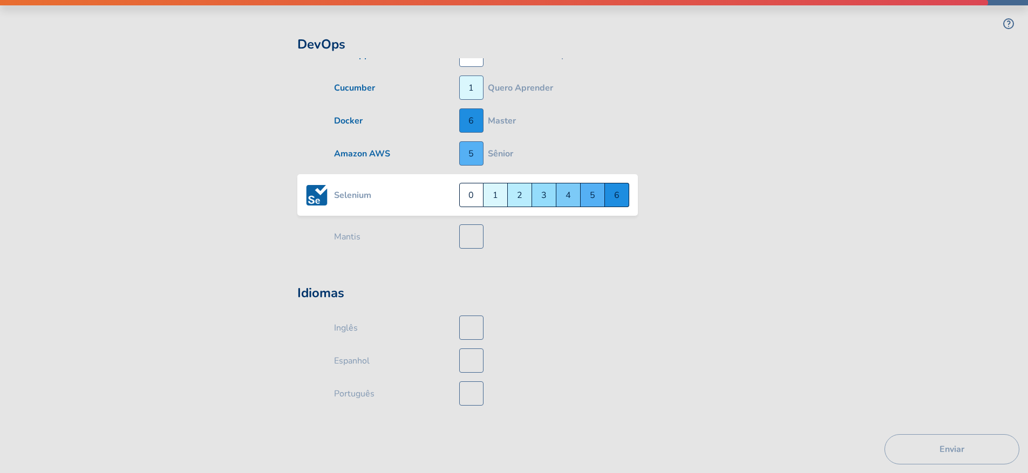
scroll to position [4210, 0]
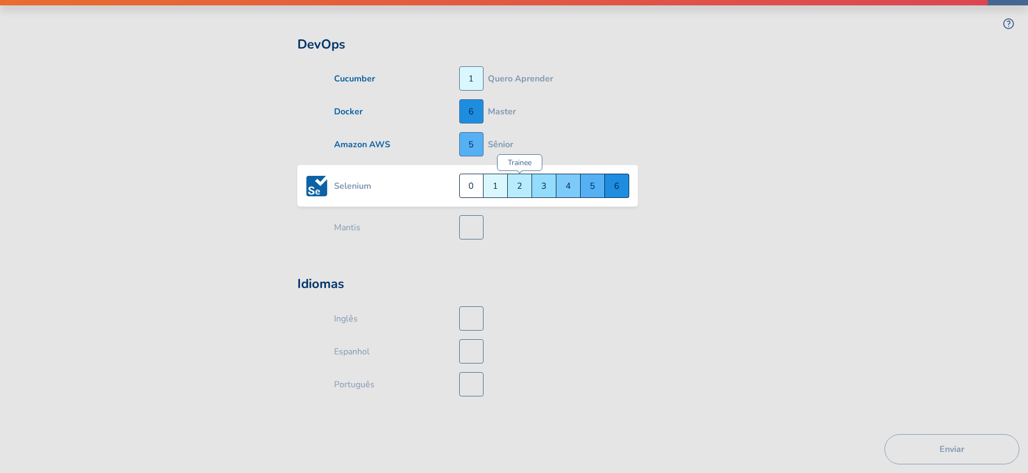
click at [523, 178] on div "Trainee 2" at bounding box center [520, 186] width 24 height 24
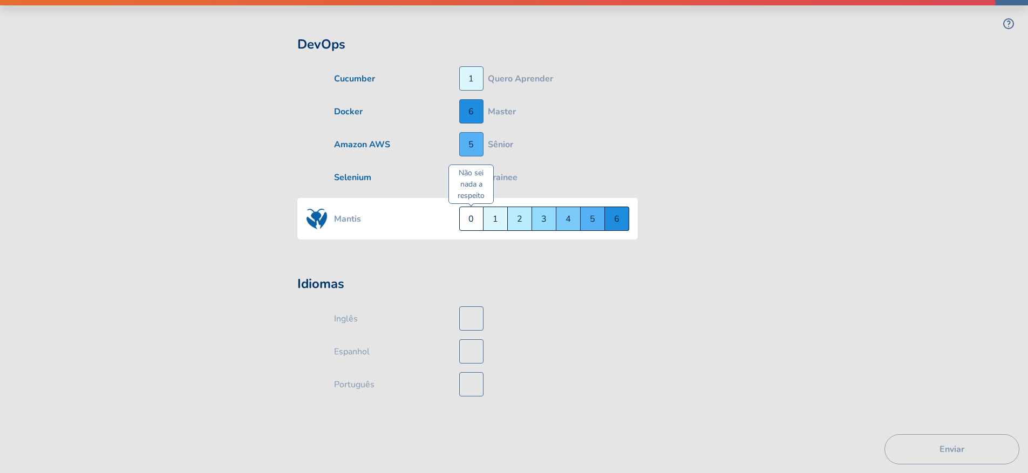
click at [464, 208] on div "Não sei nada a respeito 0" at bounding box center [471, 219] width 24 height 24
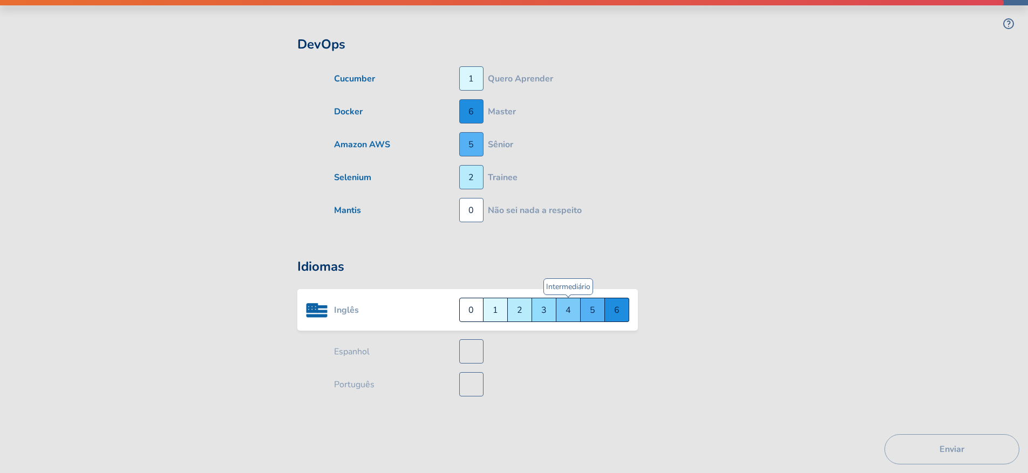
click at [565, 298] on div "Intermediário 4" at bounding box center [568, 310] width 24 height 24
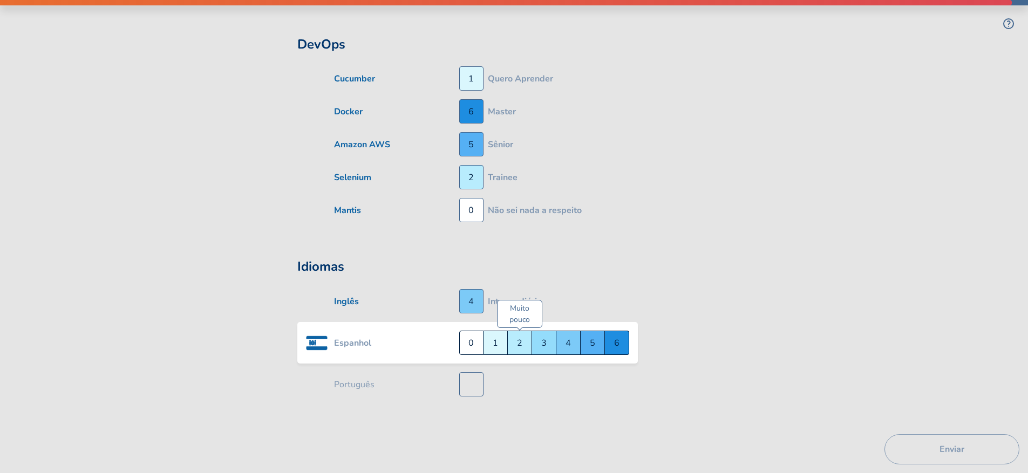
click at [520, 334] on div "Muito pouco 2" at bounding box center [520, 343] width 24 height 24
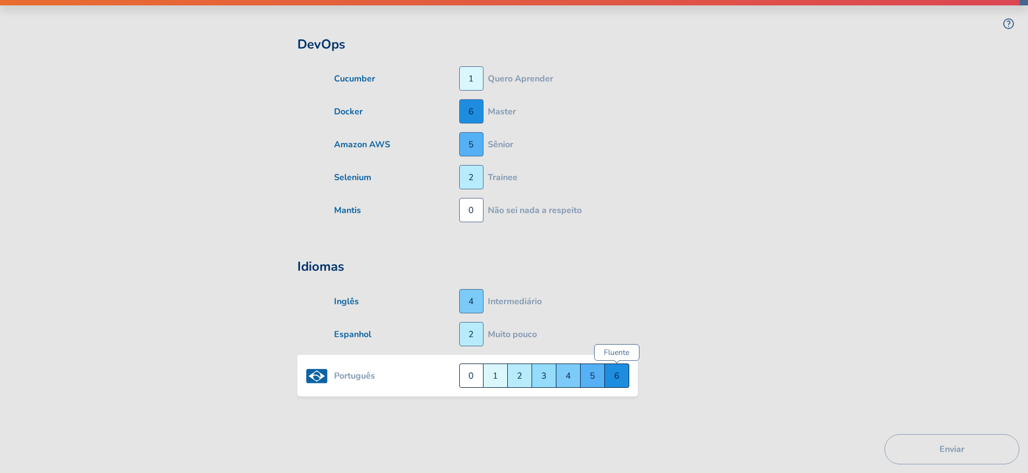
click at [618, 364] on div "Fluente 6" at bounding box center [617, 376] width 24 height 24
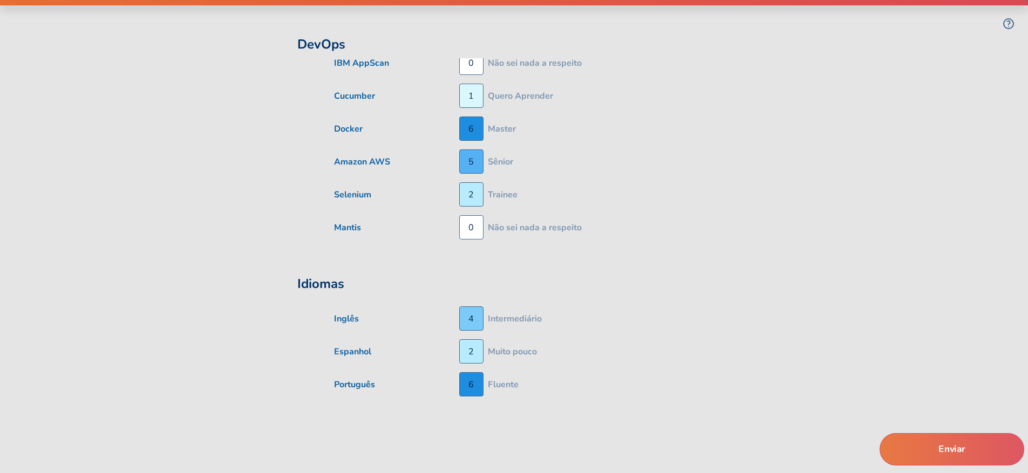
click at [952, 447] on button "Enviar" at bounding box center [952, 449] width 145 height 32
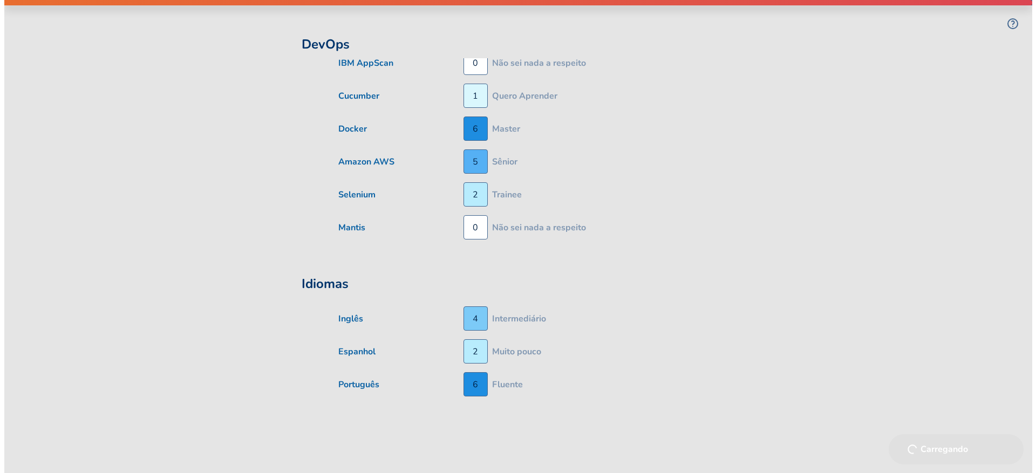
scroll to position [0, 0]
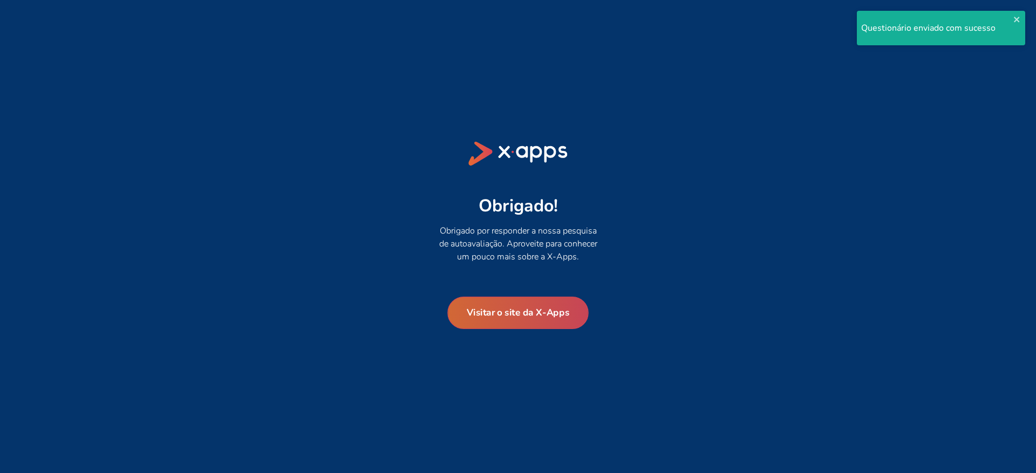
click at [548, 322] on button "Visitar o site da X-Apps" at bounding box center [517, 312] width 141 height 32
